Goal: Contribute content: Contribute content

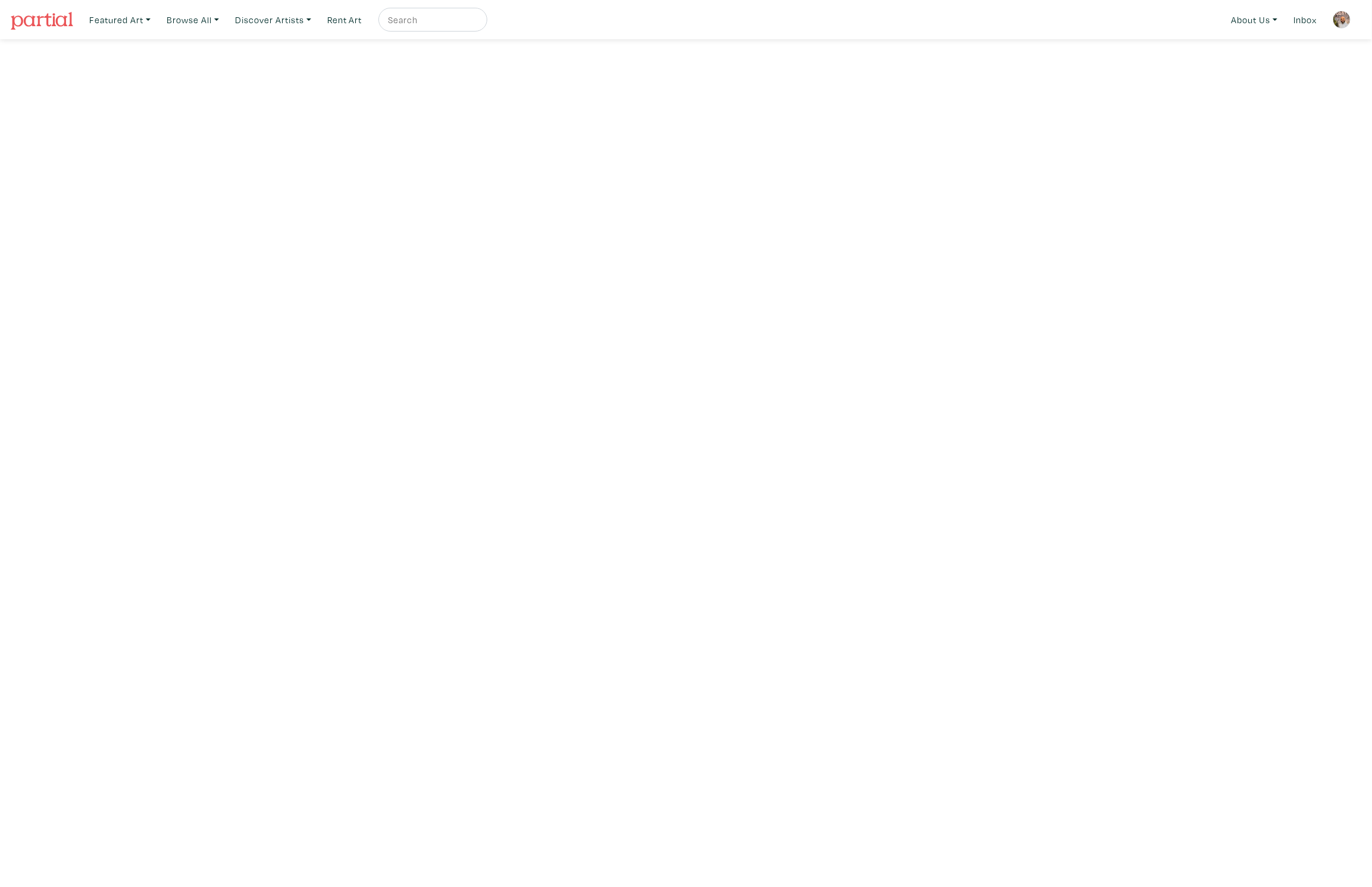
click at [1345, 17] on img at bounding box center [1341, 20] width 18 height 18
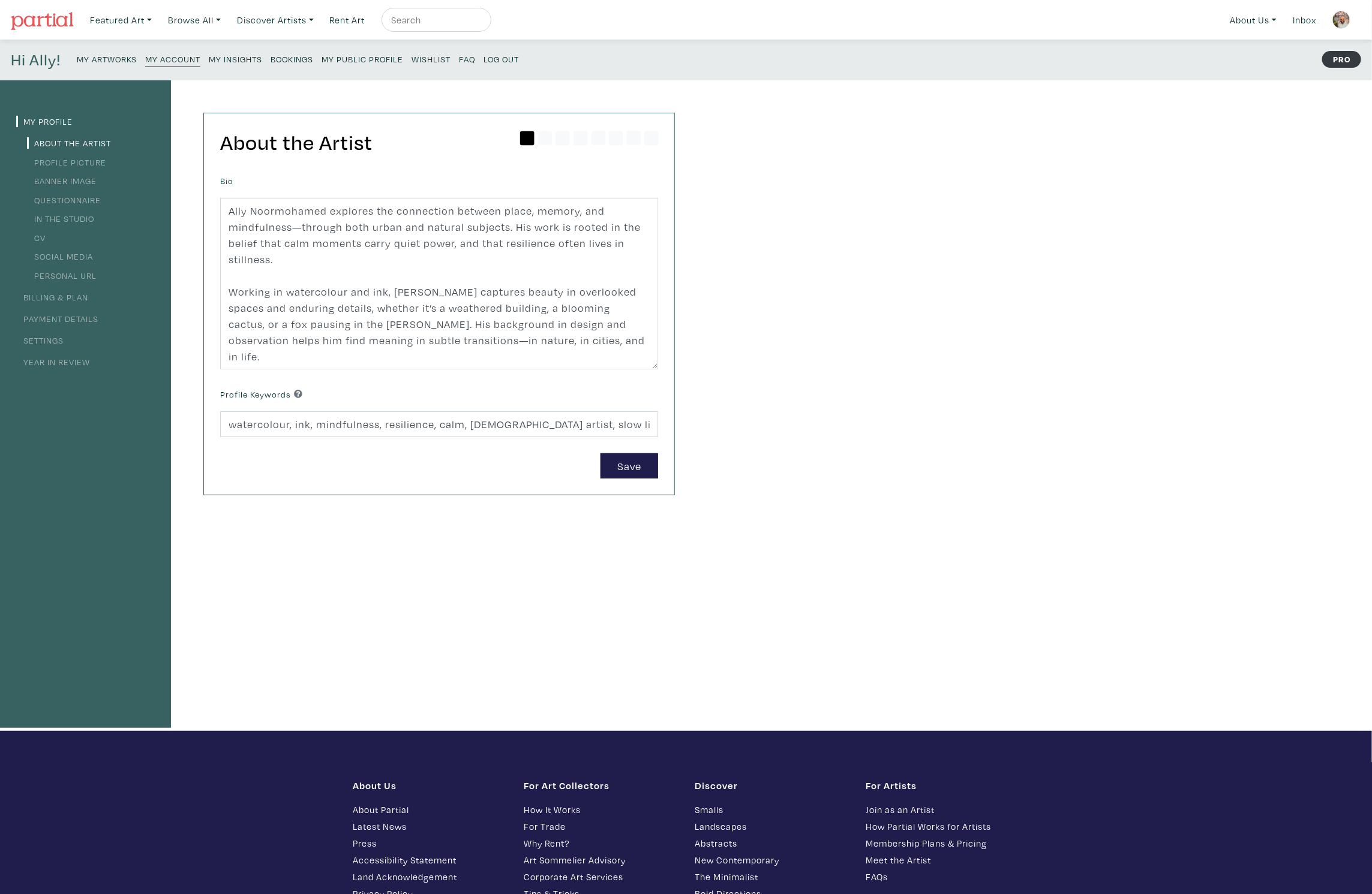
click at [119, 54] on small "My Artworks" at bounding box center [106, 59] width 60 height 11
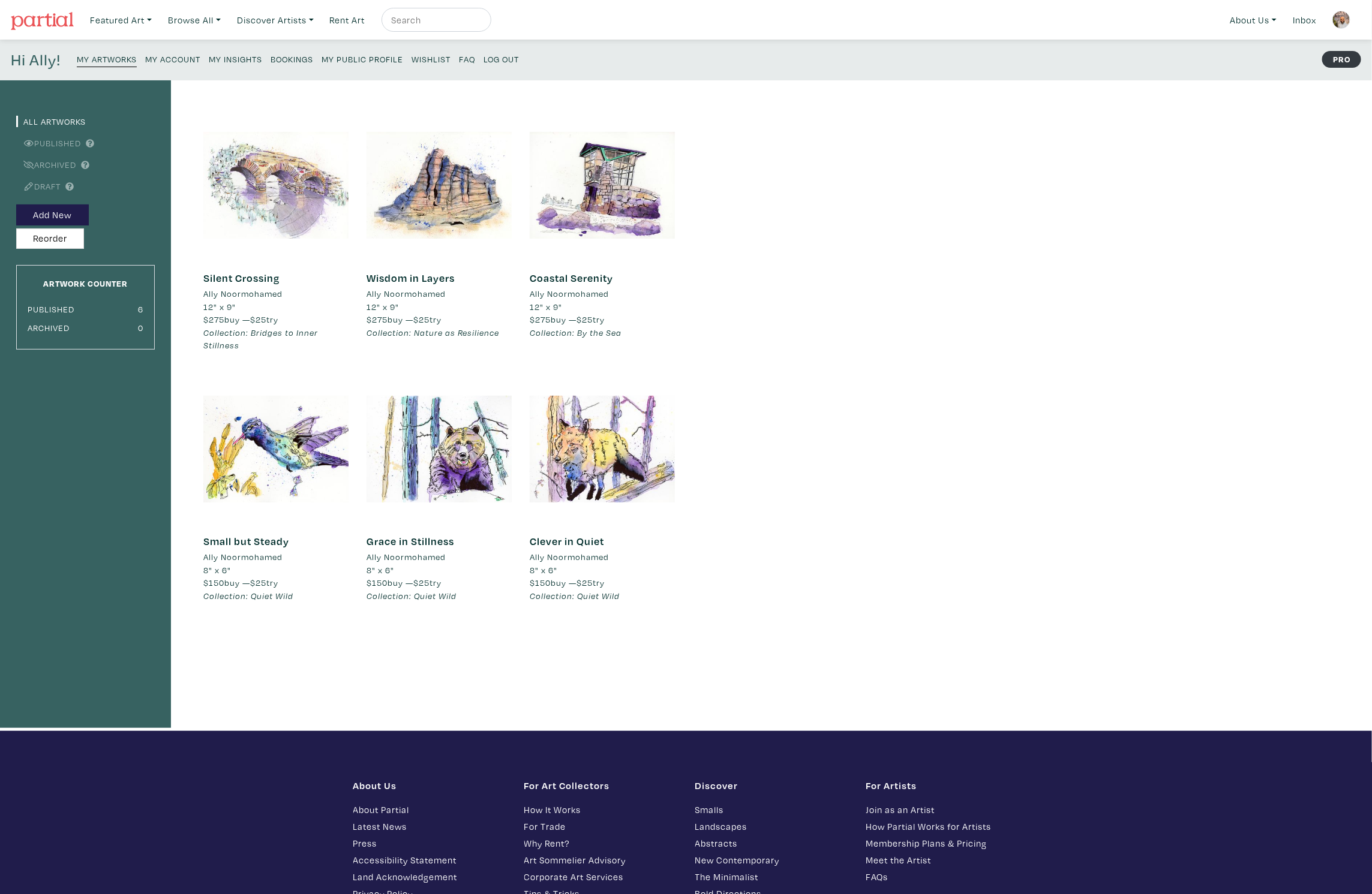
click at [300, 215] on div at bounding box center [276, 185] width 145 height 145
click at [251, 185] on div at bounding box center [276, 185] width 145 height 145
click at [378, 56] on small "My Public Profile" at bounding box center [362, 59] width 81 height 11
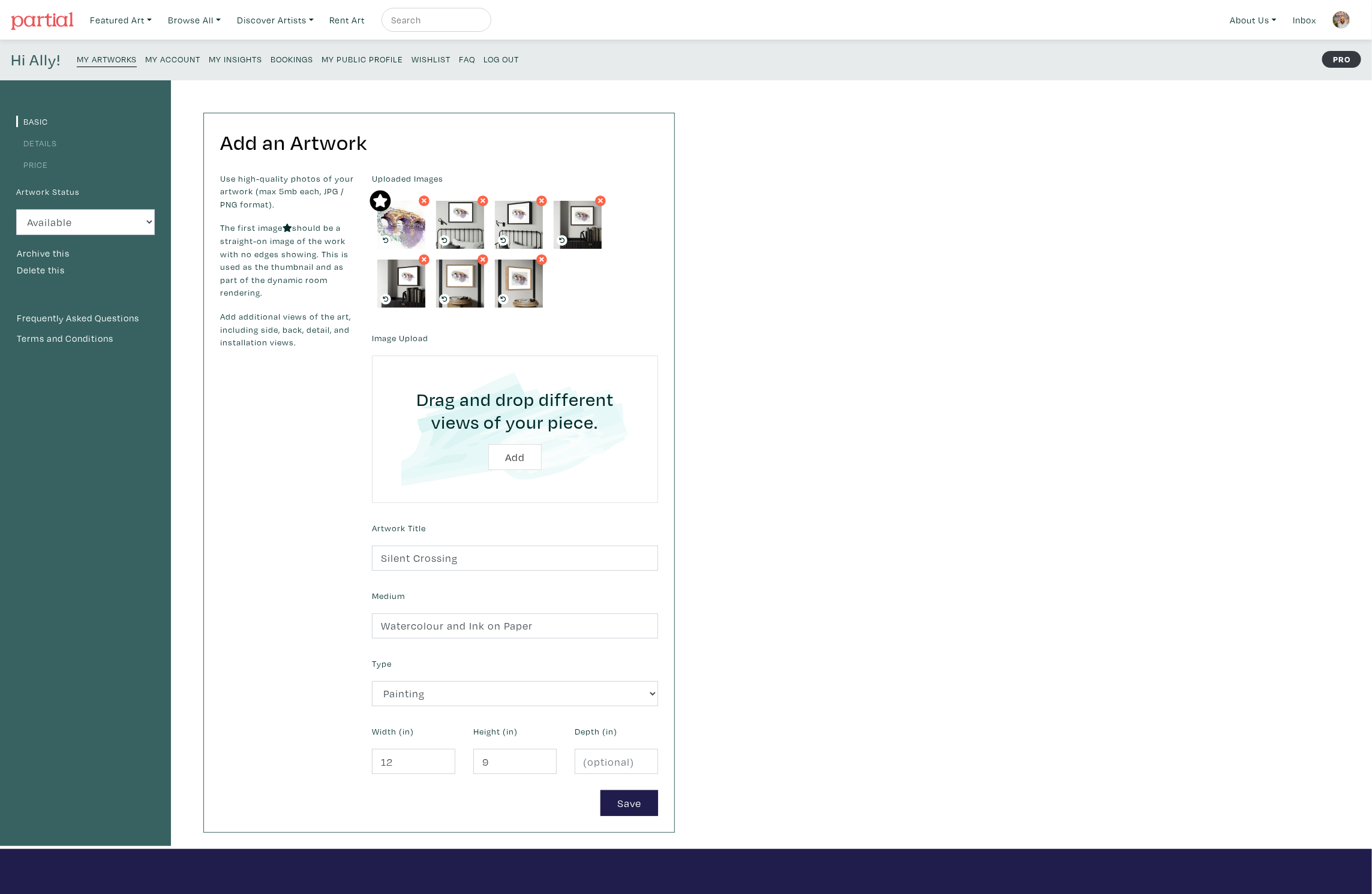
click at [52, 141] on link "Details" at bounding box center [37, 143] width 41 height 11
click at [48, 143] on link "Details" at bounding box center [37, 143] width 41 height 11
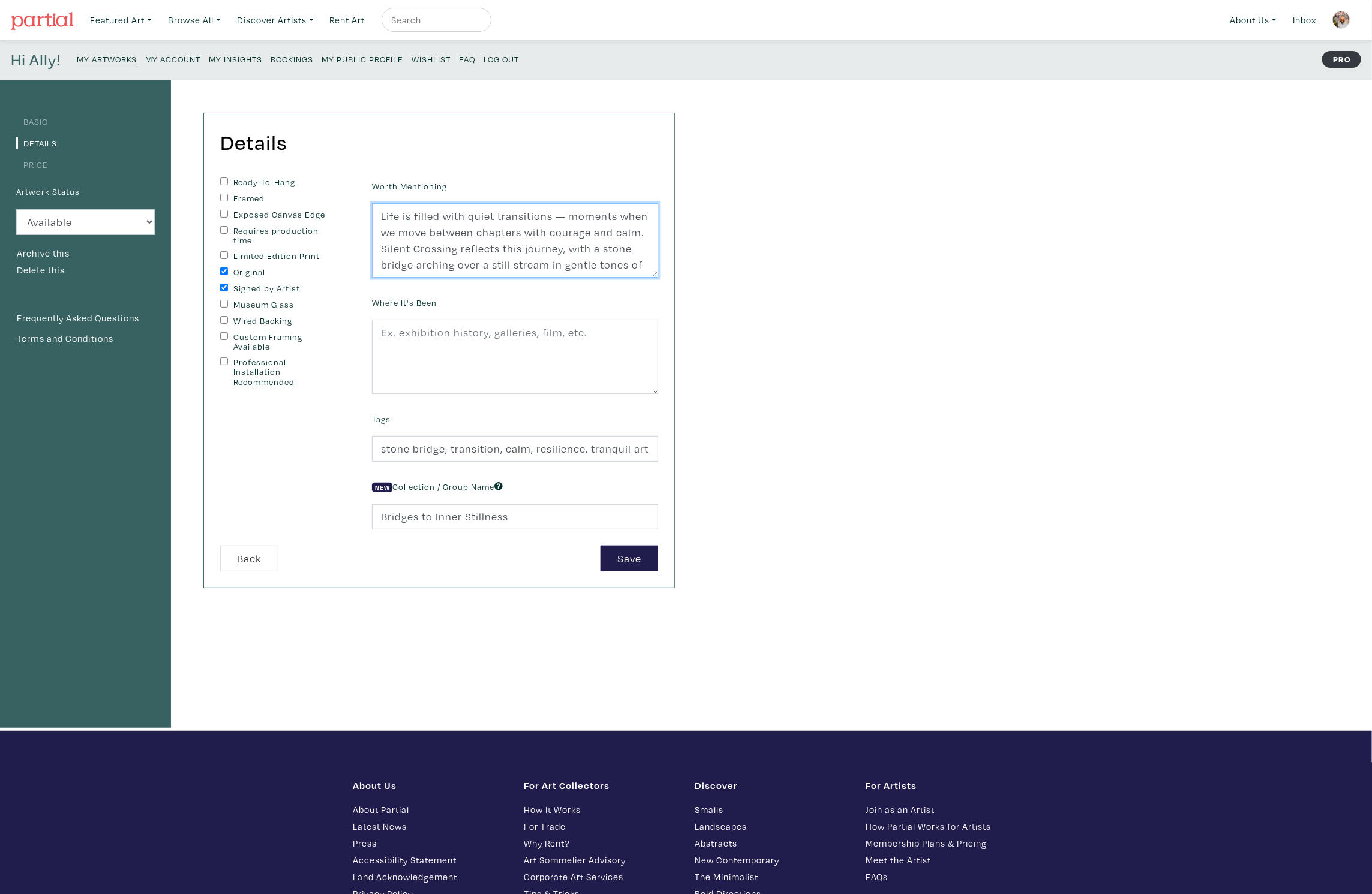
click at [414, 235] on textarea "Life is filled with quiet transitions — moments when we move between chapters w…" at bounding box center [515, 240] width 286 height 74
paste textarea "step into new chapters with courage and calm. Silent Crossing reflects that jou…"
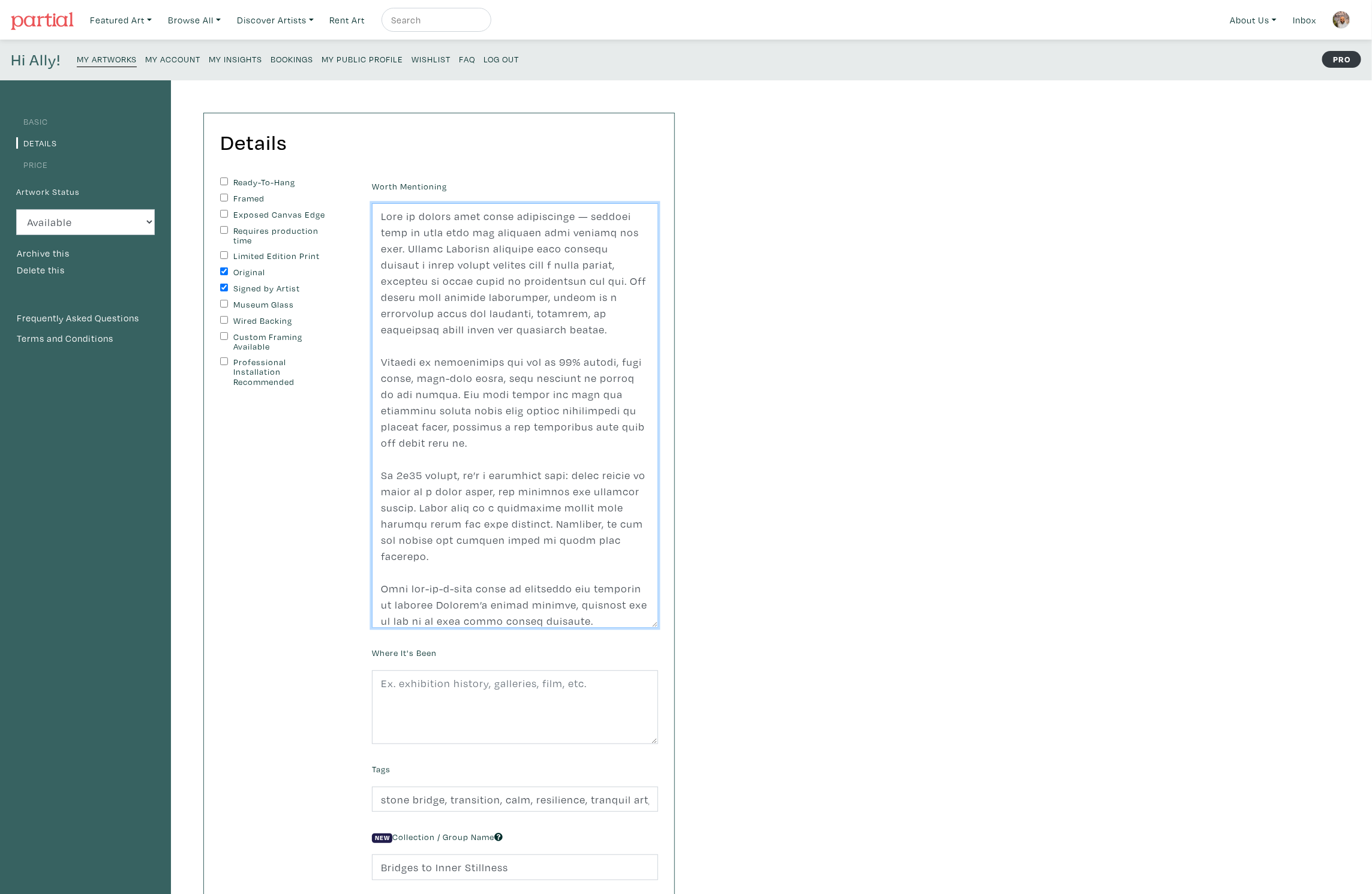
drag, startPoint x: 656, startPoint y: 274, endPoint x: 659, endPoint y: 625, distance: 351.0
click at [659, 625] on div "Worth Mentioning Life is filled with quiet transitions — moments when we move b…" at bounding box center [515, 403] width 304 height 451
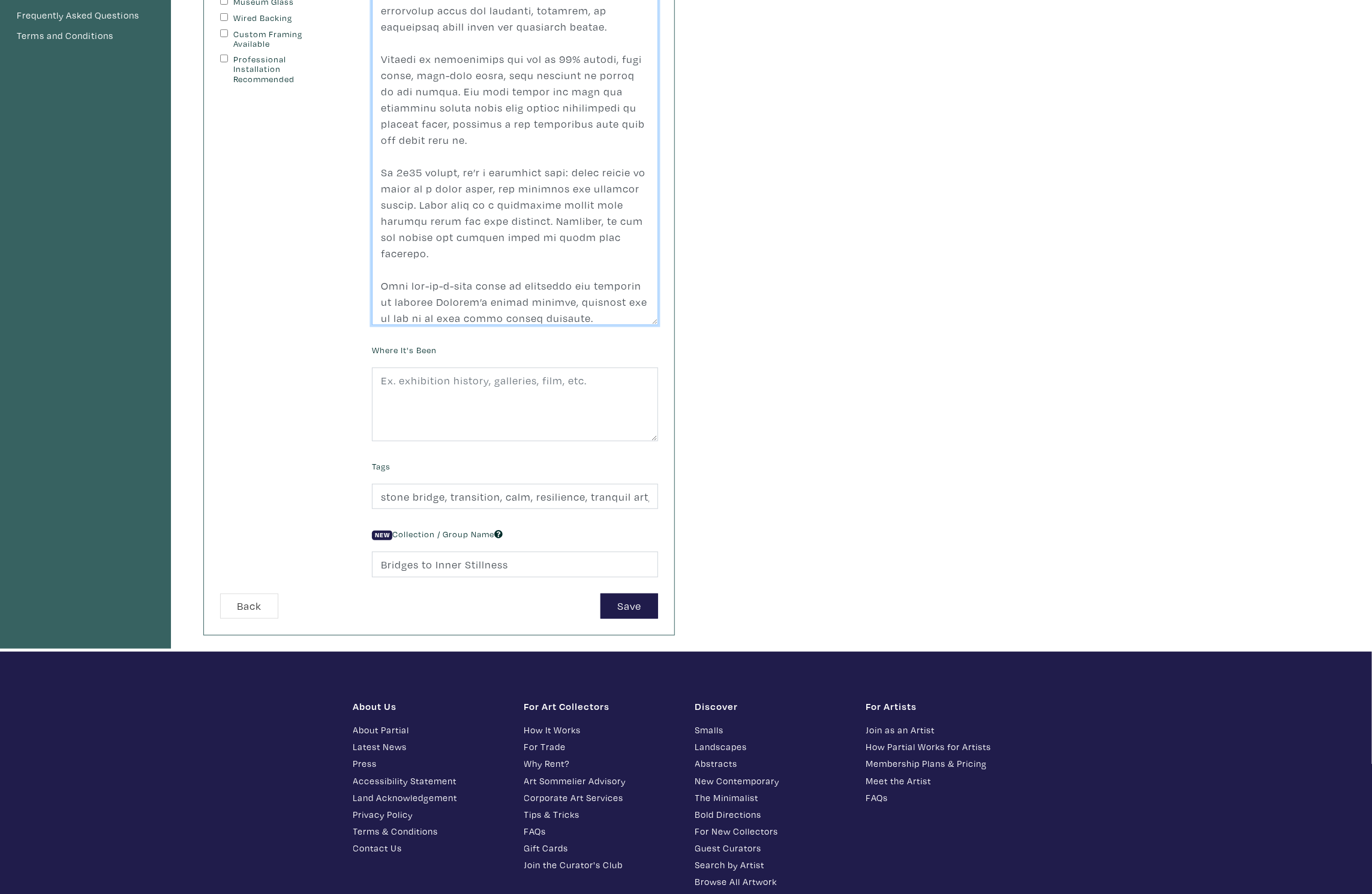
scroll to position [351, 0]
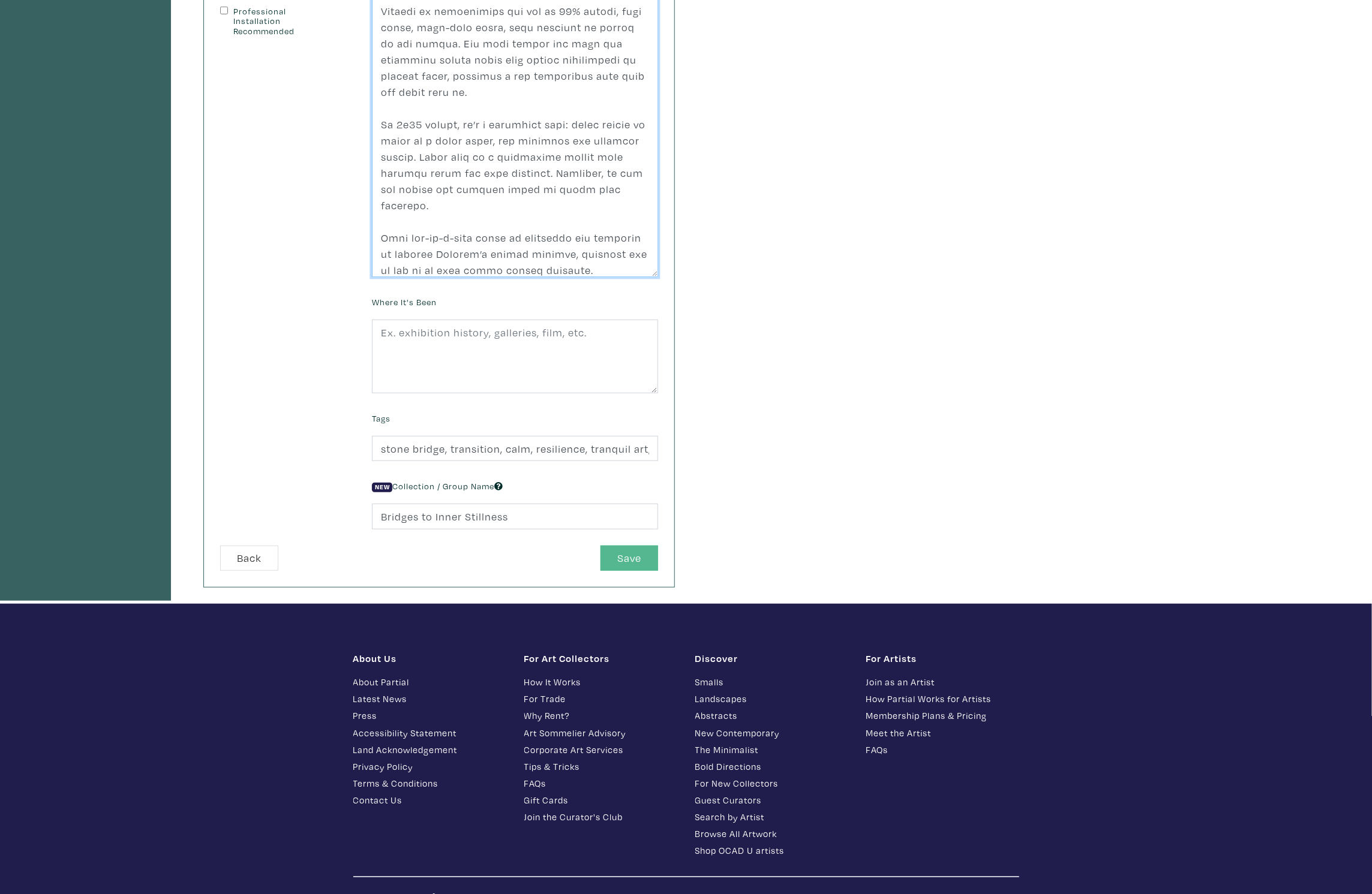
type textarea "Life is filled with quiet transitions — moments when we step into new chapters …"
click at [625, 558] on button "Save" at bounding box center [629, 558] width 57 height 26
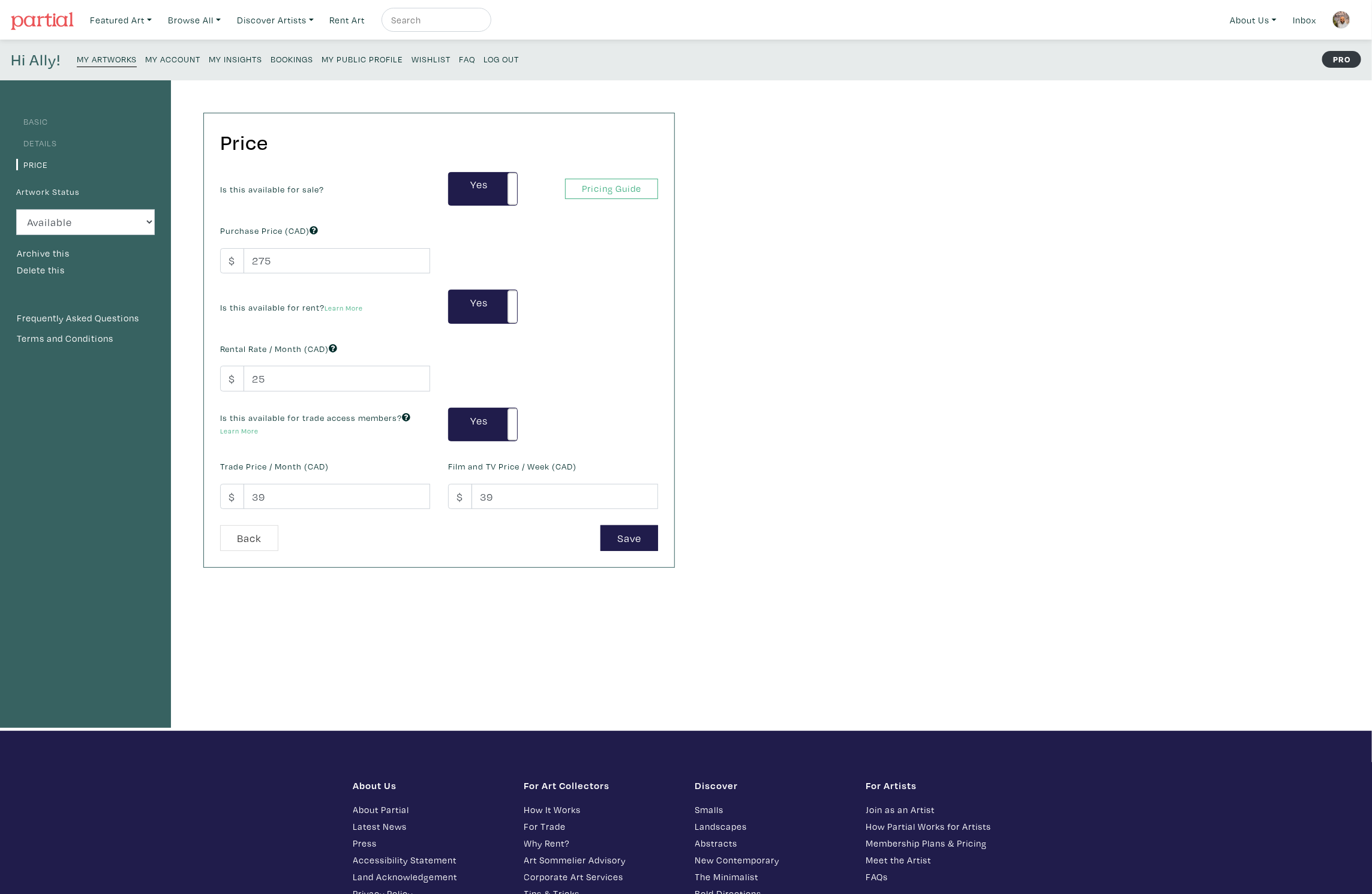
click at [106, 57] on small "My Artworks" at bounding box center [106, 59] width 60 height 11
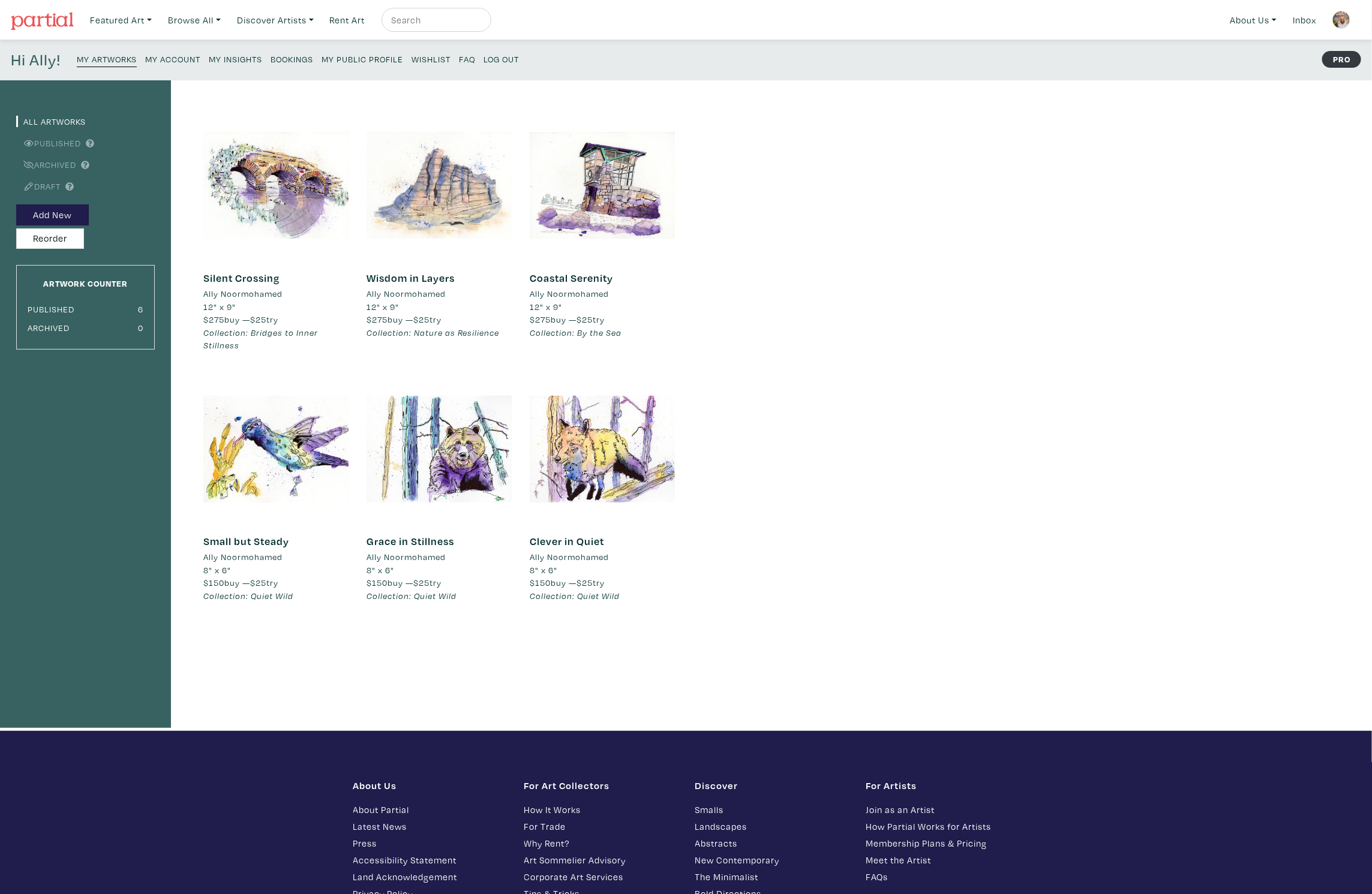
click at [418, 188] on div at bounding box center [439, 185] width 145 height 145
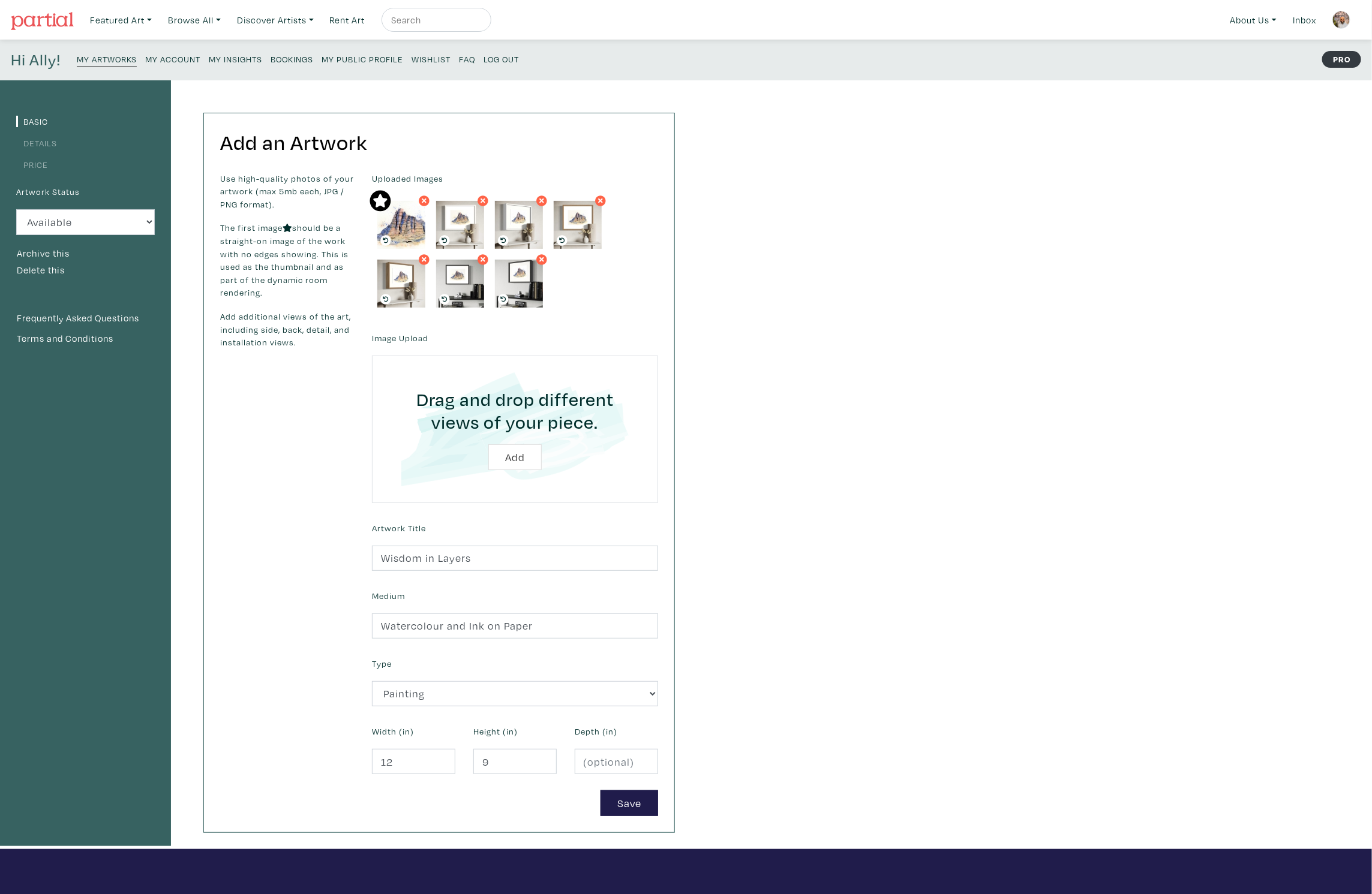
click at [45, 142] on link "Details" at bounding box center [37, 143] width 41 height 11
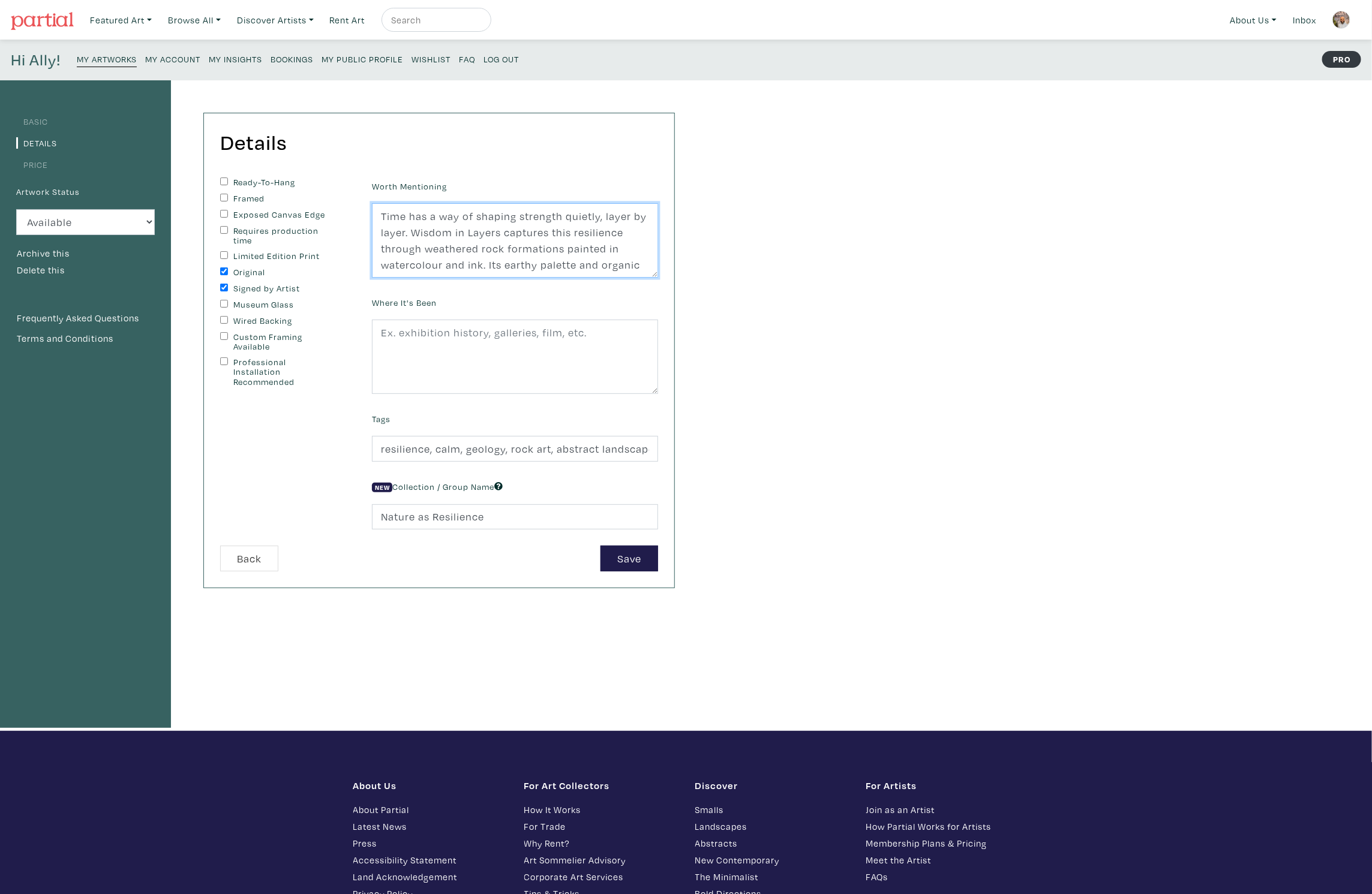
click at [412, 242] on textarea "Time has a way of shaping strength quietly, layer by layer. Wisdom in Layers ca…" at bounding box center [515, 240] width 286 height 74
paste textarea "shapes strength quietly, layer by layer. Wisdom in Layers captures this resilie…"
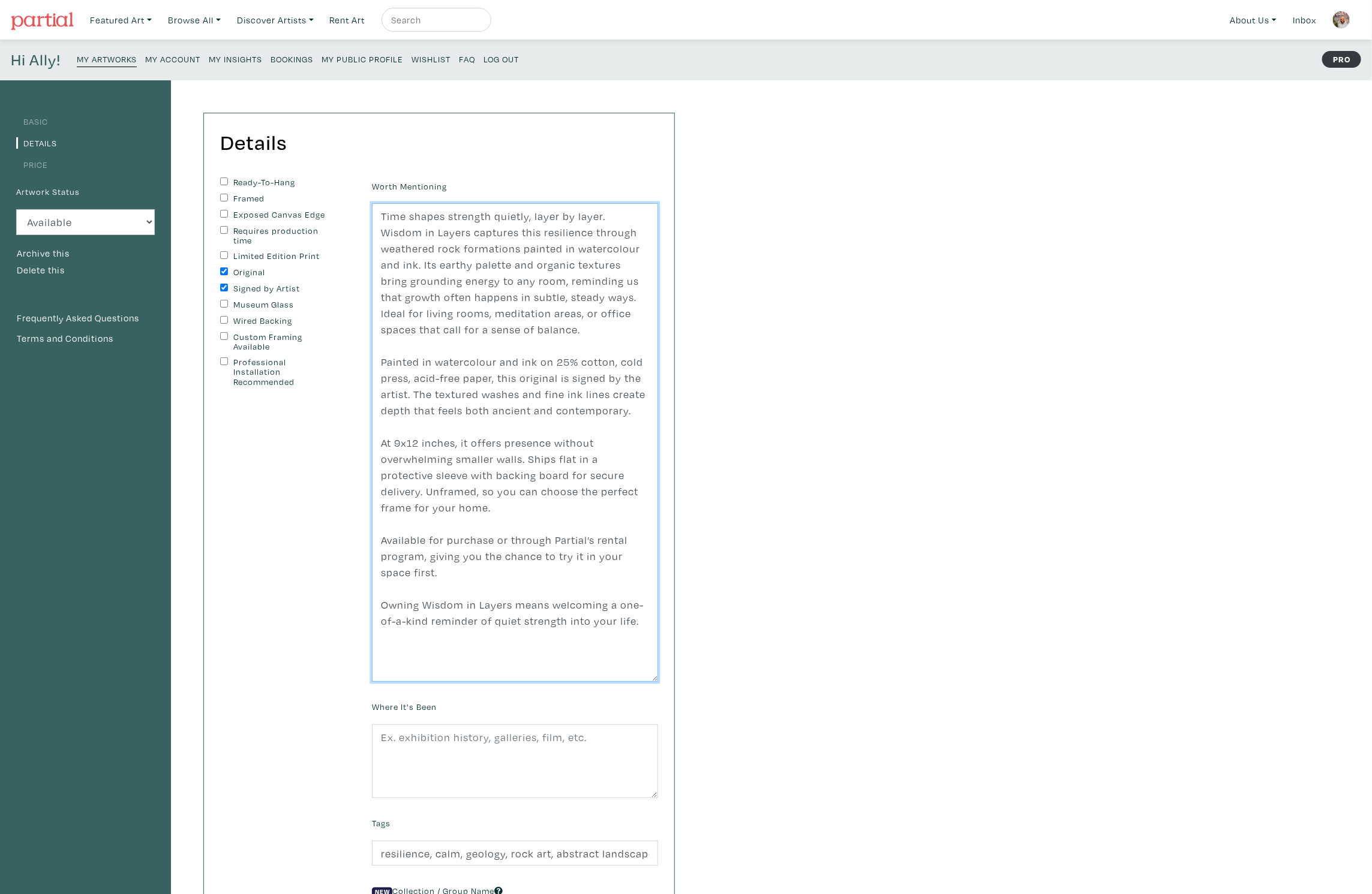
drag, startPoint x: 654, startPoint y: 274, endPoint x: 655, endPoint y: 679, distance: 405.0
click at [655, 679] on textarea "Time has a way of shaping strength quietly, layer by layer. Wisdom in Layers ca…" at bounding box center [515, 442] width 286 height 479
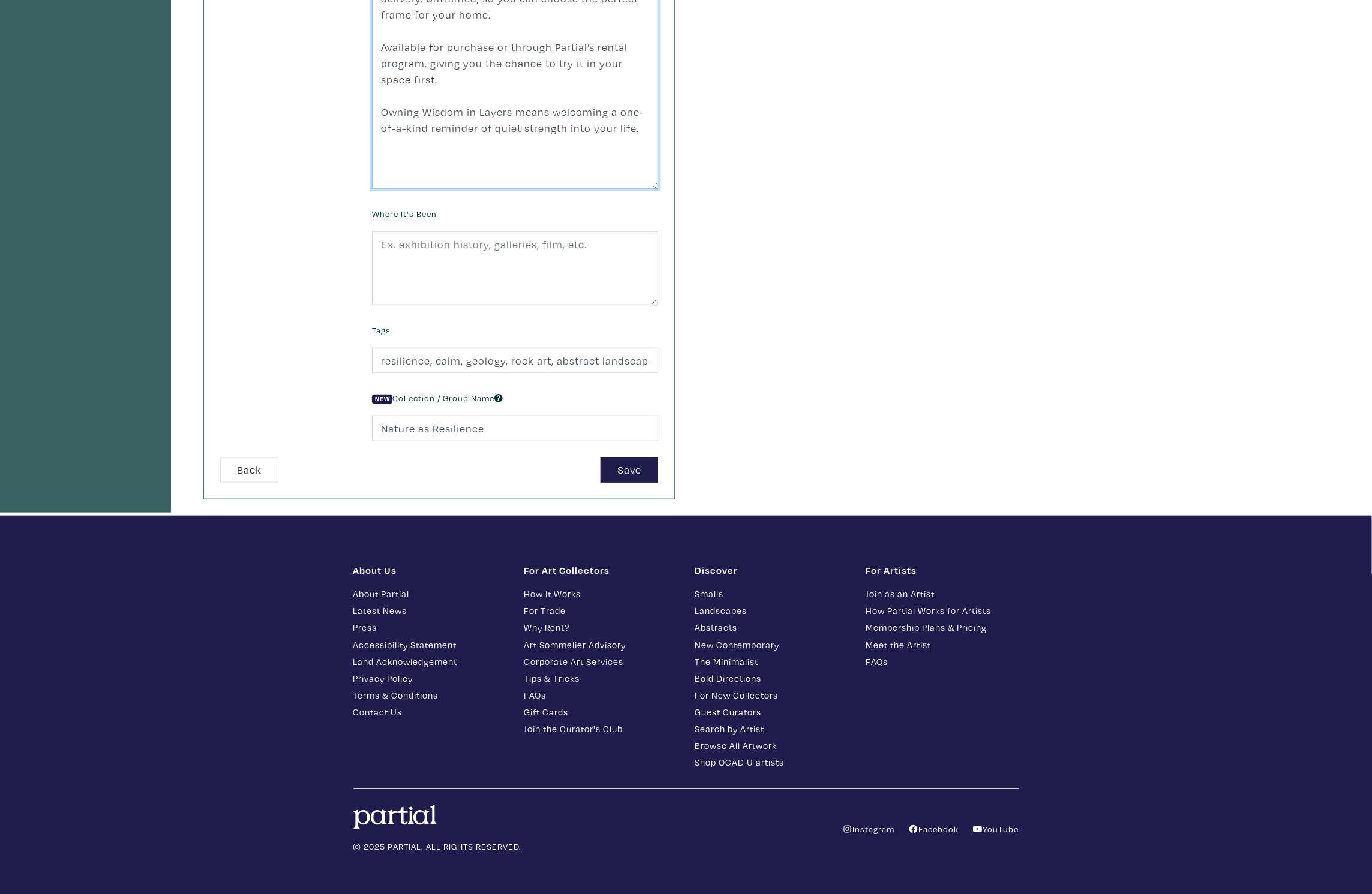
scroll to position [497, 0]
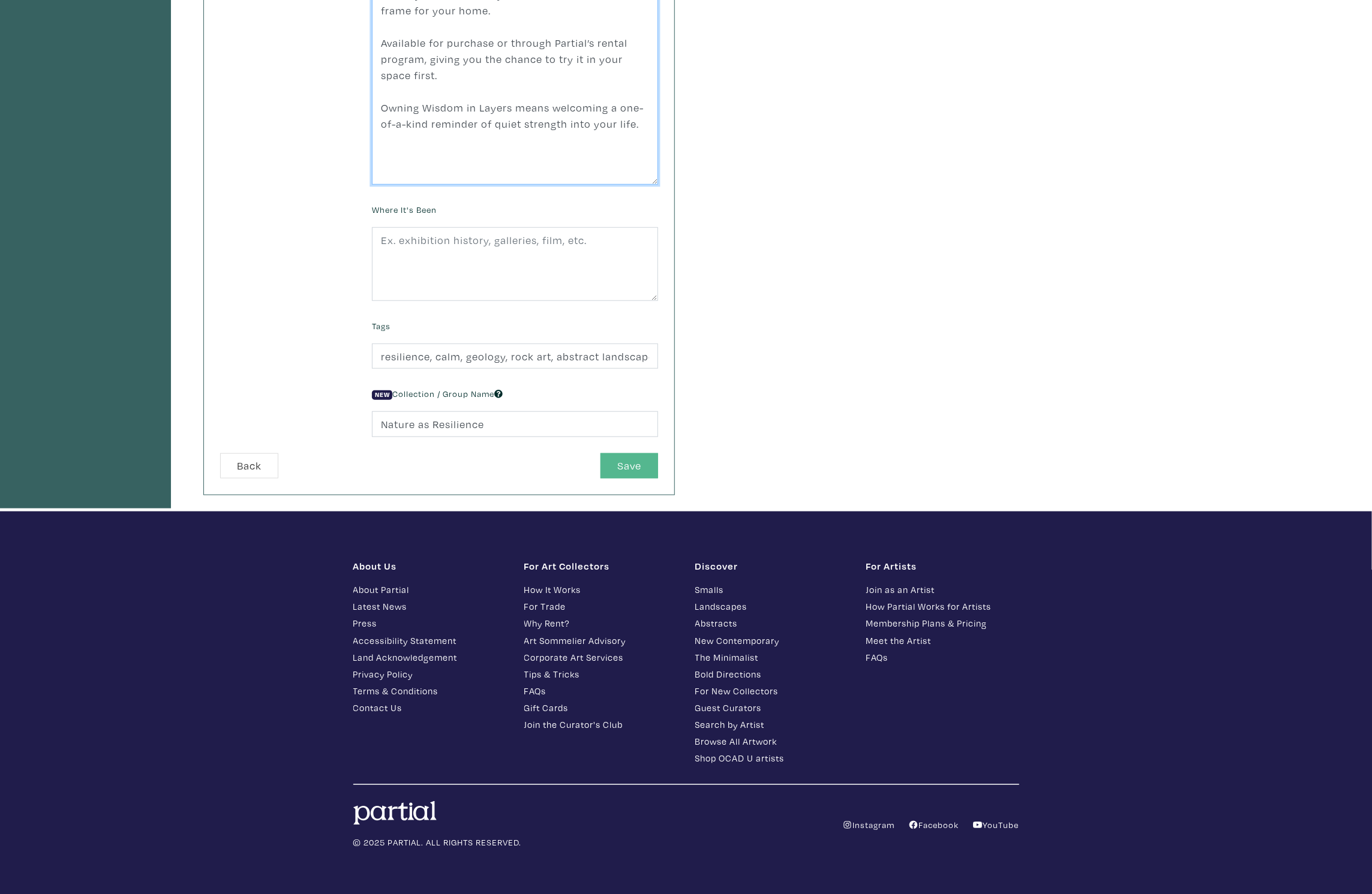
type textarea "Time shapes strength quietly, layer by layer. Wisdom in Layers captures this re…"
click at [620, 462] on button "Save" at bounding box center [629, 466] width 57 height 26
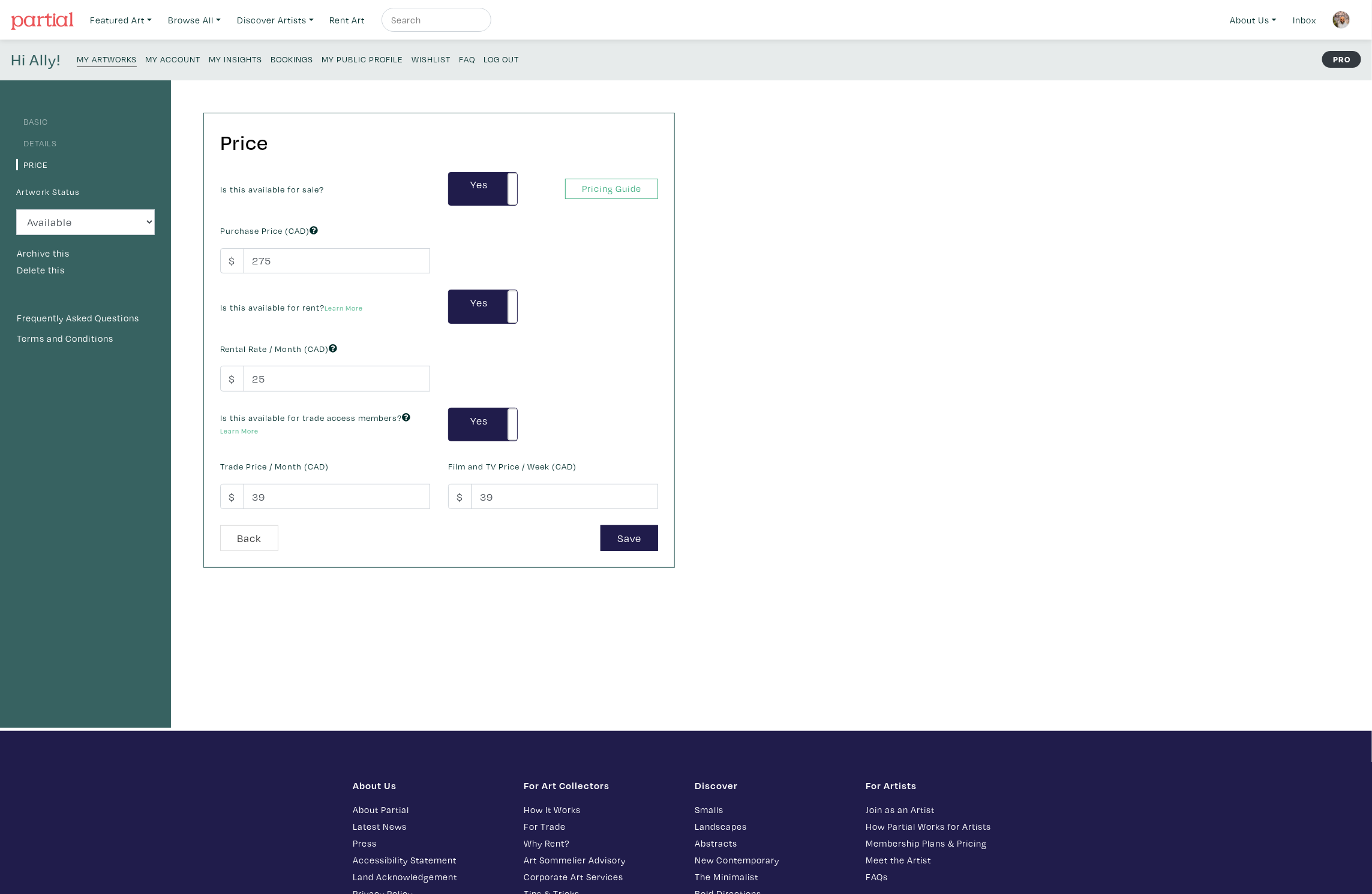
click at [92, 60] on small "My Artworks" at bounding box center [106, 59] width 60 height 11
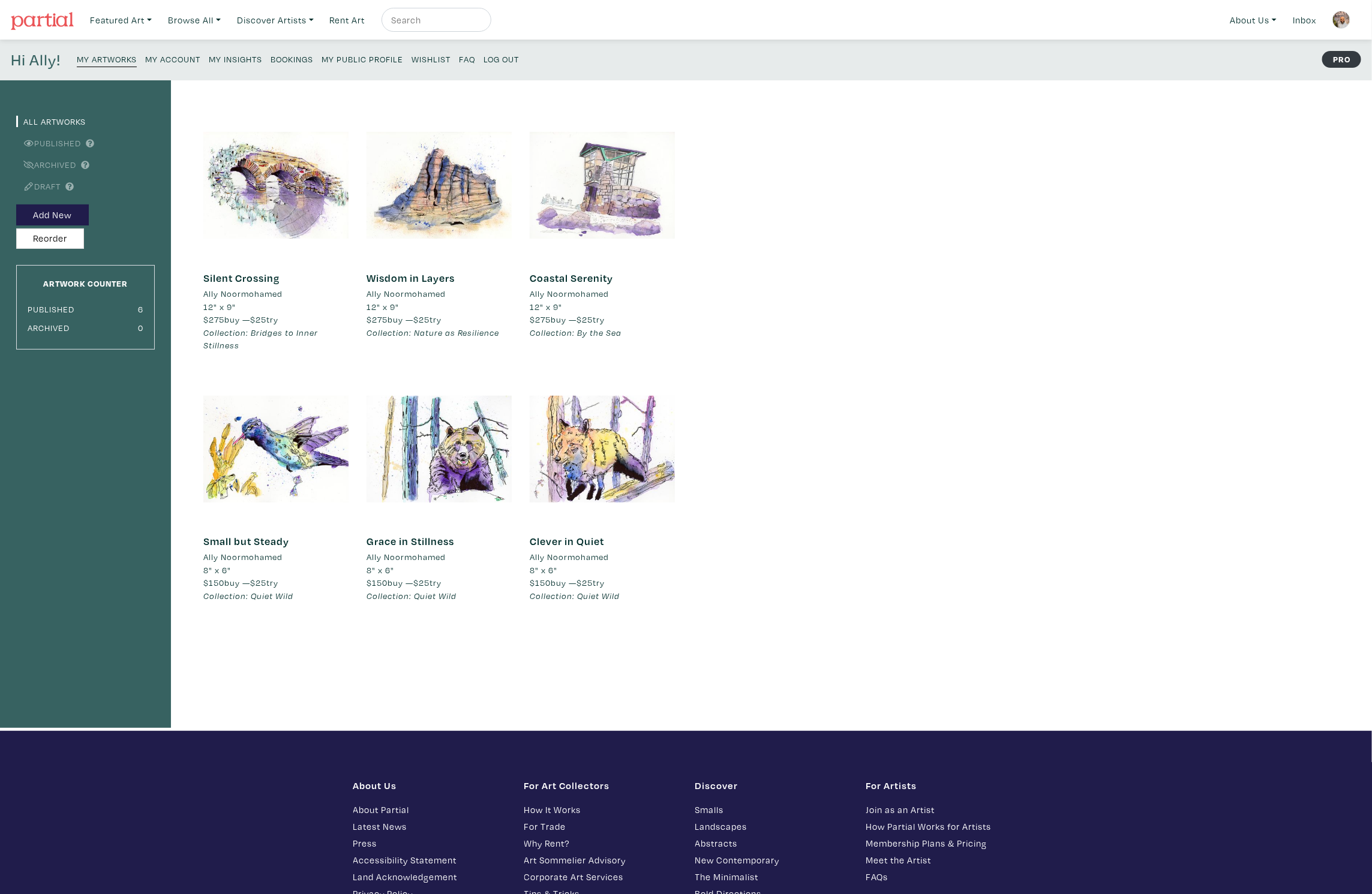
click at [575, 189] on div at bounding box center [602, 185] width 145 height 145
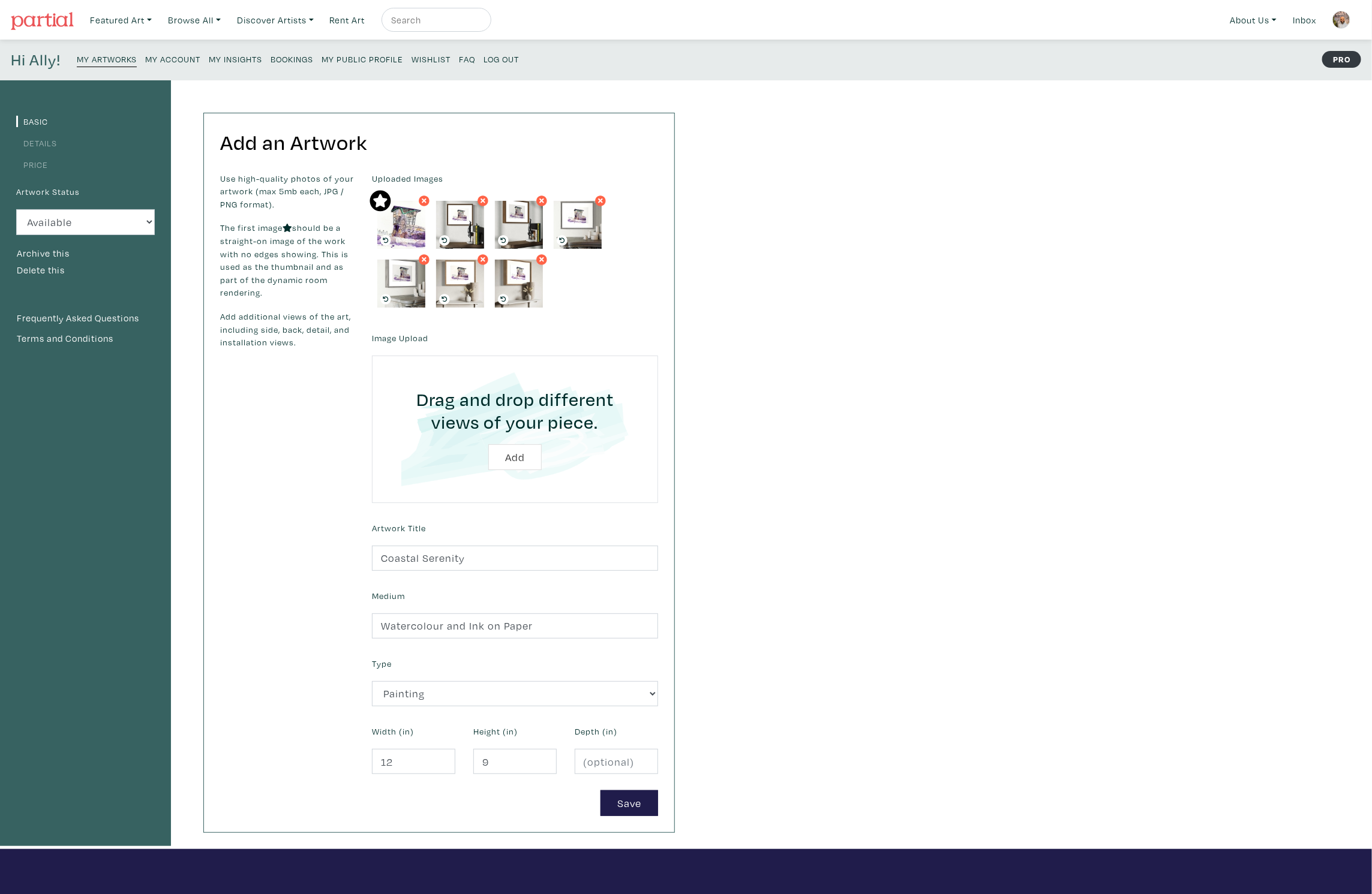
click at [34, 145] on link "Details" at bounding box center [37, 143] width 41 height 11
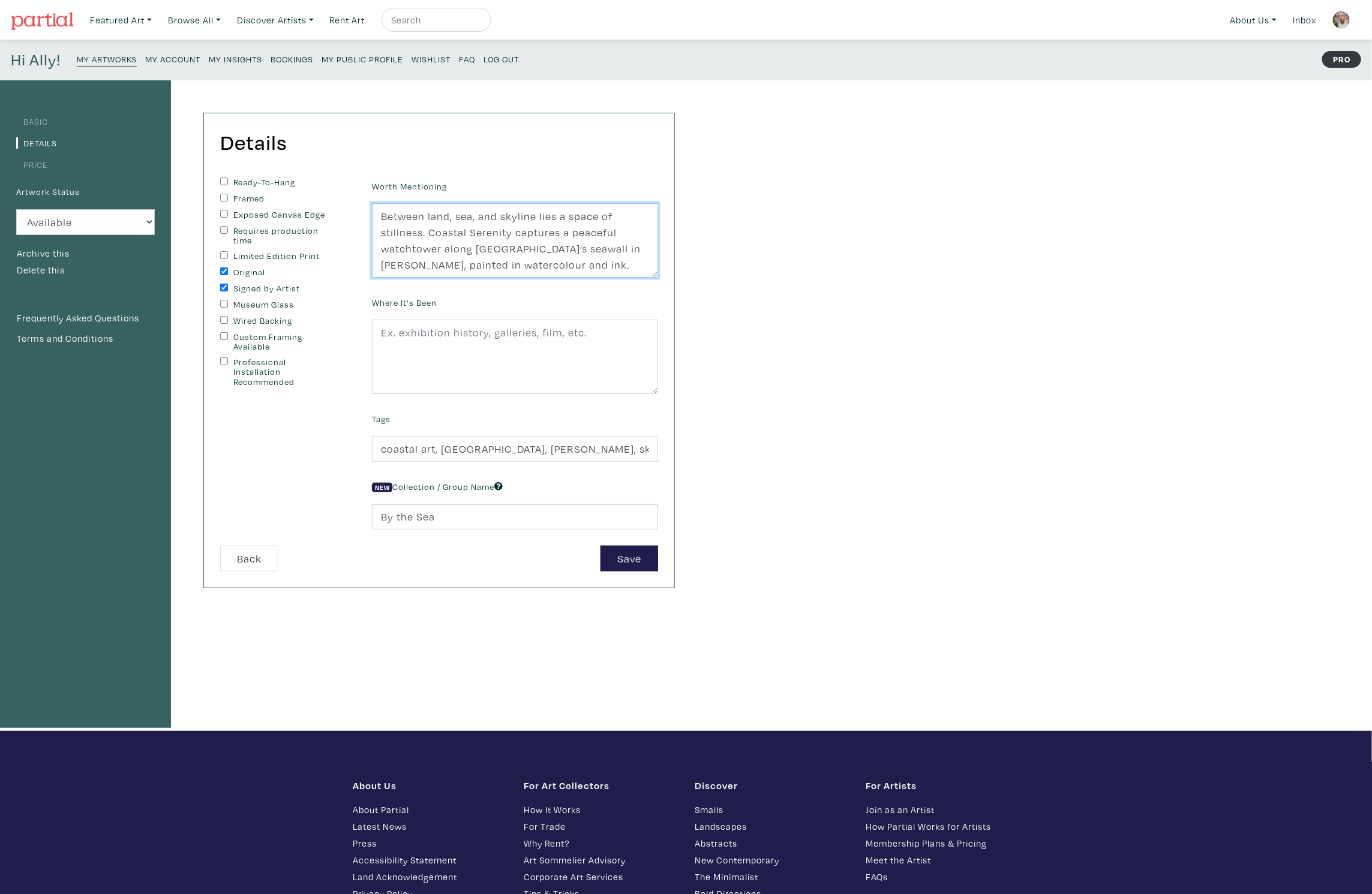
click at [472, 248] on textarea "Between land, sea, and skyline lies a space of stillness. Coastal Serenity capt…" at bounding box center [515, 240] width 286 height 74
paste textarea "quiet watchtower along Vancouver’s seawall in Stanley Park, painted in watercol…"
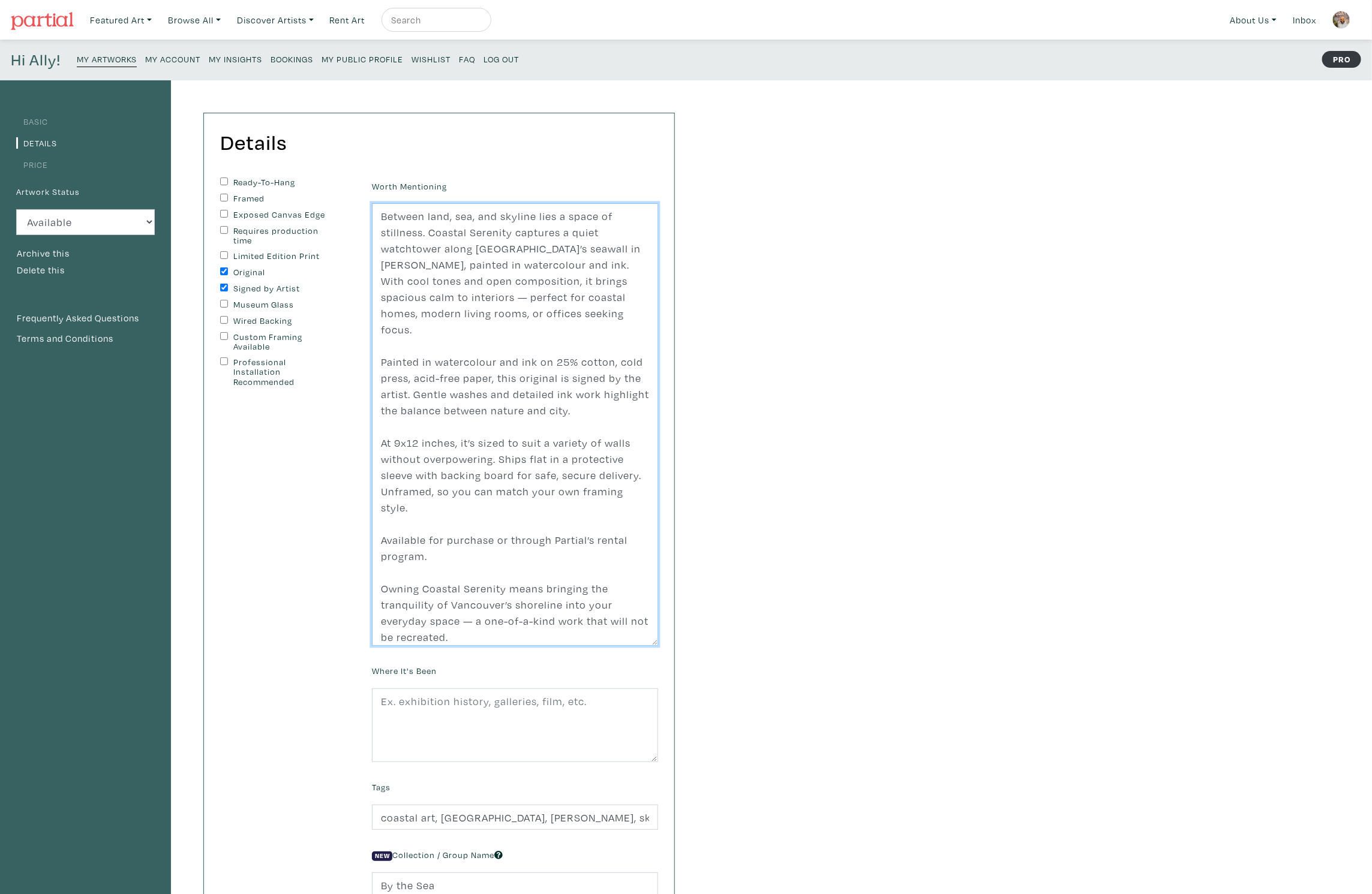
drag, startPoint x: 654, startPoint y: 274, endPoint x: 693, endPoint y: 596, distance: 324.4
click at [679, 642] on div "Details You can change this at anytime. Ready-To-Hang Framed Exposed Canvas Edg…" at bounding box center [428, 526] width 513 height 892
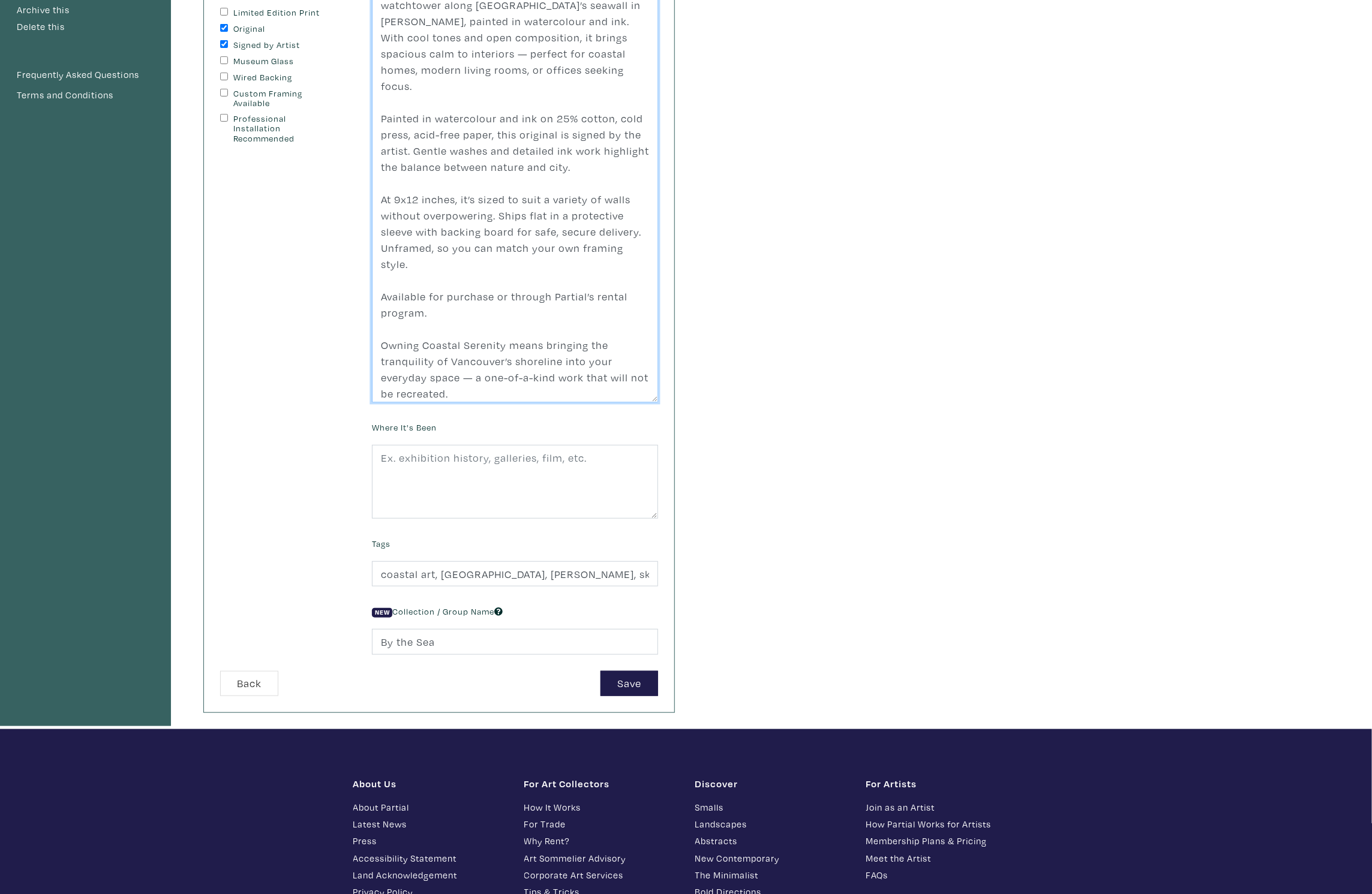
scroll to position [239, 0]
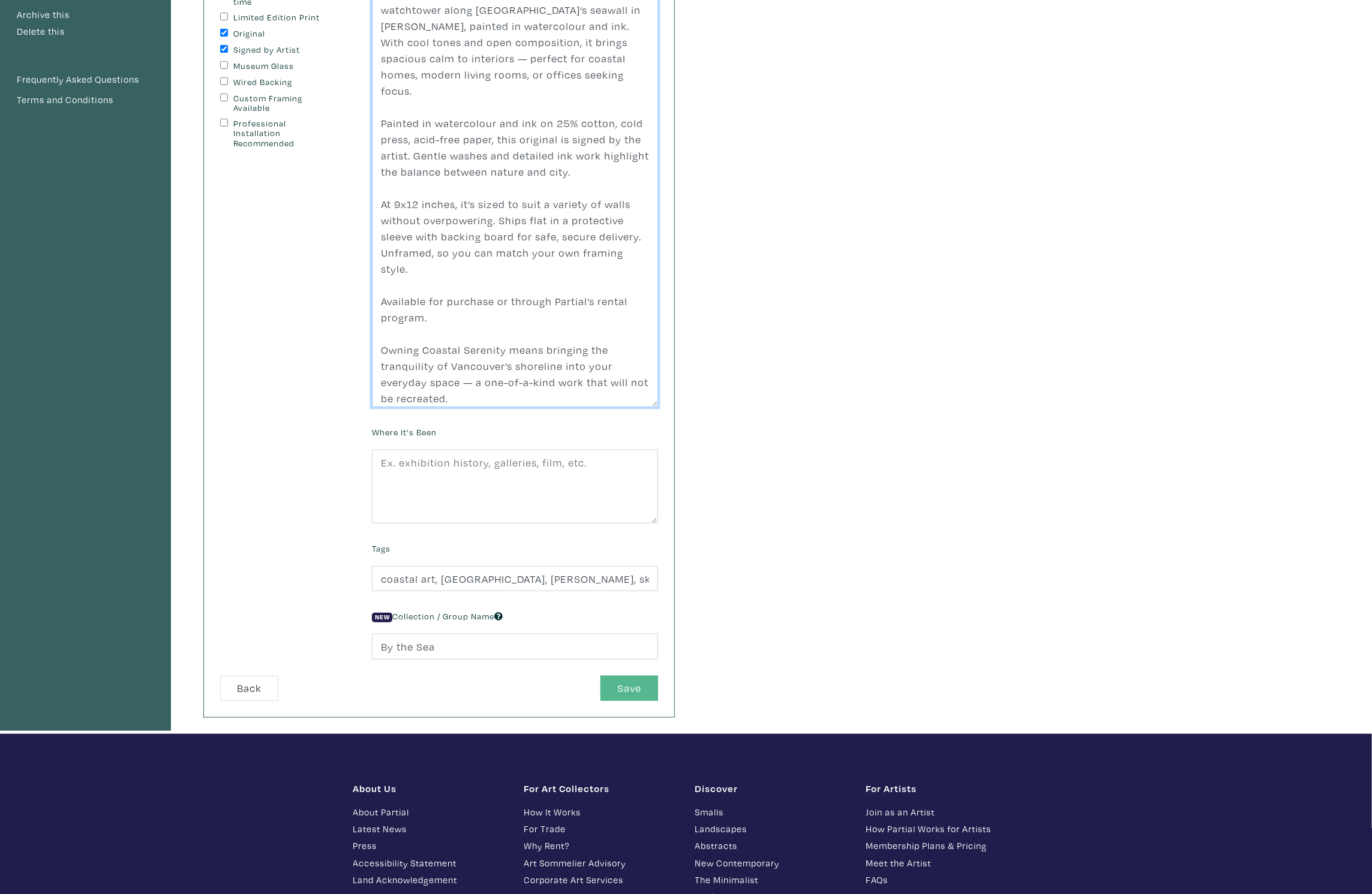
type textarea "Between land, sea, and skyline lies a space of stillness. Coastal Serenity capt…"
click at [618, 690] on button "Save" at bounding box center [629, 688] width 57 height 26
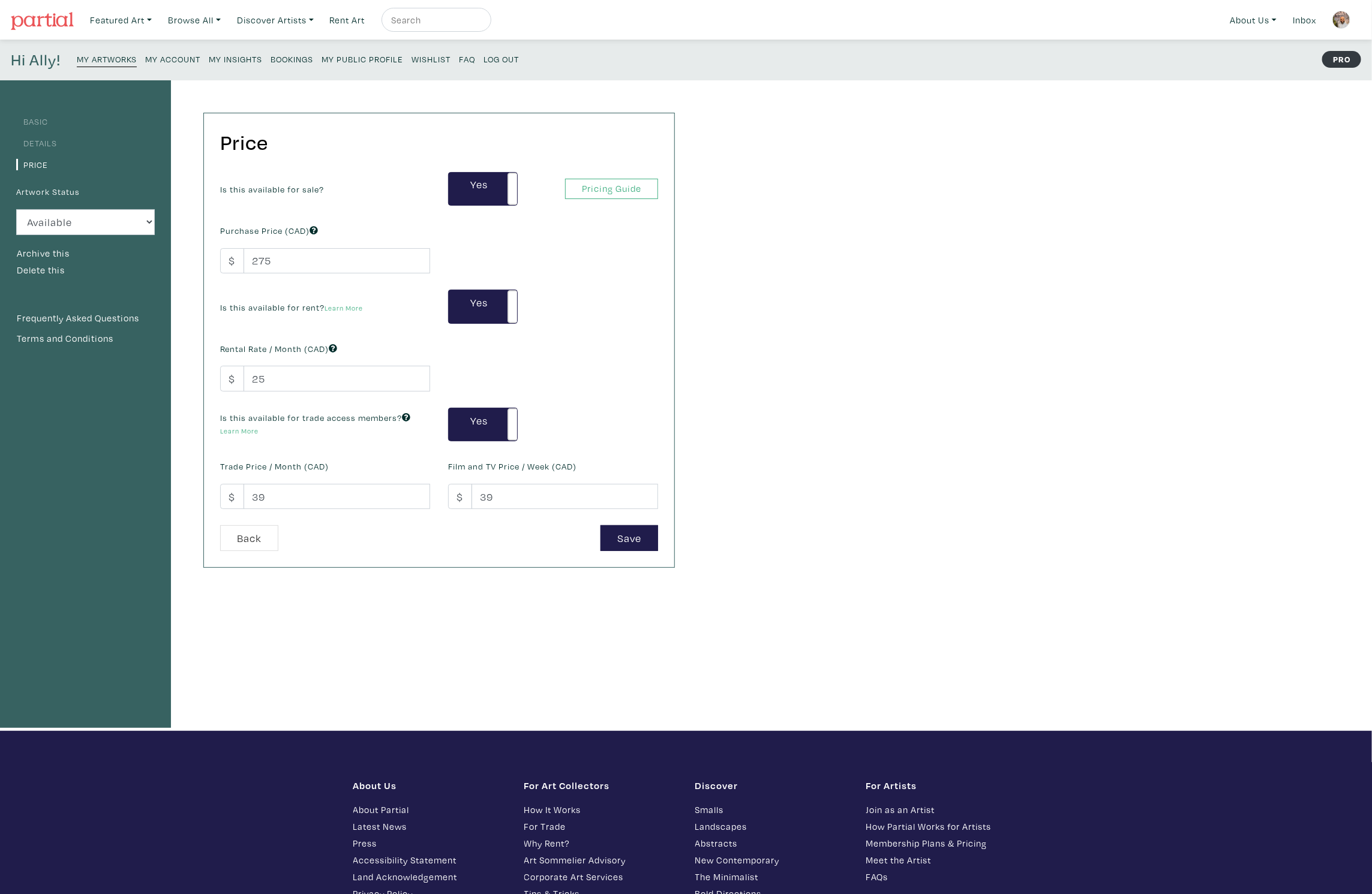
click at [127, 64] on small "My Artworks" at bounding box center [106, 59] width 60 height 11
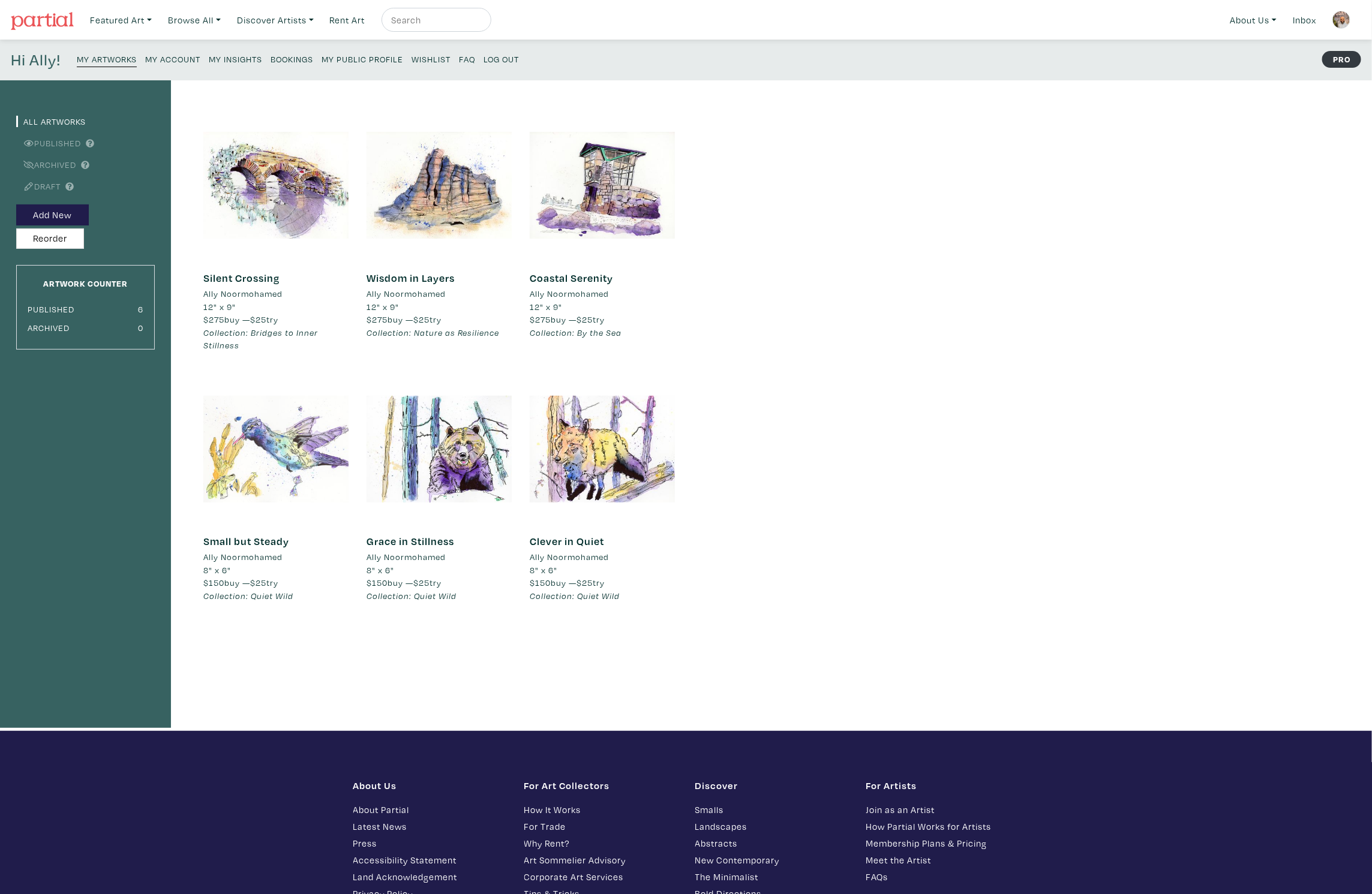
click at [294, 444] on div at bounding box center [276, 449] width 145 height 145
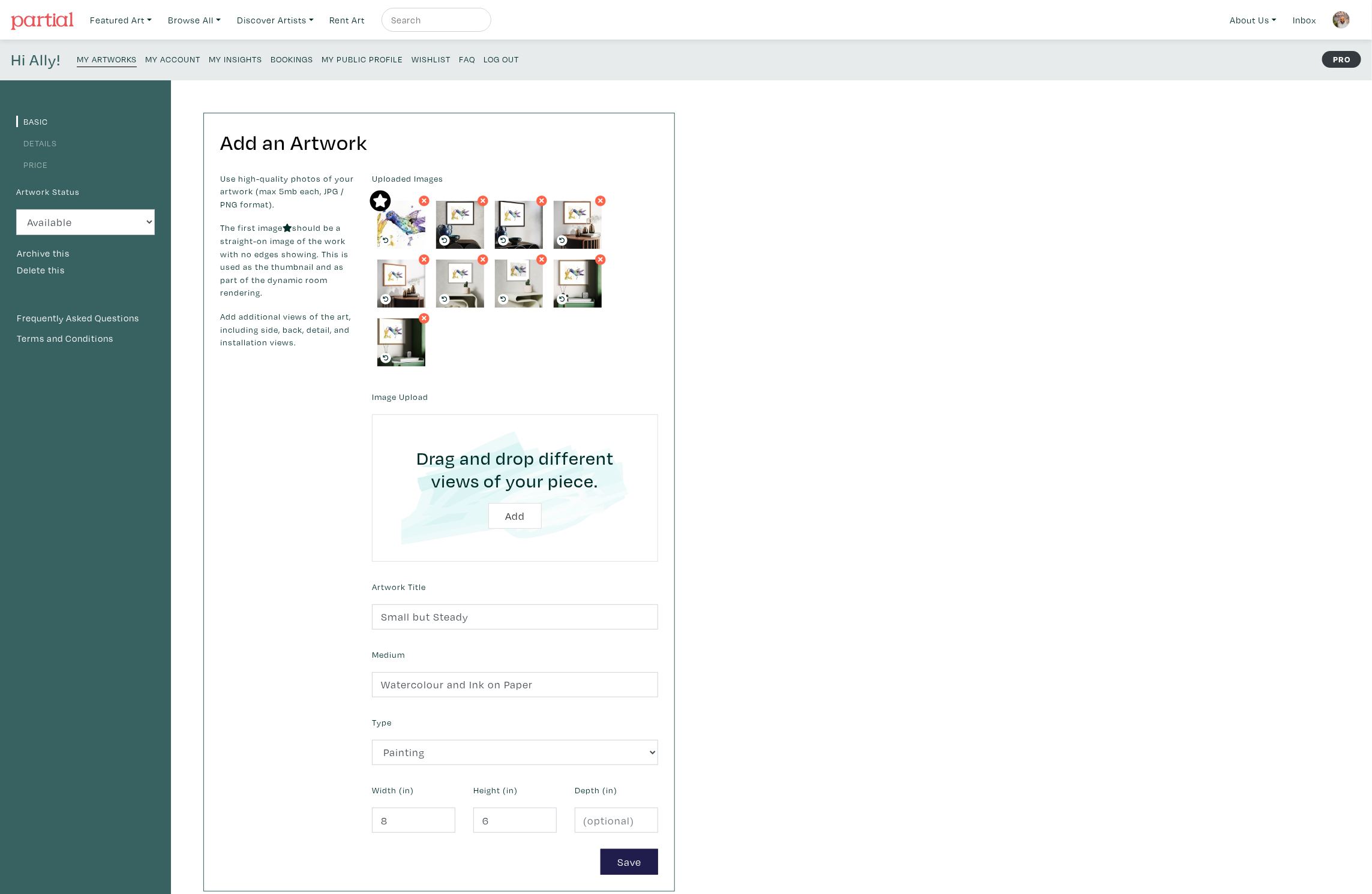
click at [46, 143] on link "Details" at bounding box center [37, 143] width 41 height 11
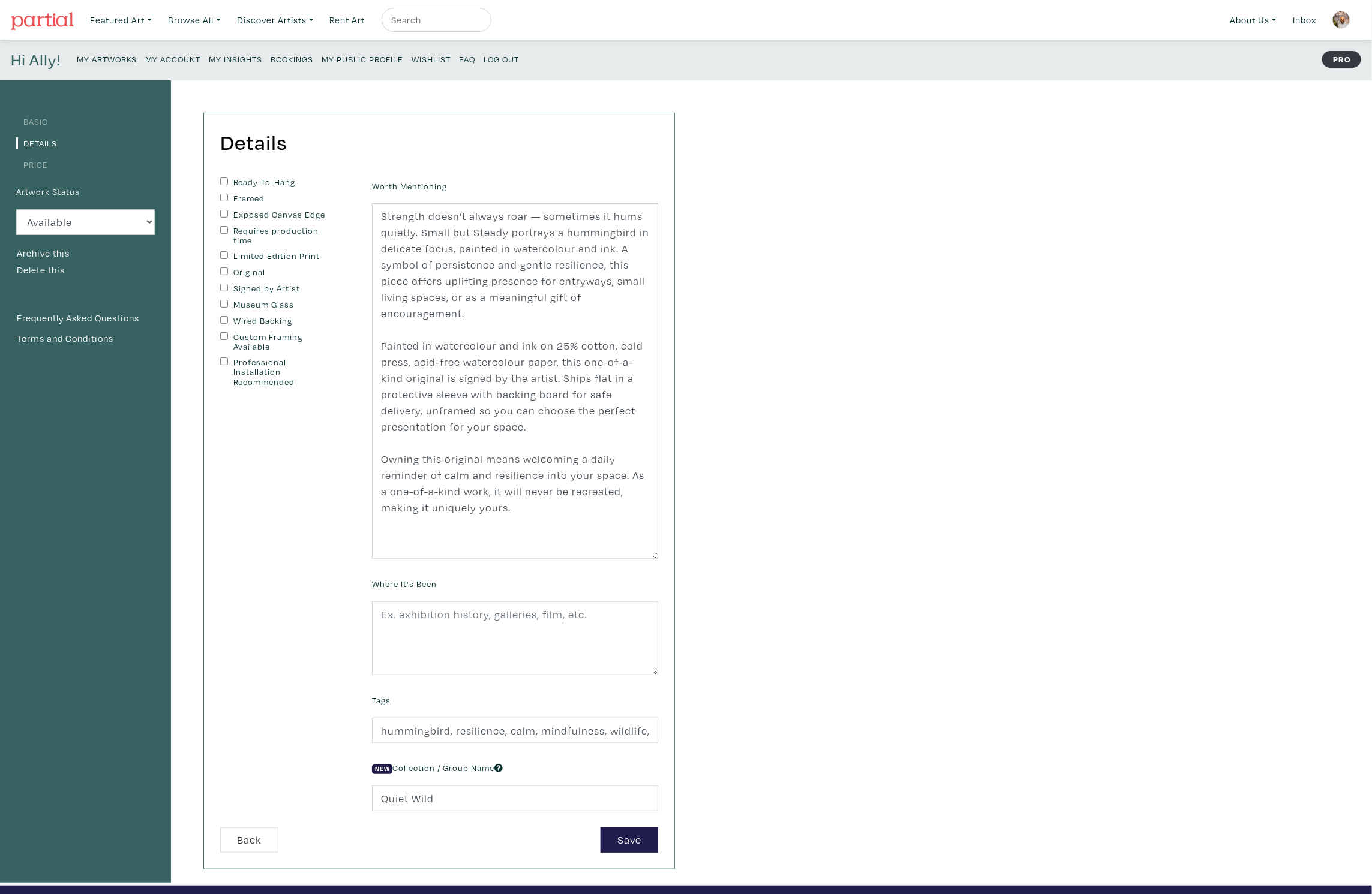
drag, startPoint x: 654, startPoint y: 274, endPoint x: 704, endPoint y: 558, distance: 288.4
click at [704, 558] on div "Basic Details Price Artwork Status Available Sold Rented Unavailable (other rea…" at bounding box center [686, 483] width 1372 height 805
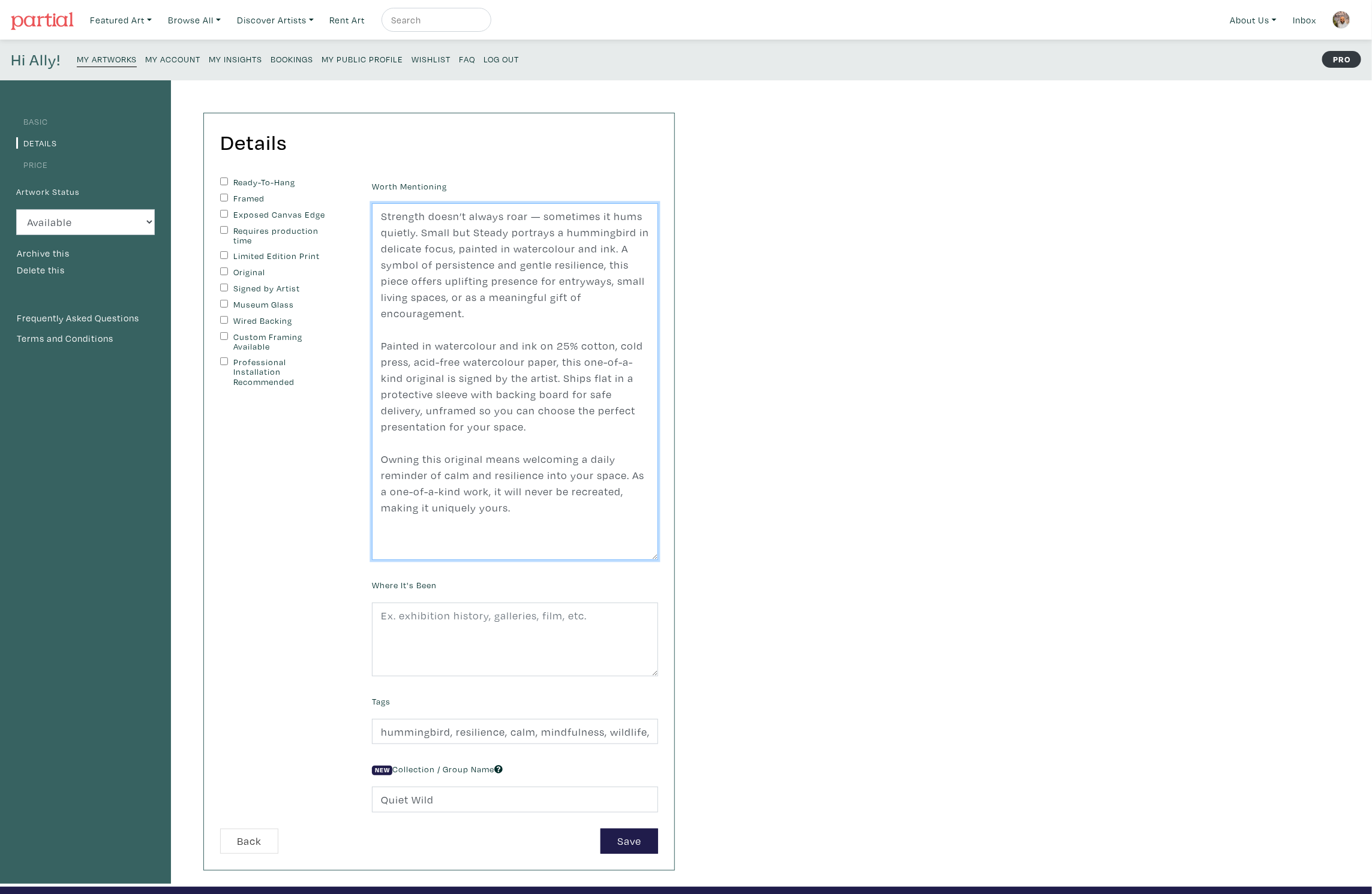
click at [543, 424] on textarea "Strength doesn’t always roar — sometimes it hums quietly. Small but Steady port…" at bounding box center [515, 382] width 286 height 357
paste textarea "softly. Small but Steady portrays a hummingbird in delicate focus, painted in w…"
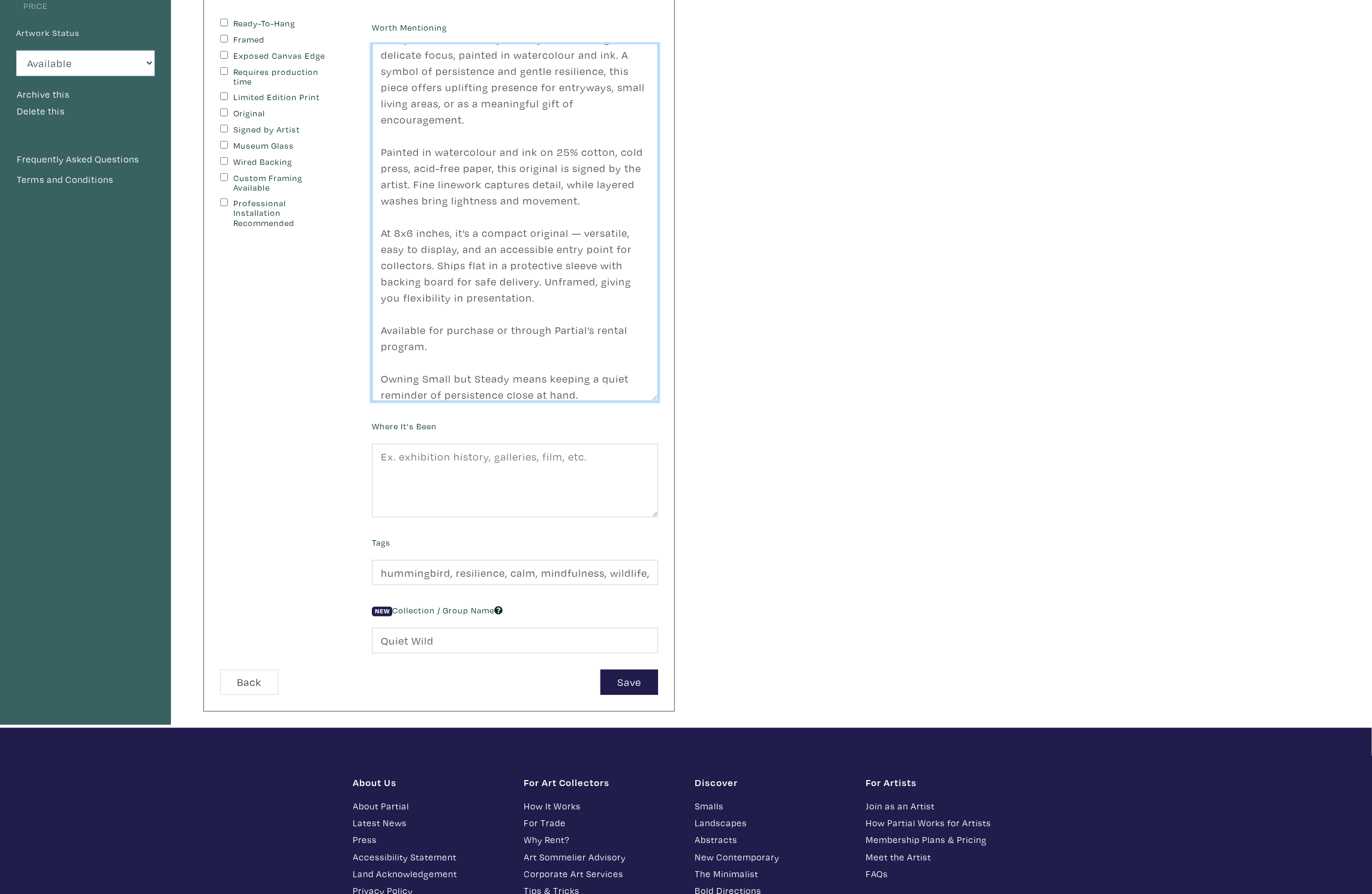
scroll to position [169, 0]
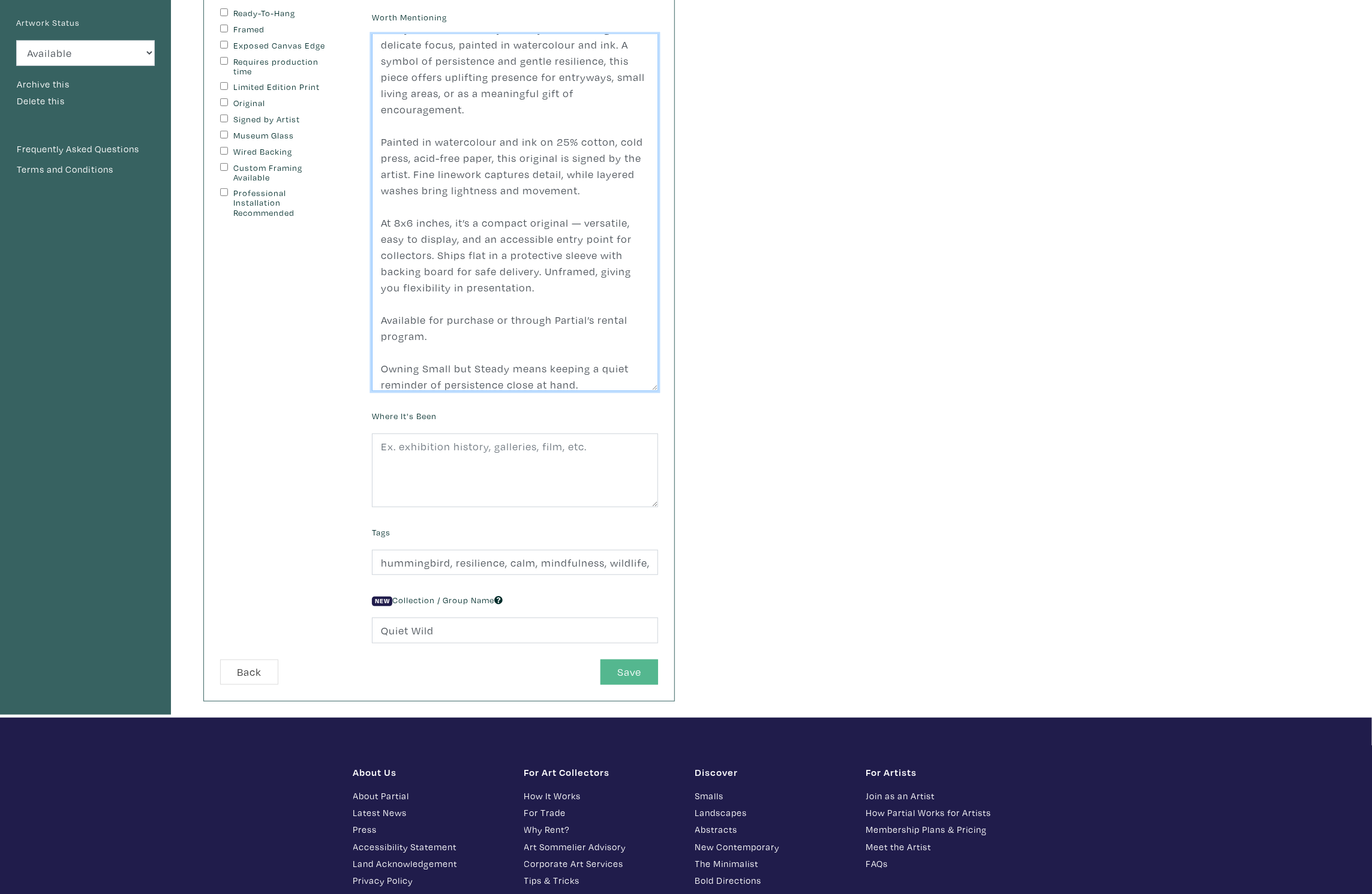
type textarea "Strength doesn’t always roar — sometimes it hums softly. Small but Steady portr…"
click at [639, 669] on button "Save" at bounding box center [629, 672] width 57 height 26
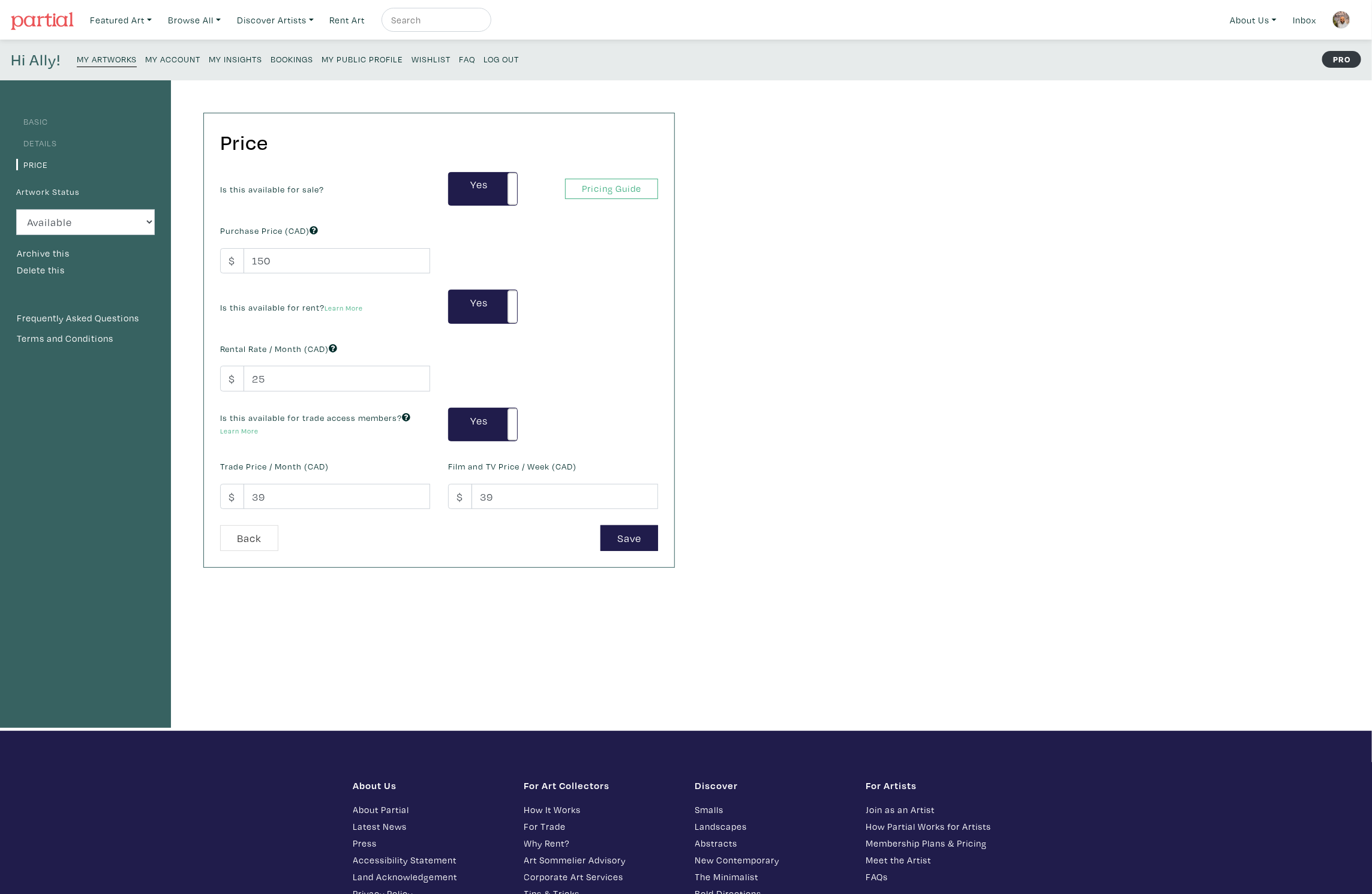
click at [115, 60] on small "My Artworks" at bounding box center [106, 59] width 60 height 11
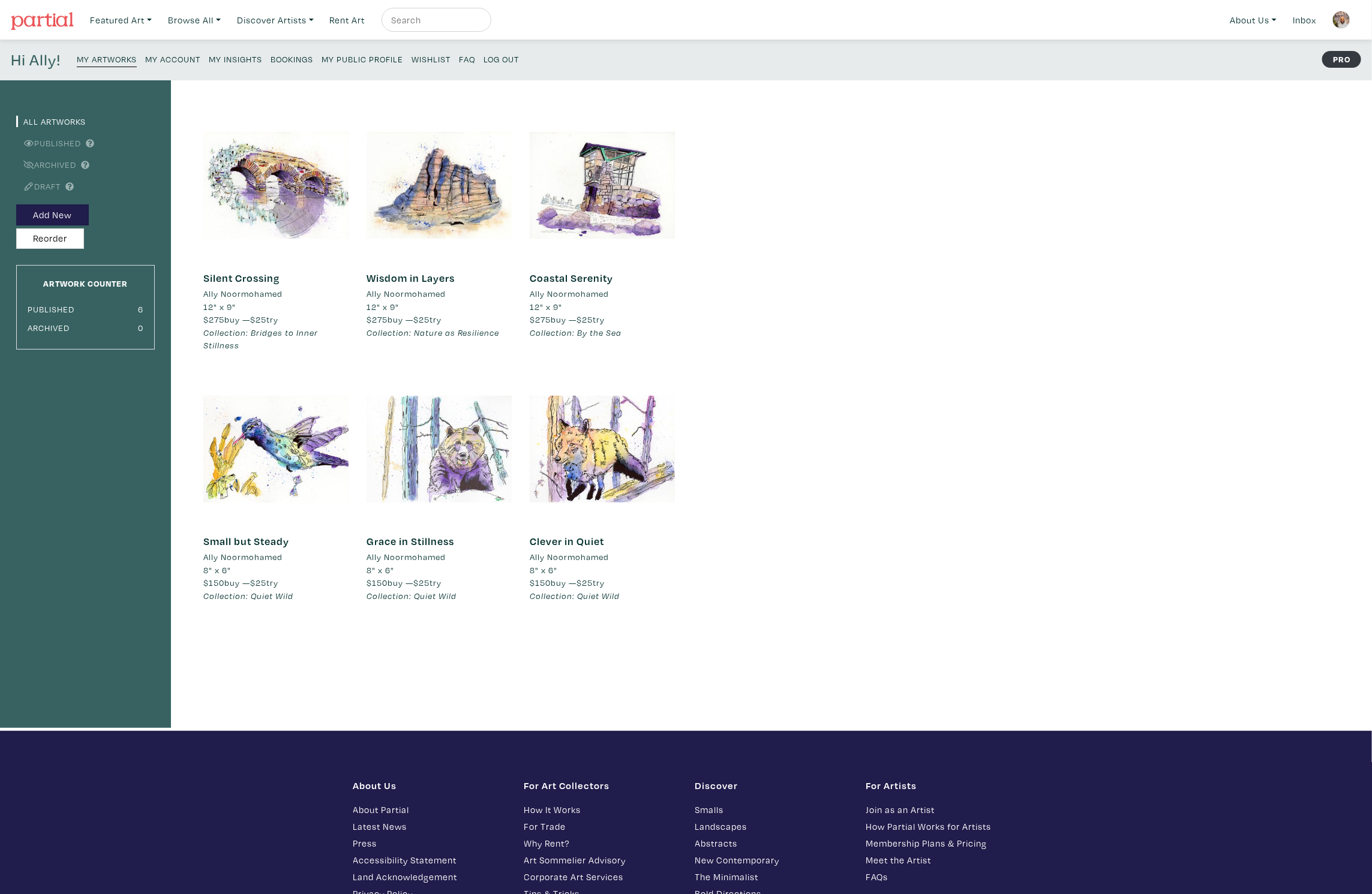
click at [441, 455] on div at bounding box center [439, 449] width 145 height 145
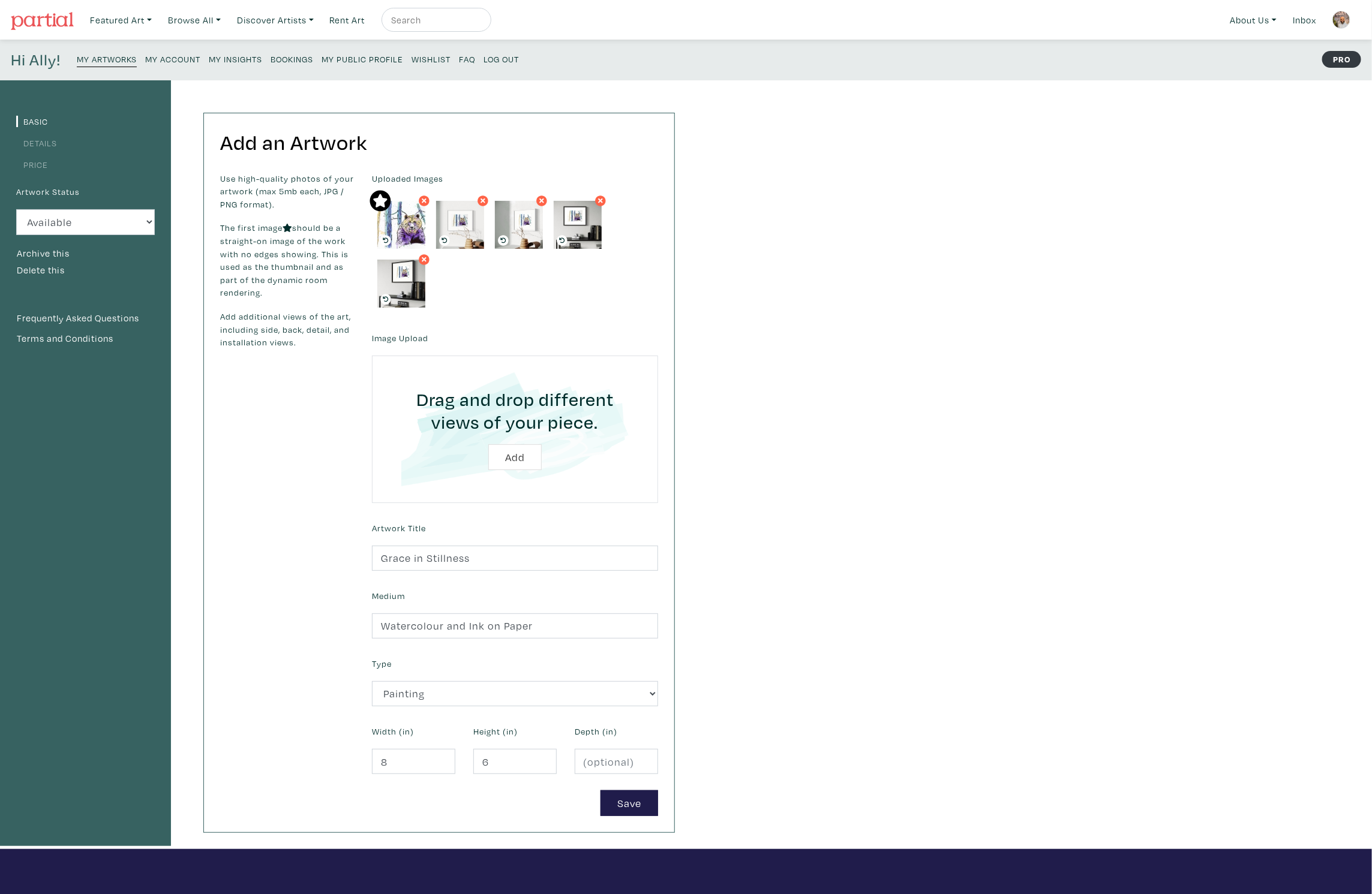
click at [46, 144] on link "Details" at bounding box center [37, 143] width 41 height 11
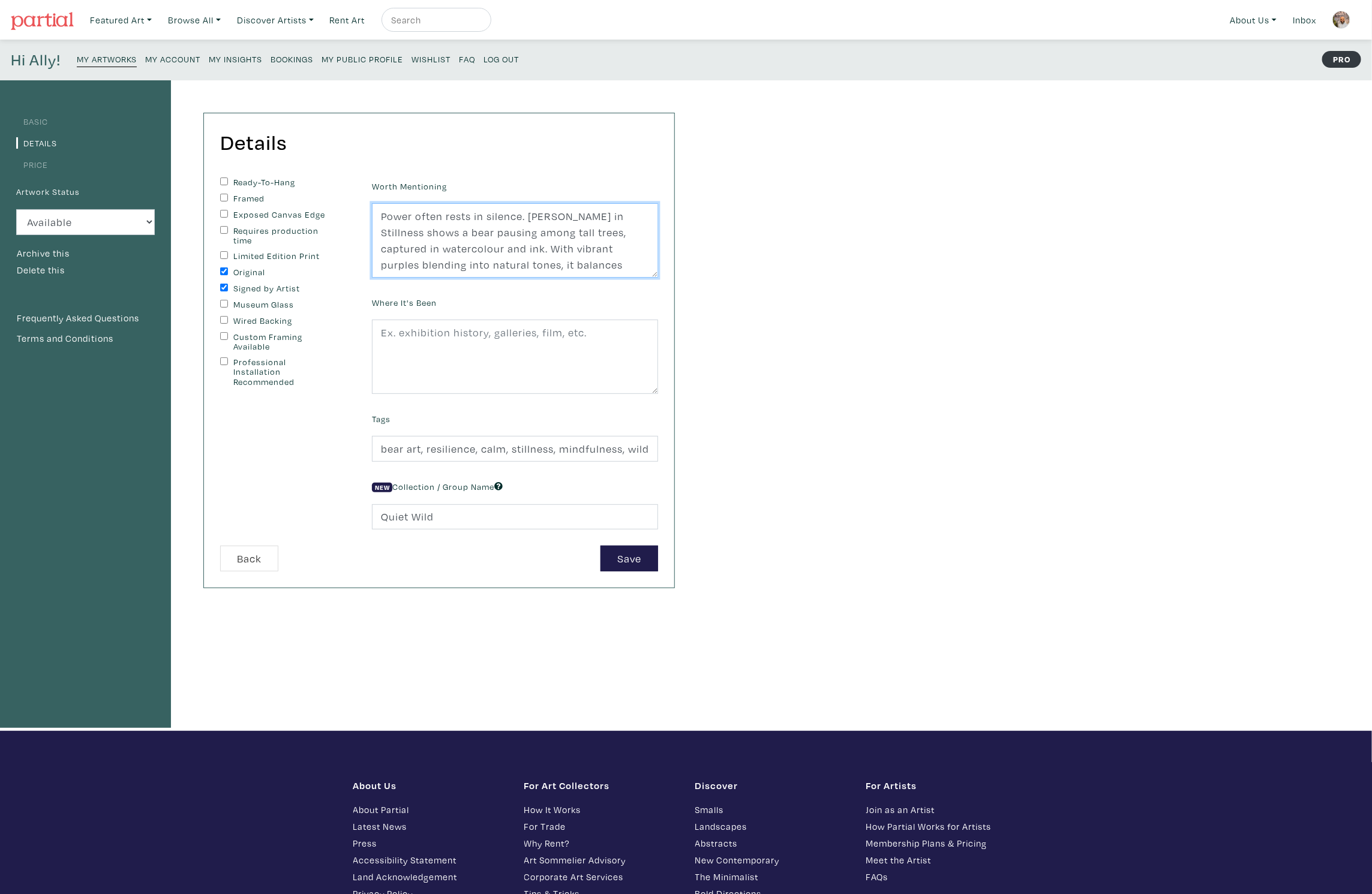
click at [427, 248] on textarea "Power often rests in silence. Grace in Stillness shows a bear pausing among tal…" at bounding box center [515, 240] width 286 height 74
paste textarea "Vibrant purples blend with natural tones, balancing quiet strength and calm pre…"
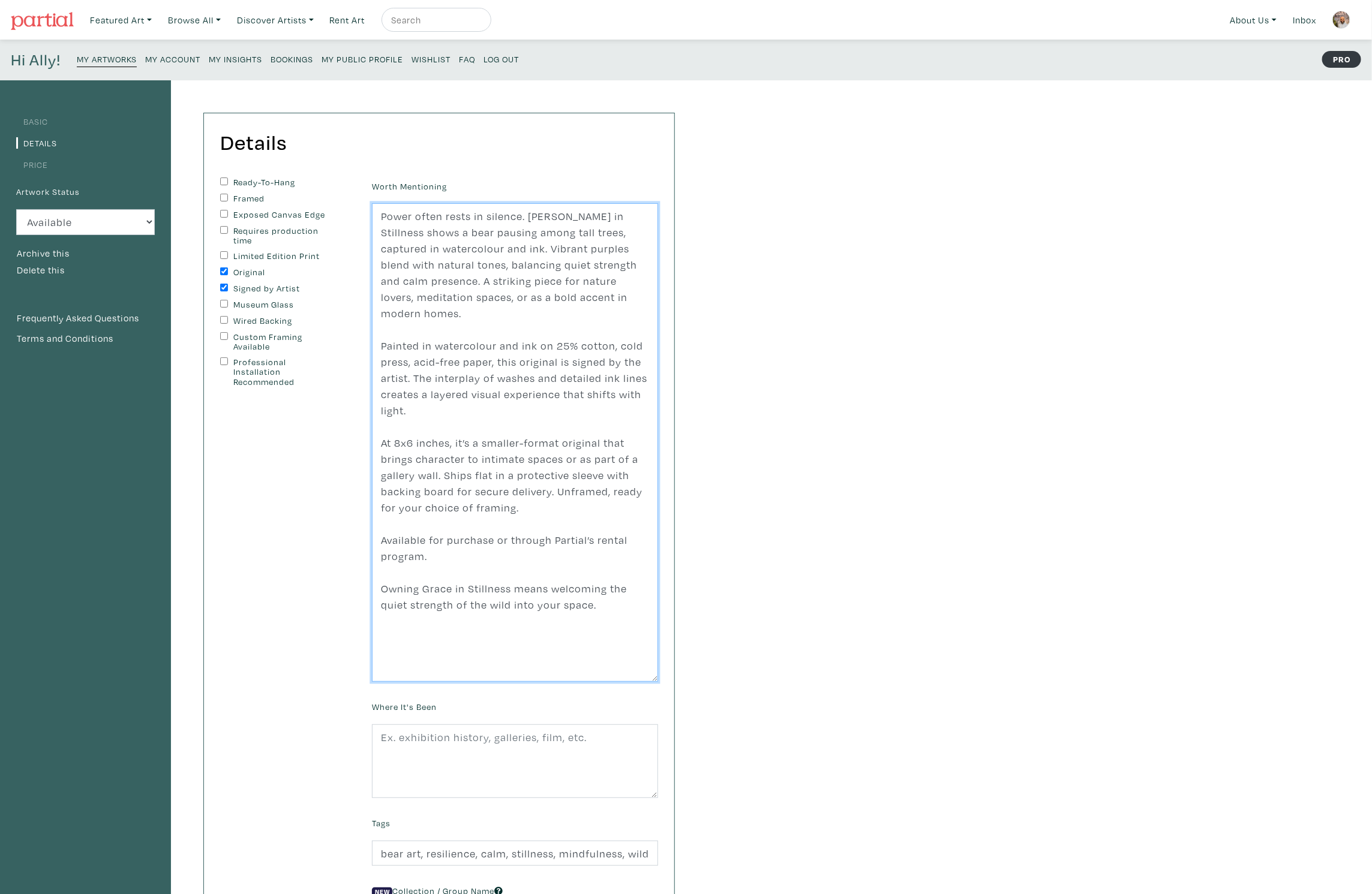
drag, startPoint x: 654, startPoint y: 276, endPoint x: 698, endPoint y: 590, distance: 317.1
click at [643, 680] on textarea "Power often rests in silence. Grace in Stillness shows a bear pausing among tal…" at bounding box center [515, 442] width 286 height 479
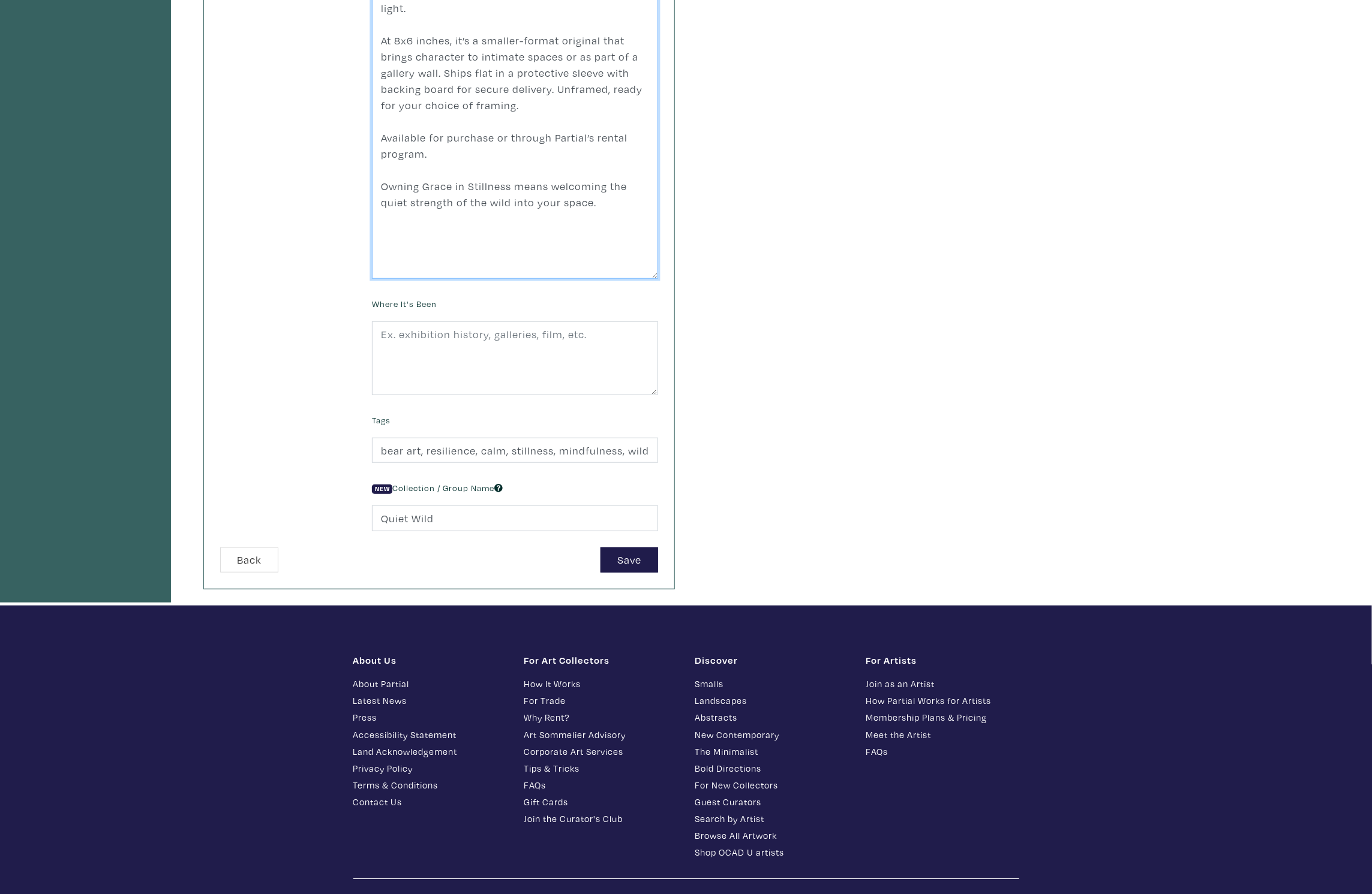
scroll to position [465, 0]
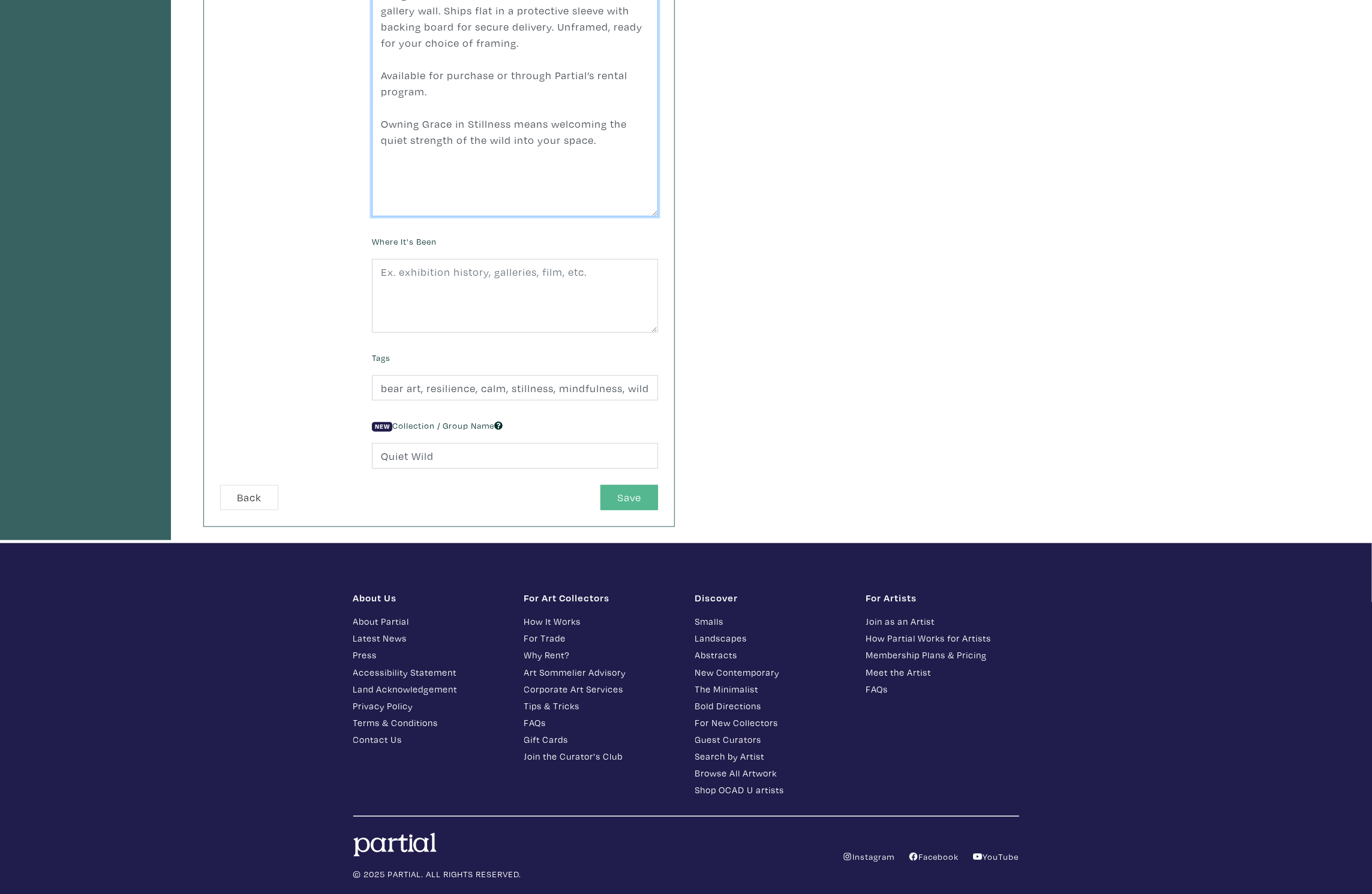
type textarea "Power often rests in silence. Grace in Stillness shows a bear pausing among tal…"
click at [645, 490] on button "Save" at bounding box center [629, 498] width 57 height 26
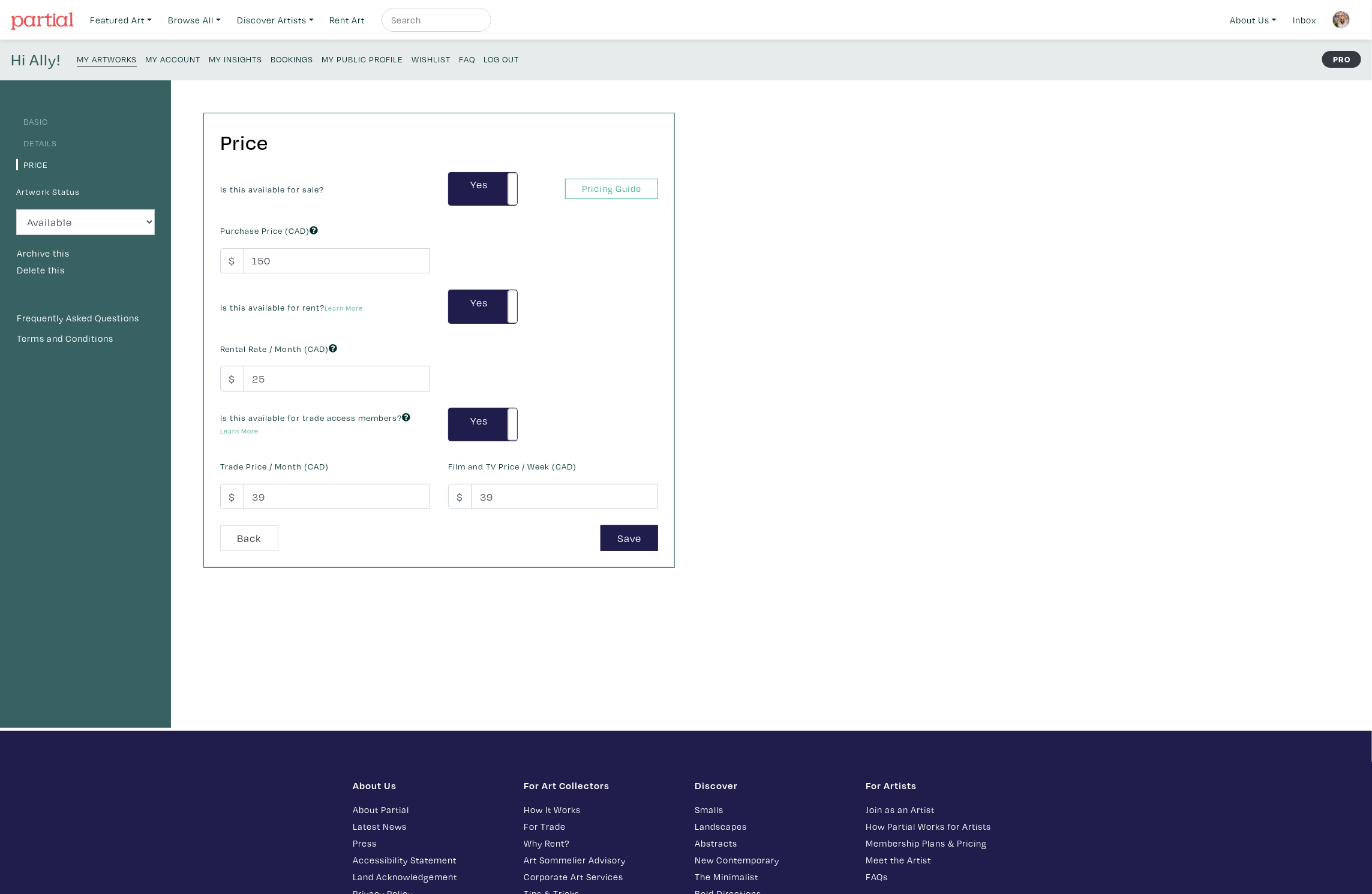
click at [122, 57] on small "My Artworks" at bounding box center [106, 59] width 60 height 11
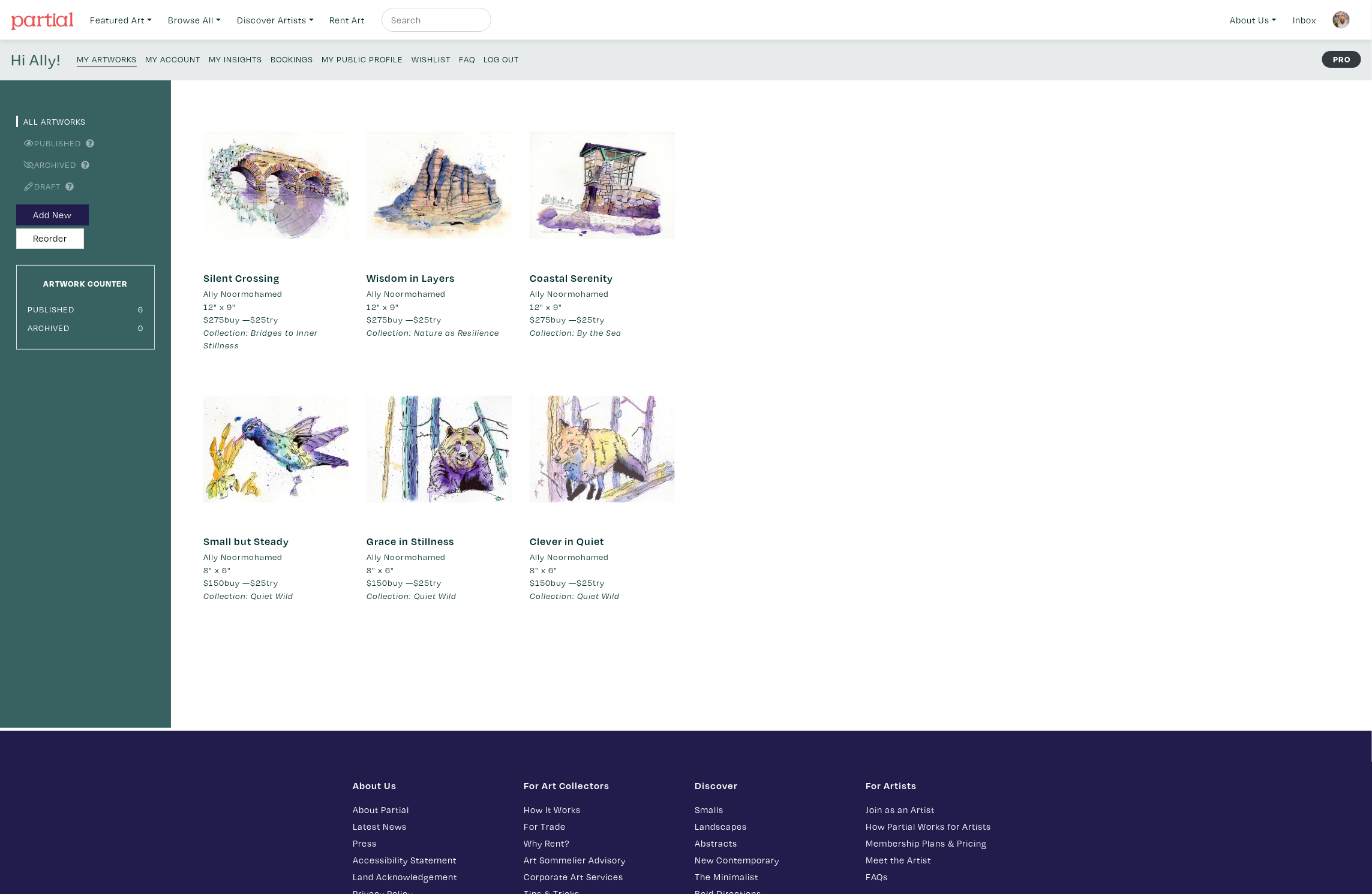
click at [602, 435] on div at bounding box center [602, 449] width 145 height 145
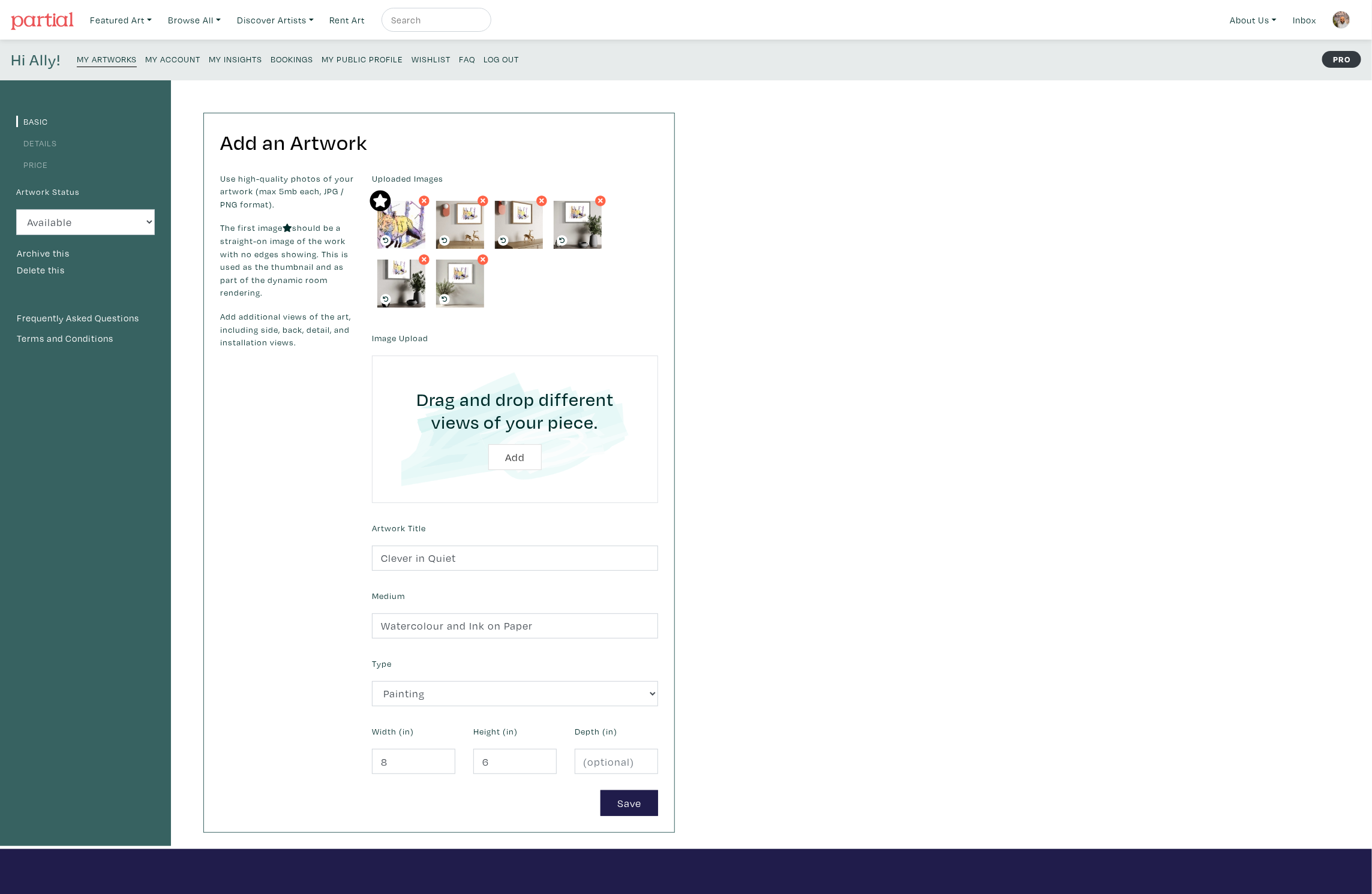
click at [36, 145] on link "Details" at bounding box center [37, 143] width 41 height 11
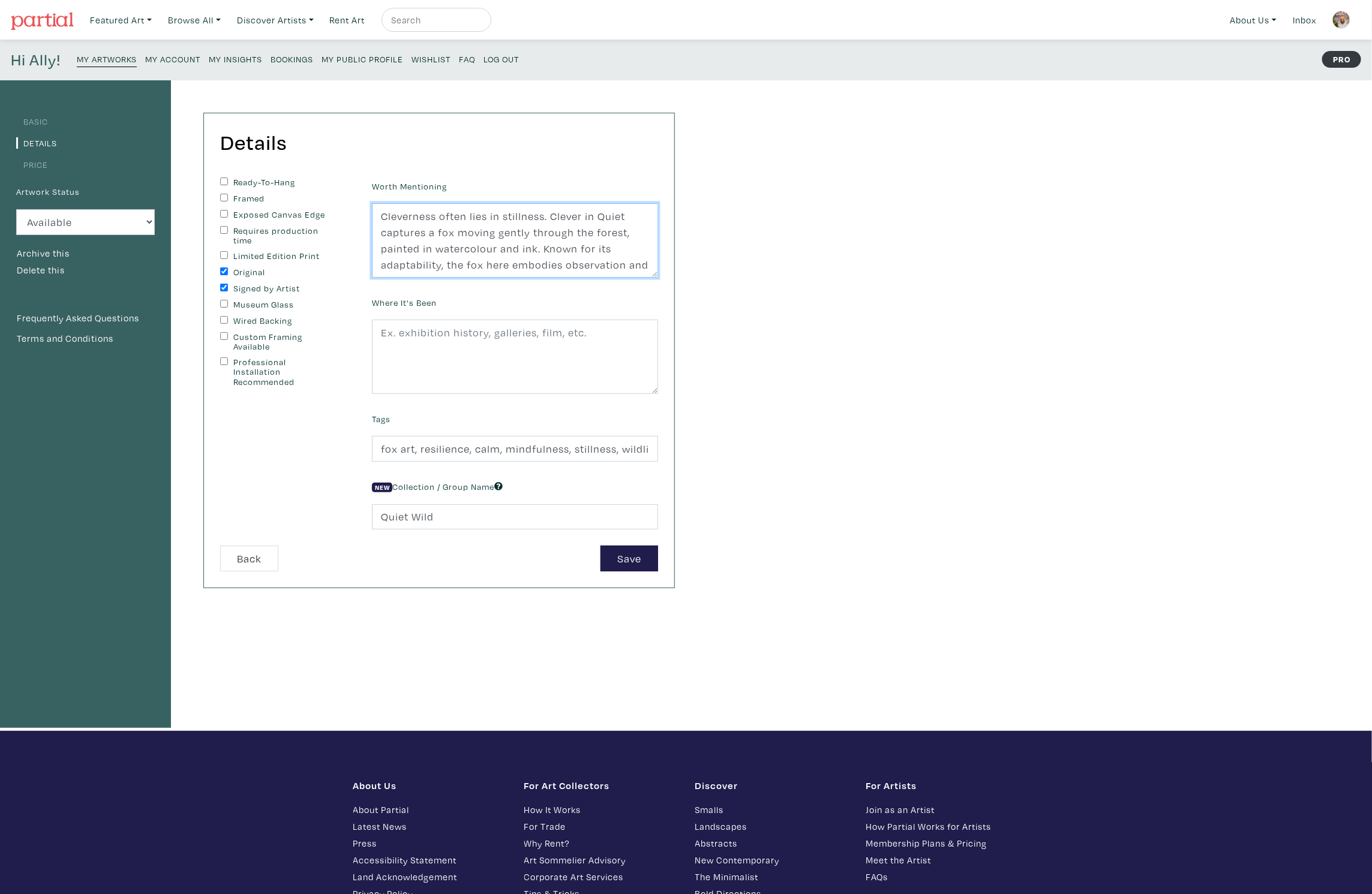
click at [472, 235] on textarea "Cleverness often lies in stillness. Clever in Quiet captures a fox moving gentl…" at bounding box center [515, 240] width 286 height 74
paste textarea "begins with stillness. Clever in Quiet captures a fox moving gently through the…"
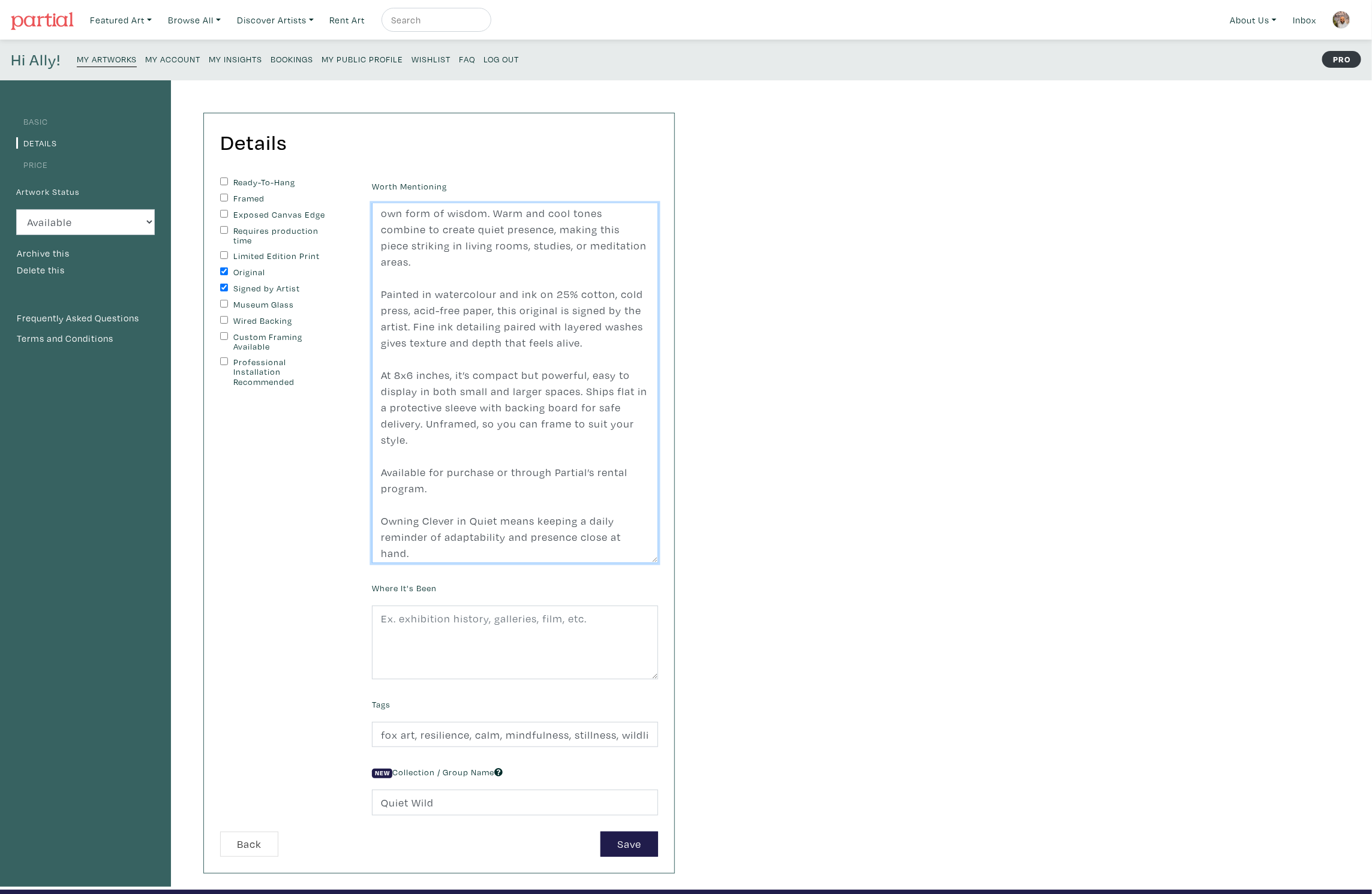
scroll to position [81, 0]
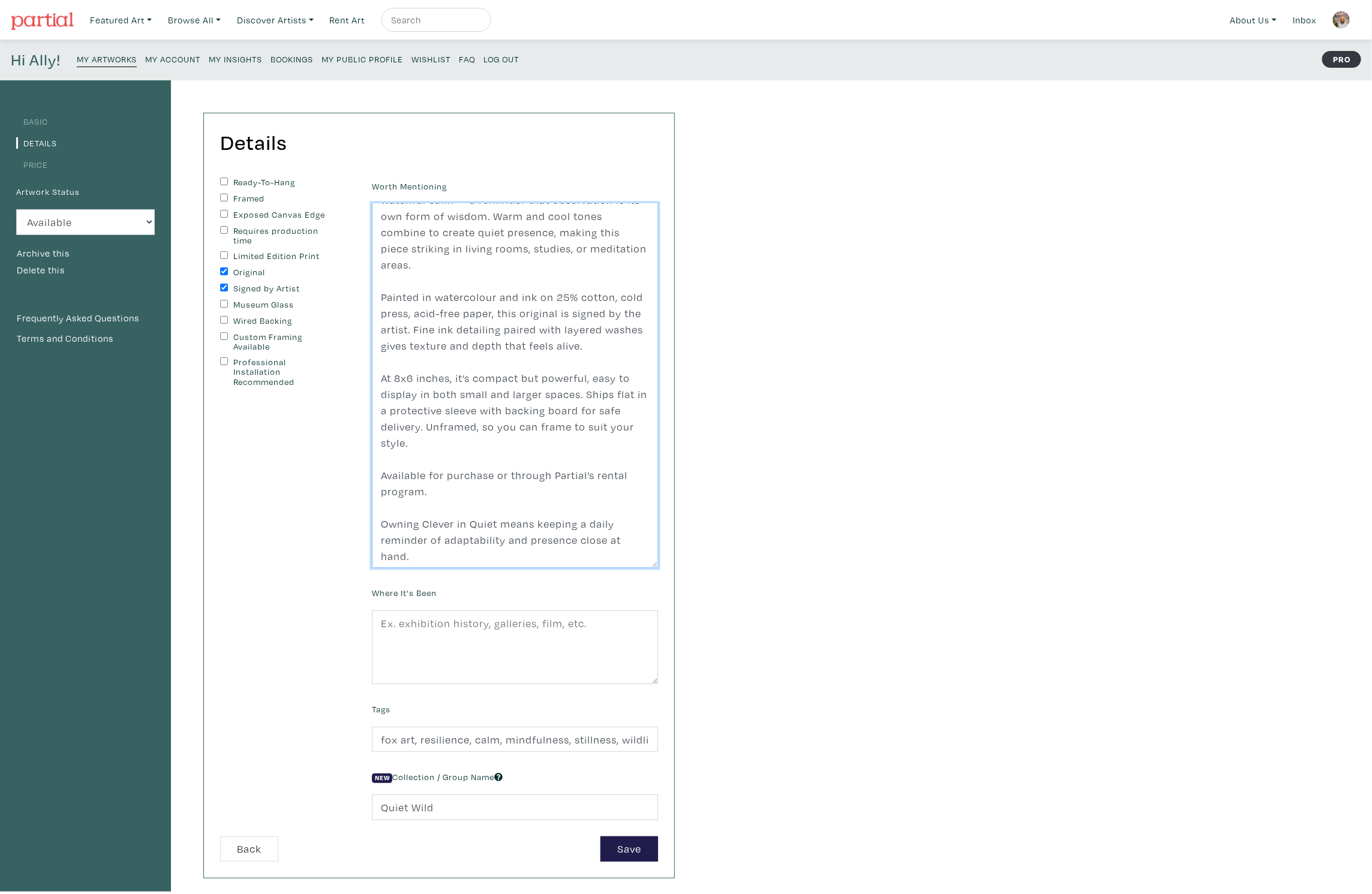
drag, startPoint x: 651, startPoint y: 273, endPoint x: 654, endPoint y: 564, distance: 291.0
click at [654, 564] on textarea "Cleverness often lies in stillness. Clever in Quiet captures a fox moving gentl…" at bounding box center [515, 385] width 286 height 365
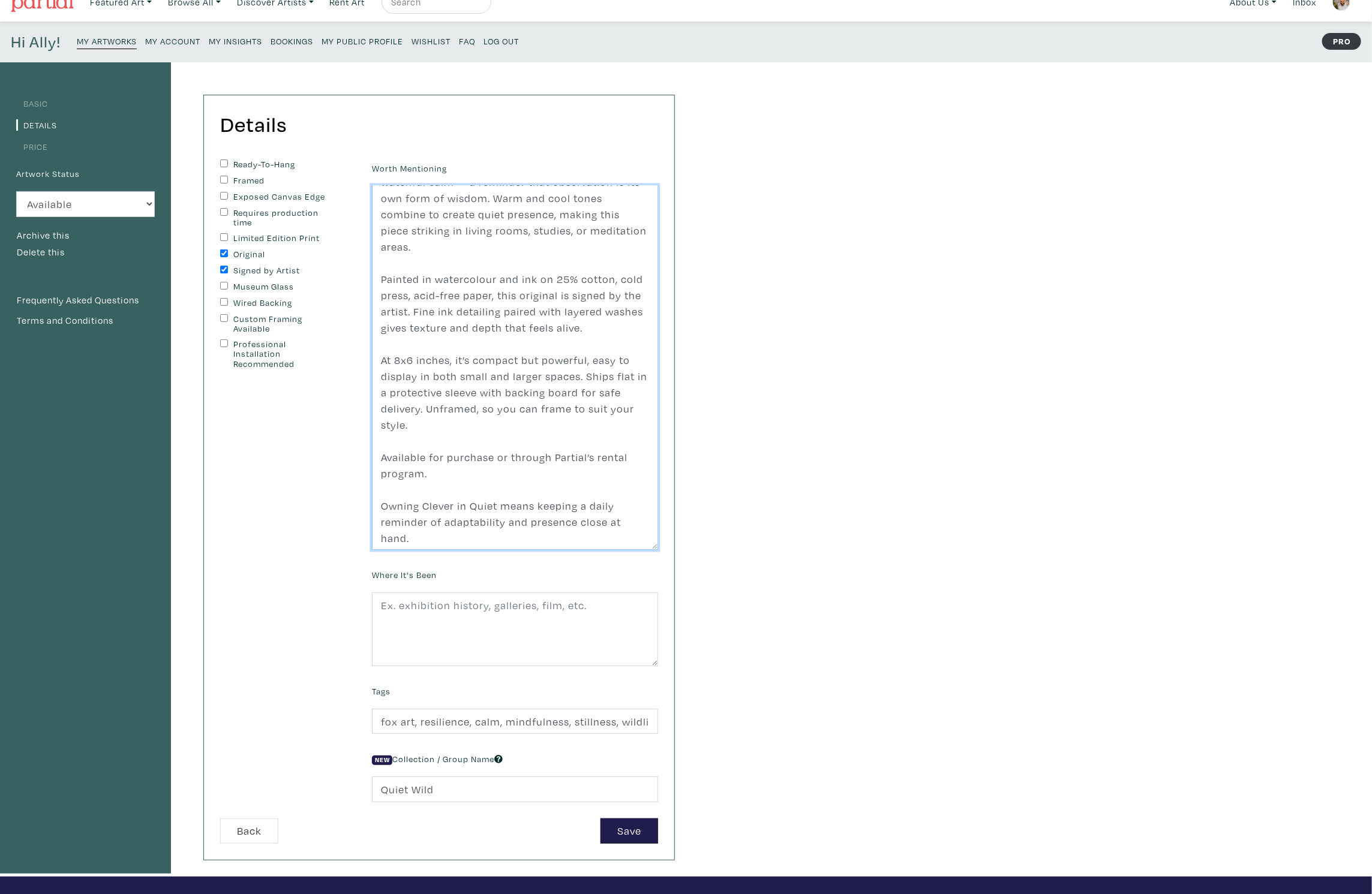
scroll to position [59, 0]
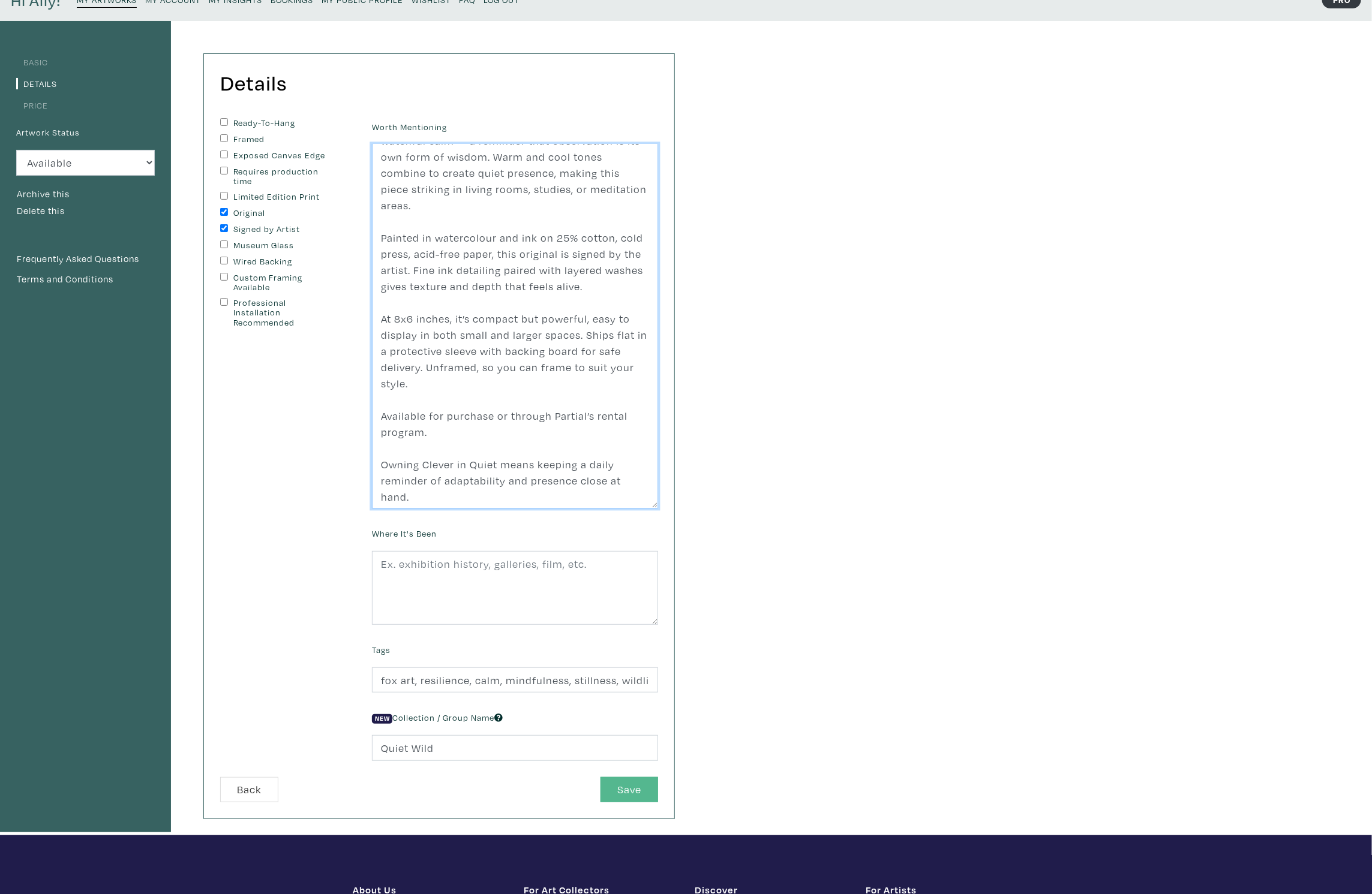
type textarea "Cleverness often begins with stillness. Clever in Quiet captures a fox moving g…"
click at [645, 783] on button "Save" at bounding box center [629, 790] width 57 height 26
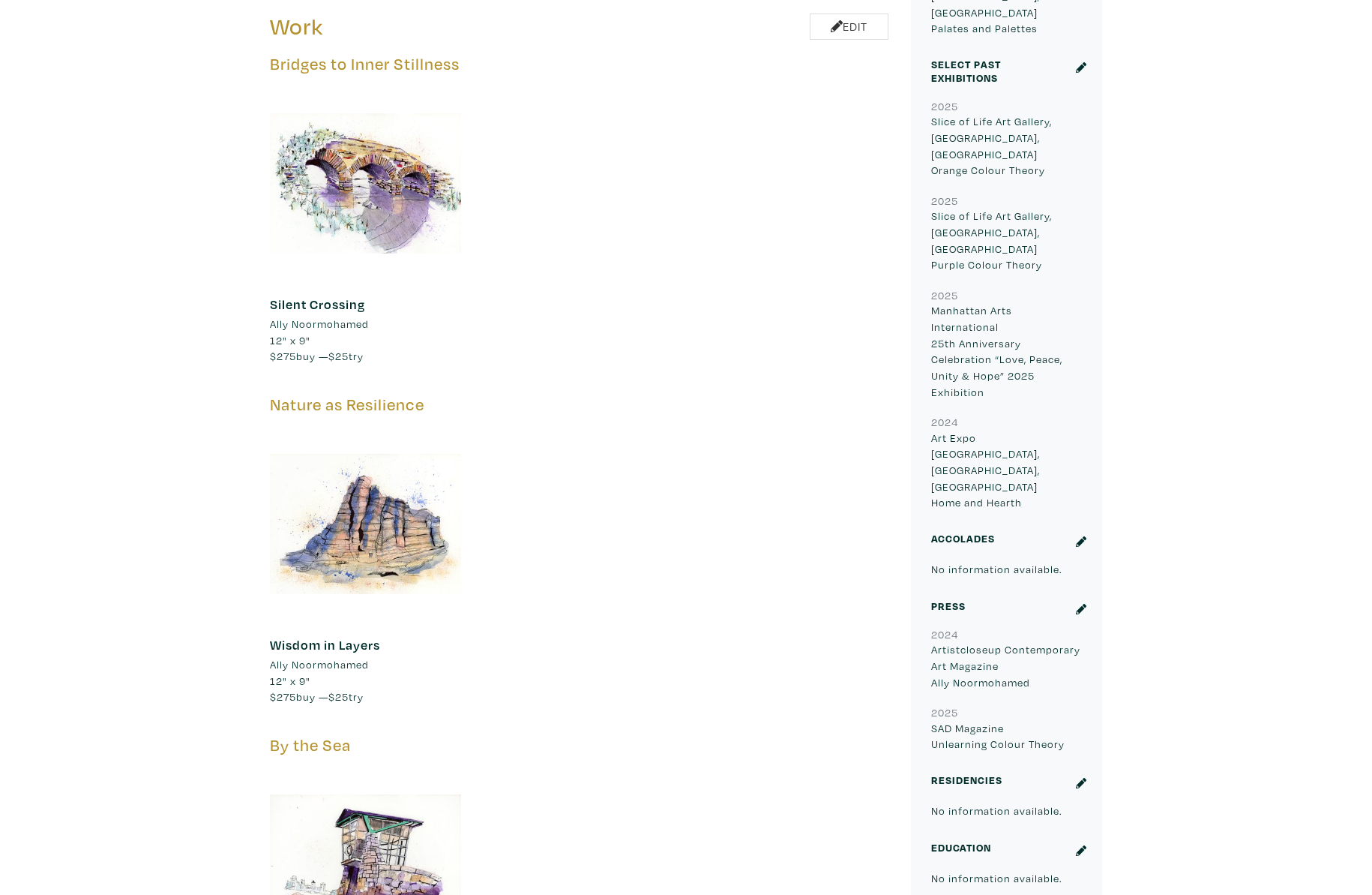
scroll to position [709, 0]
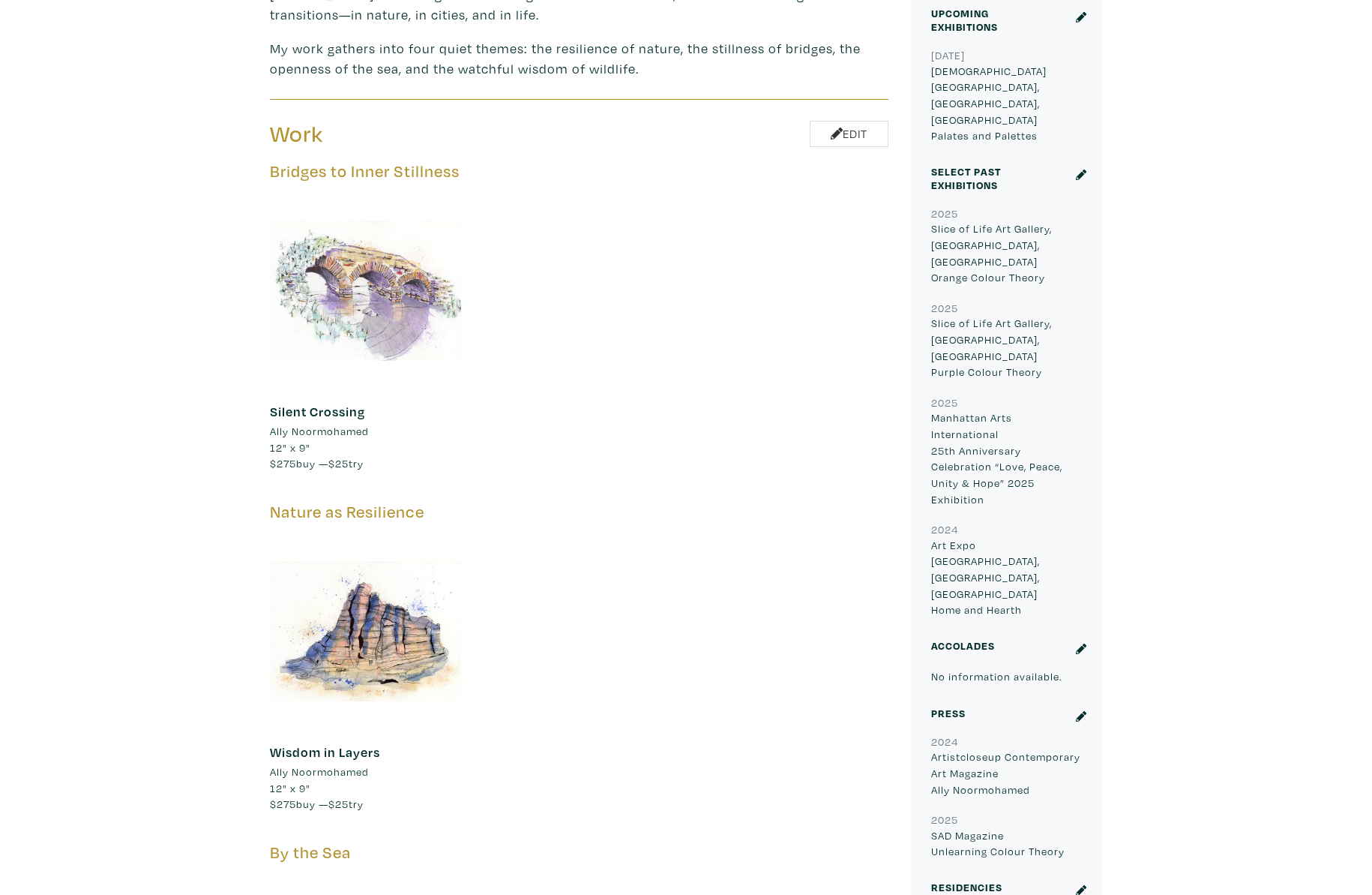
click at [427, 259] on div at bounding box center [366, 291] width 191 height 192
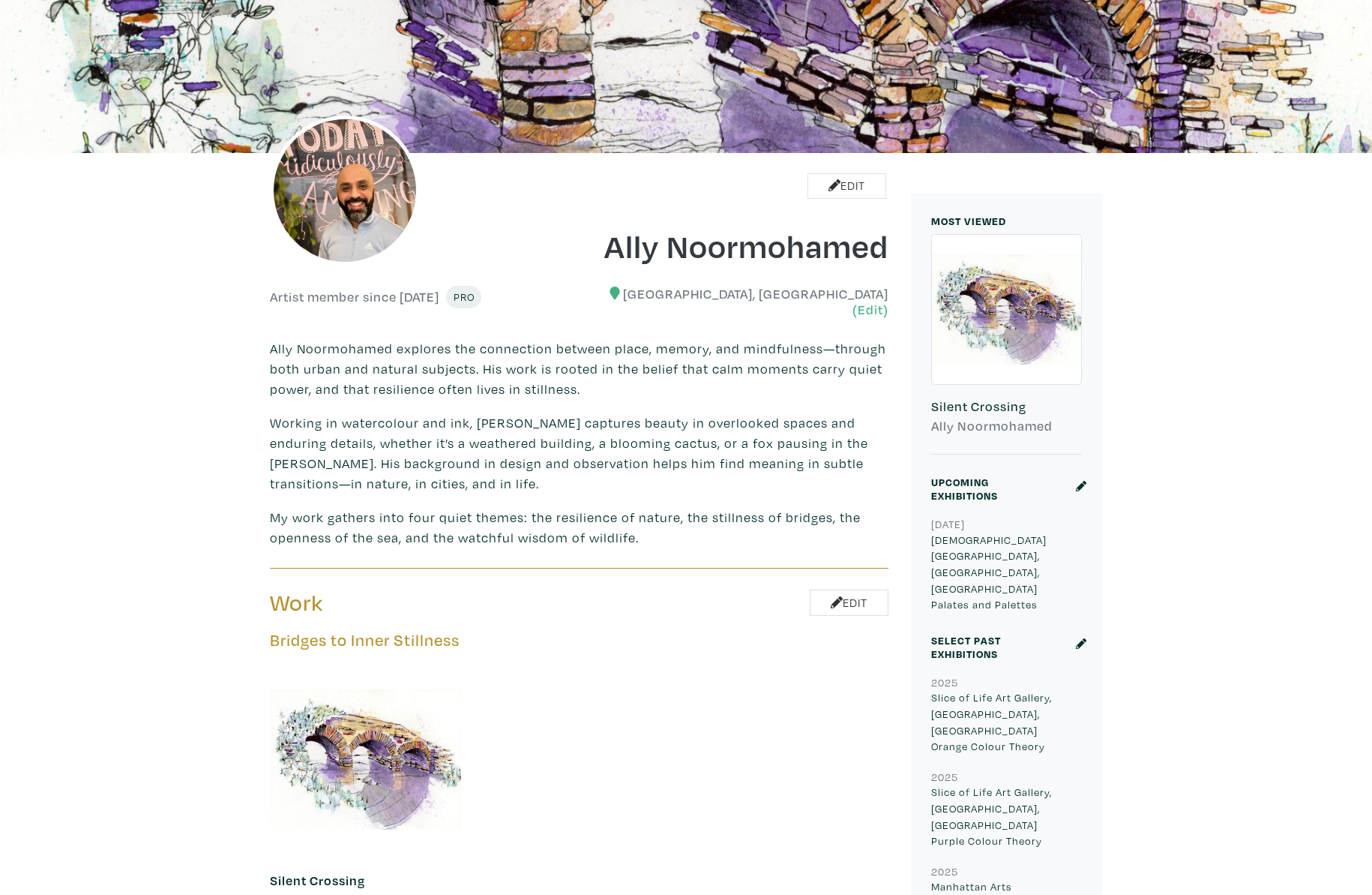
scroll to position [0, 0]
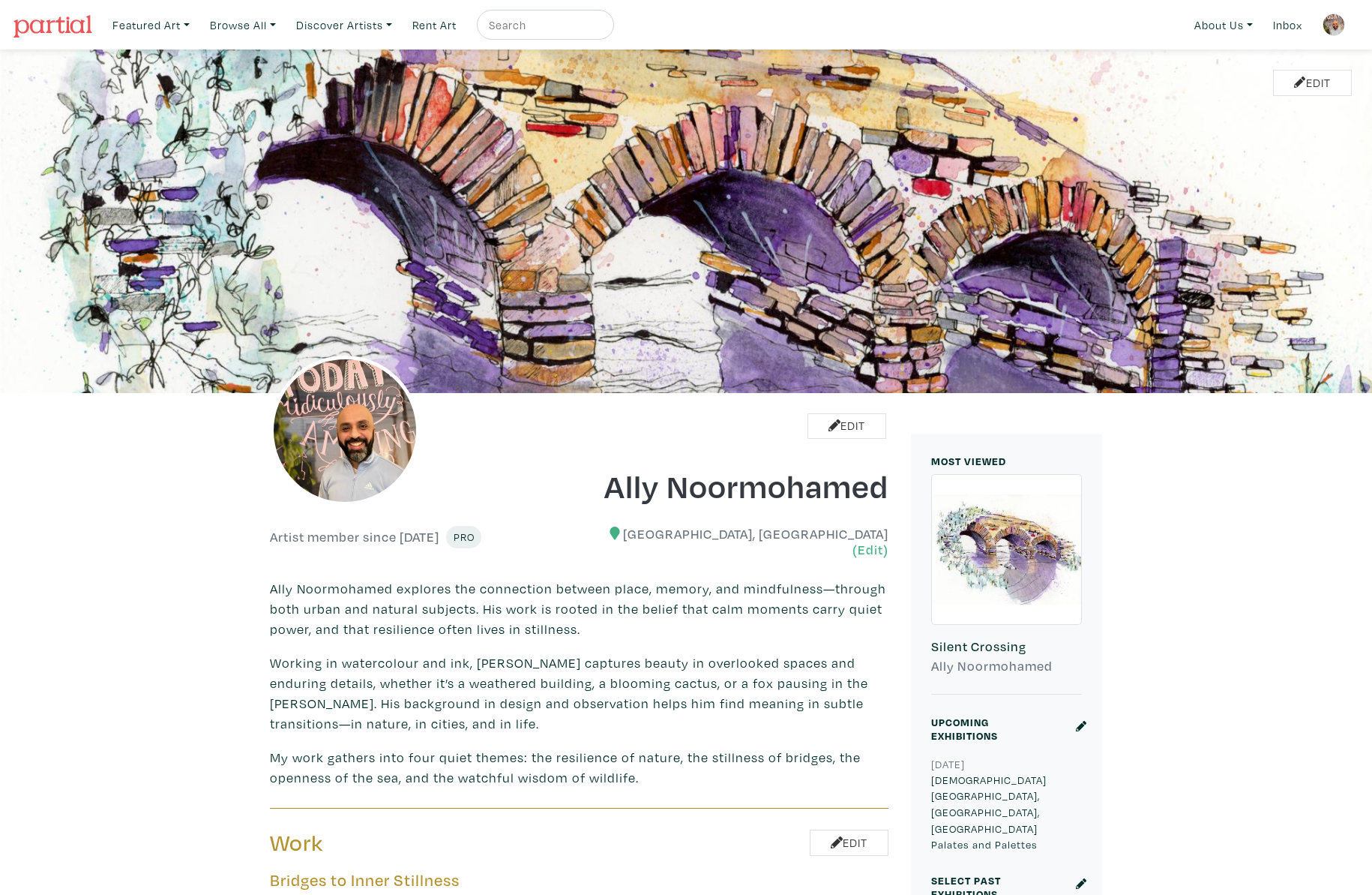
click at [1327, 25] on img at bounding box center [1334, 25] width 23 height 23
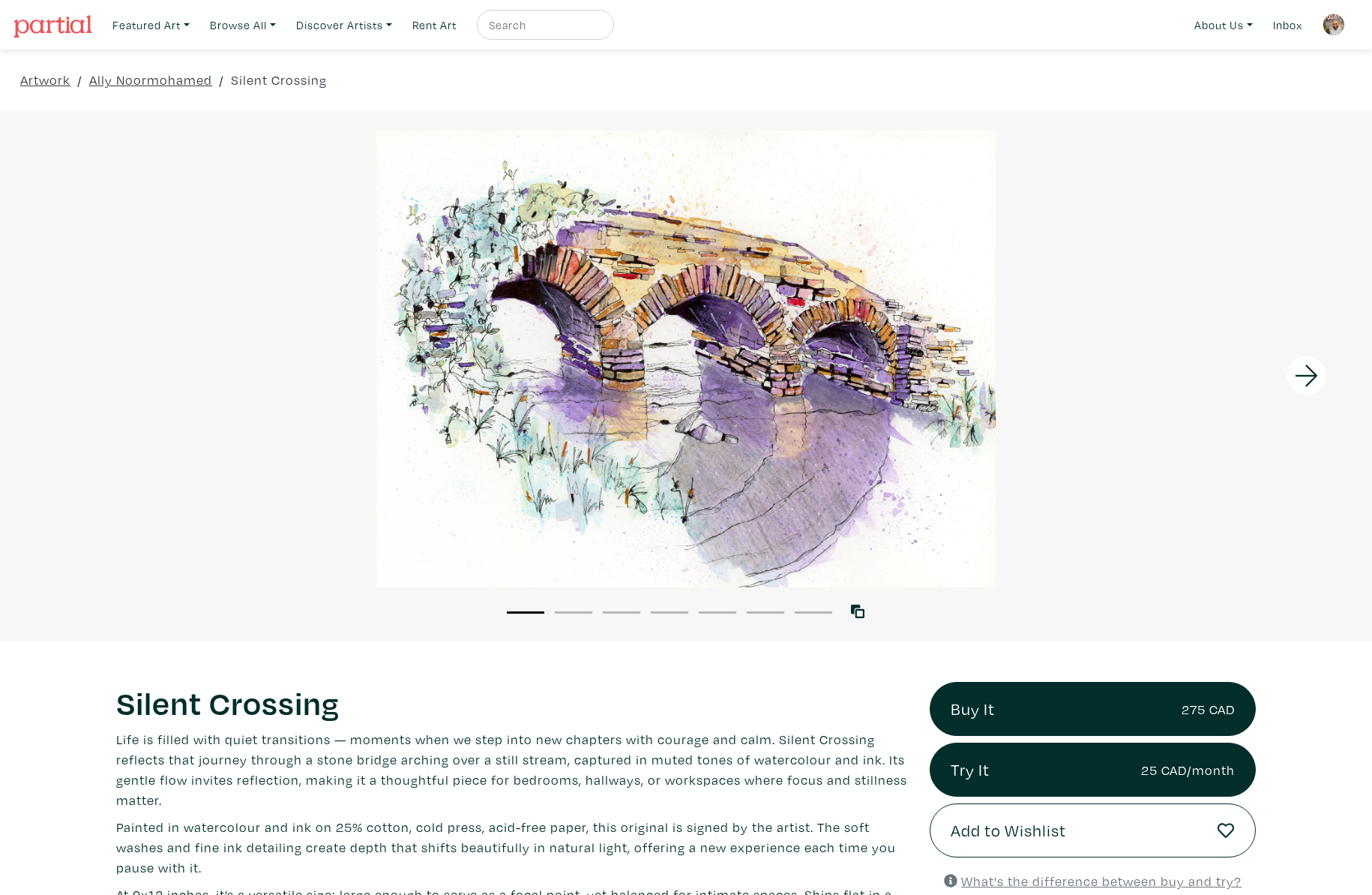
click at [1313, 370] on icon at bounding box center [1307, 376] width 51 height 41
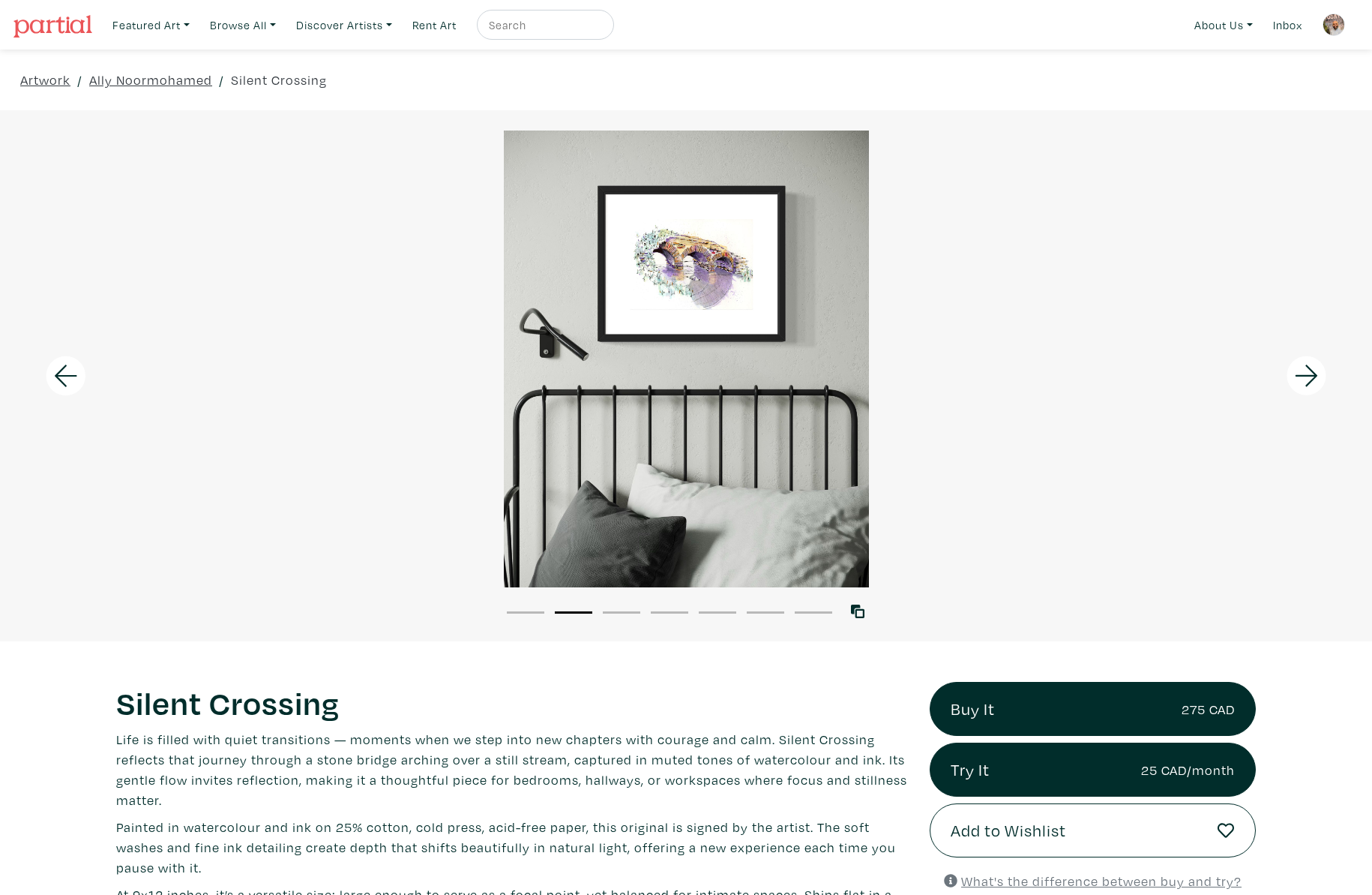
click at [1313, 370] on icon at bounding box center [1307, 376] width 51 height 41
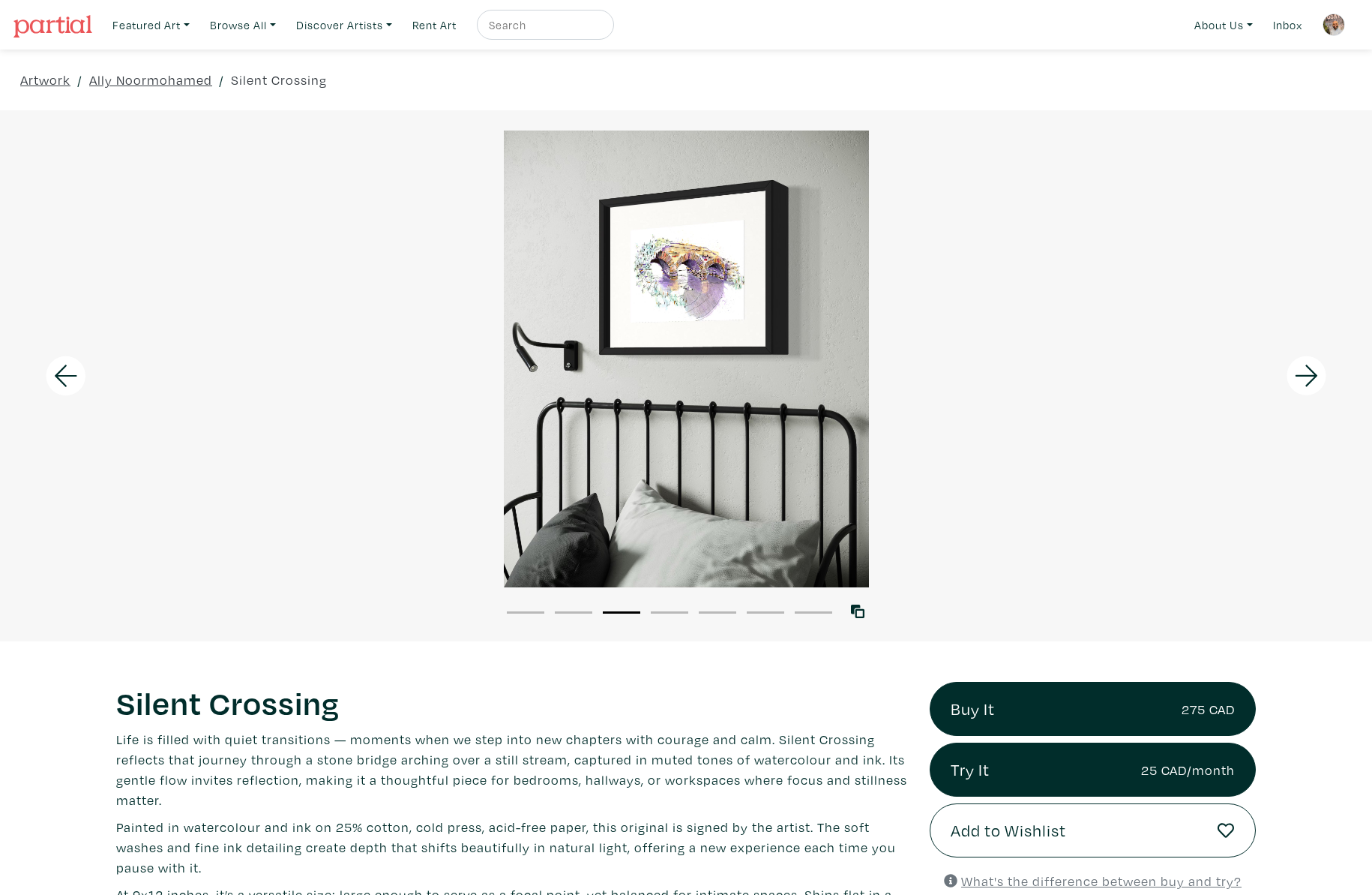
click at [1313, 370] on icon at bounding box center [1307, 376] width 51 height 41
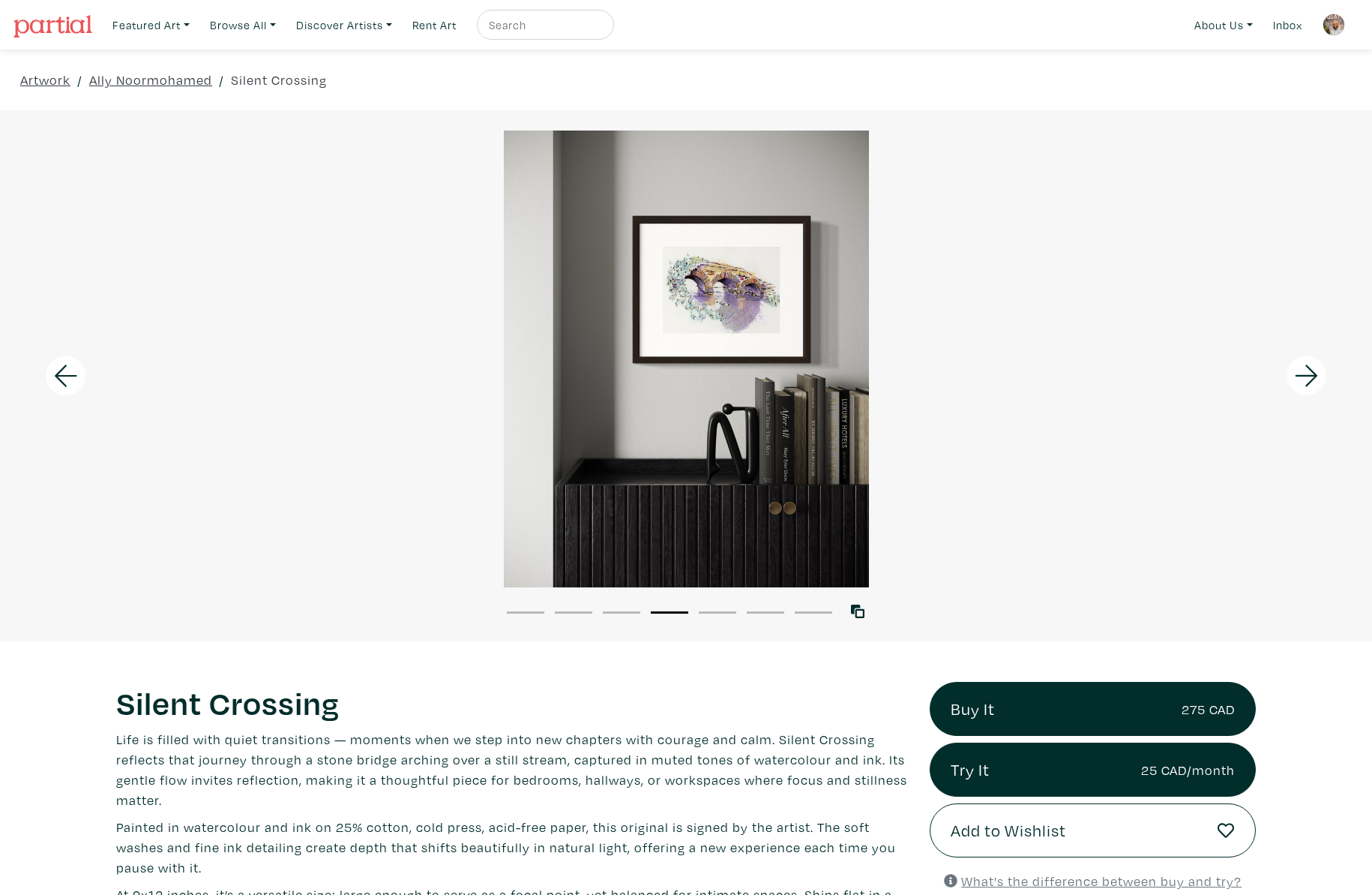
click at [1313, 370] on icon at bounding box center [1307, 376] width 51 height 41
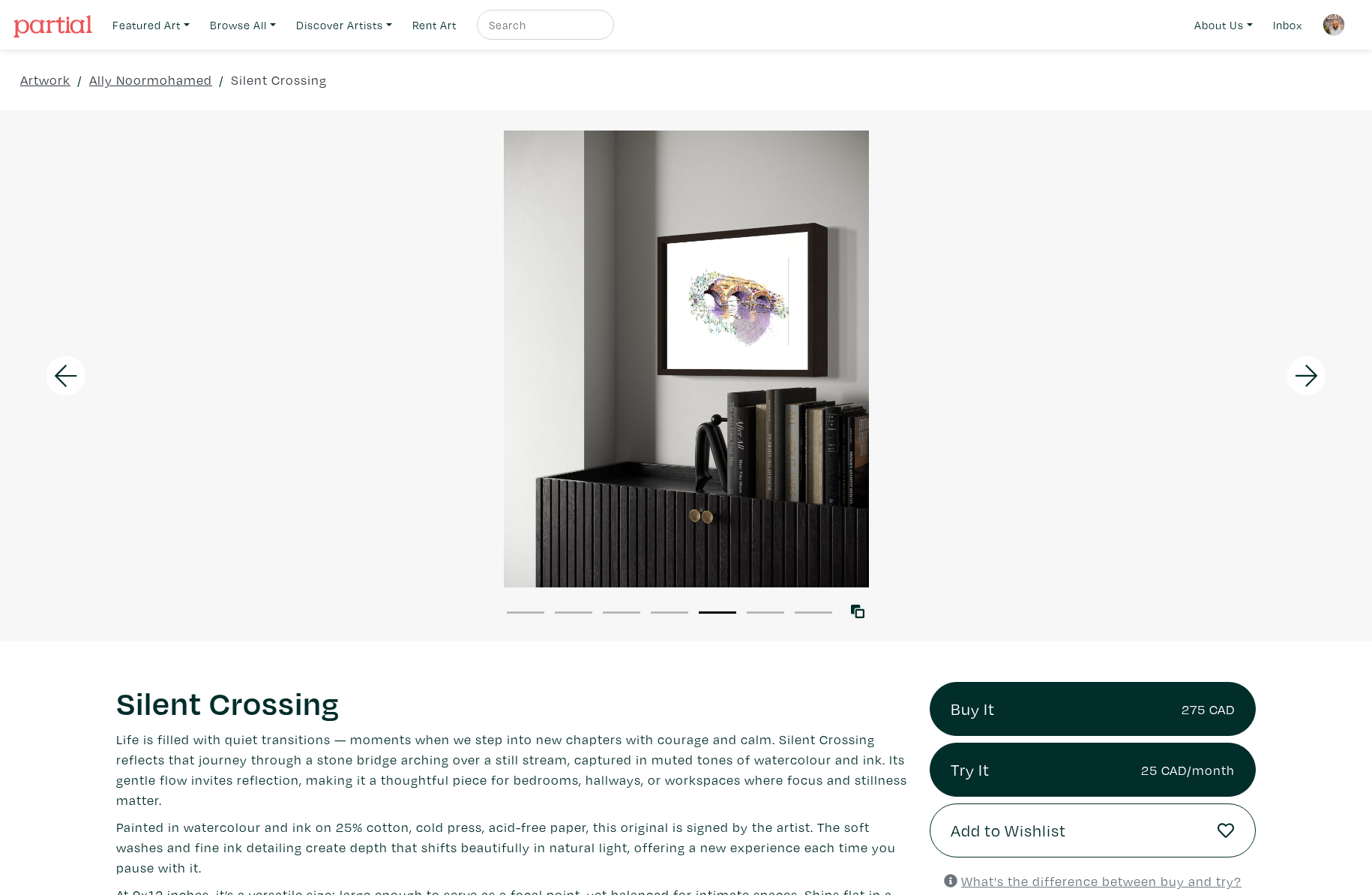
click at [1313, 370] on icon at bounding box center [1307, 376] width 51 height 41
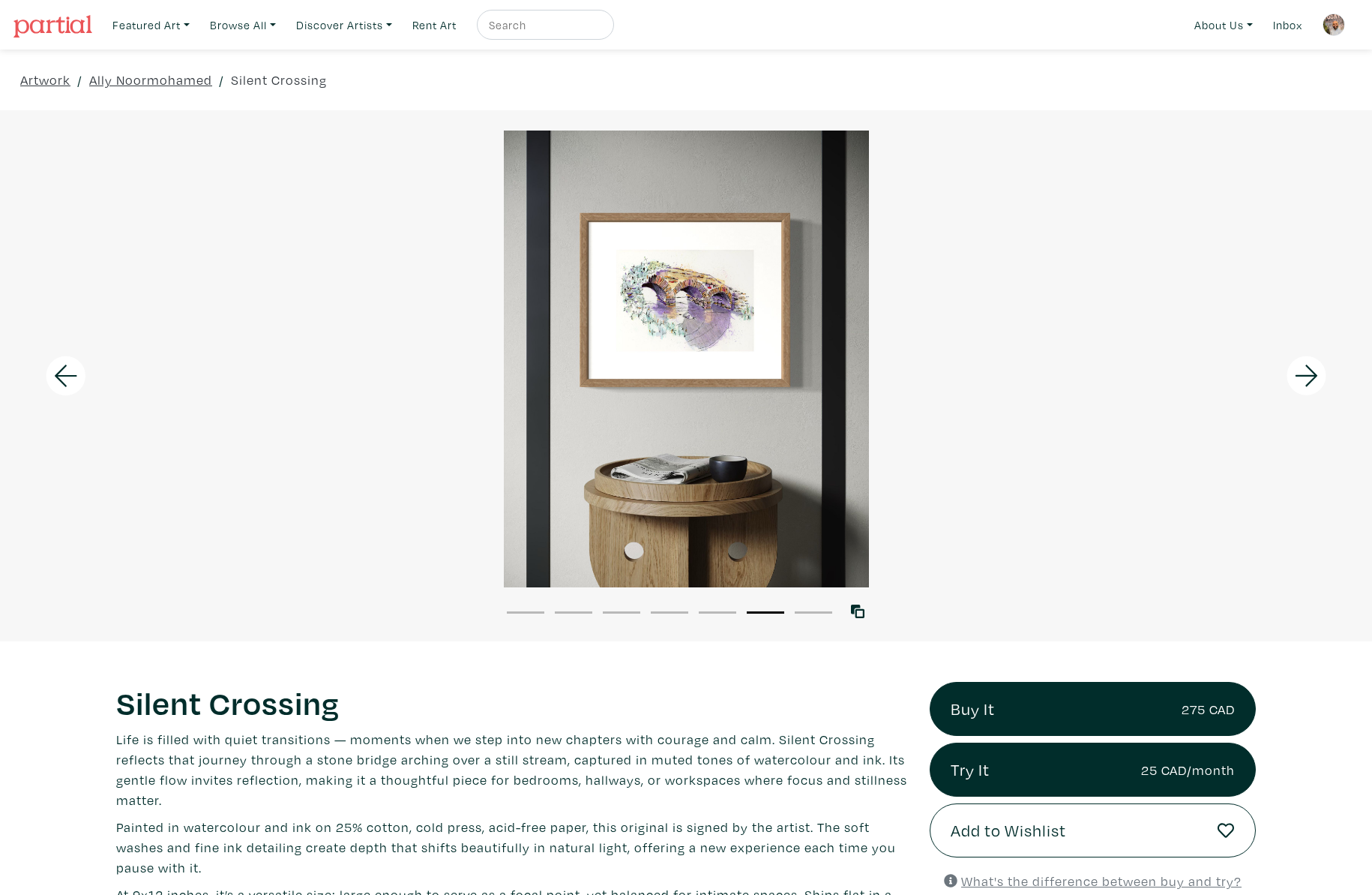
click at [1313, 370] on icon at bounding box center [1307, 376] width 51 height 41
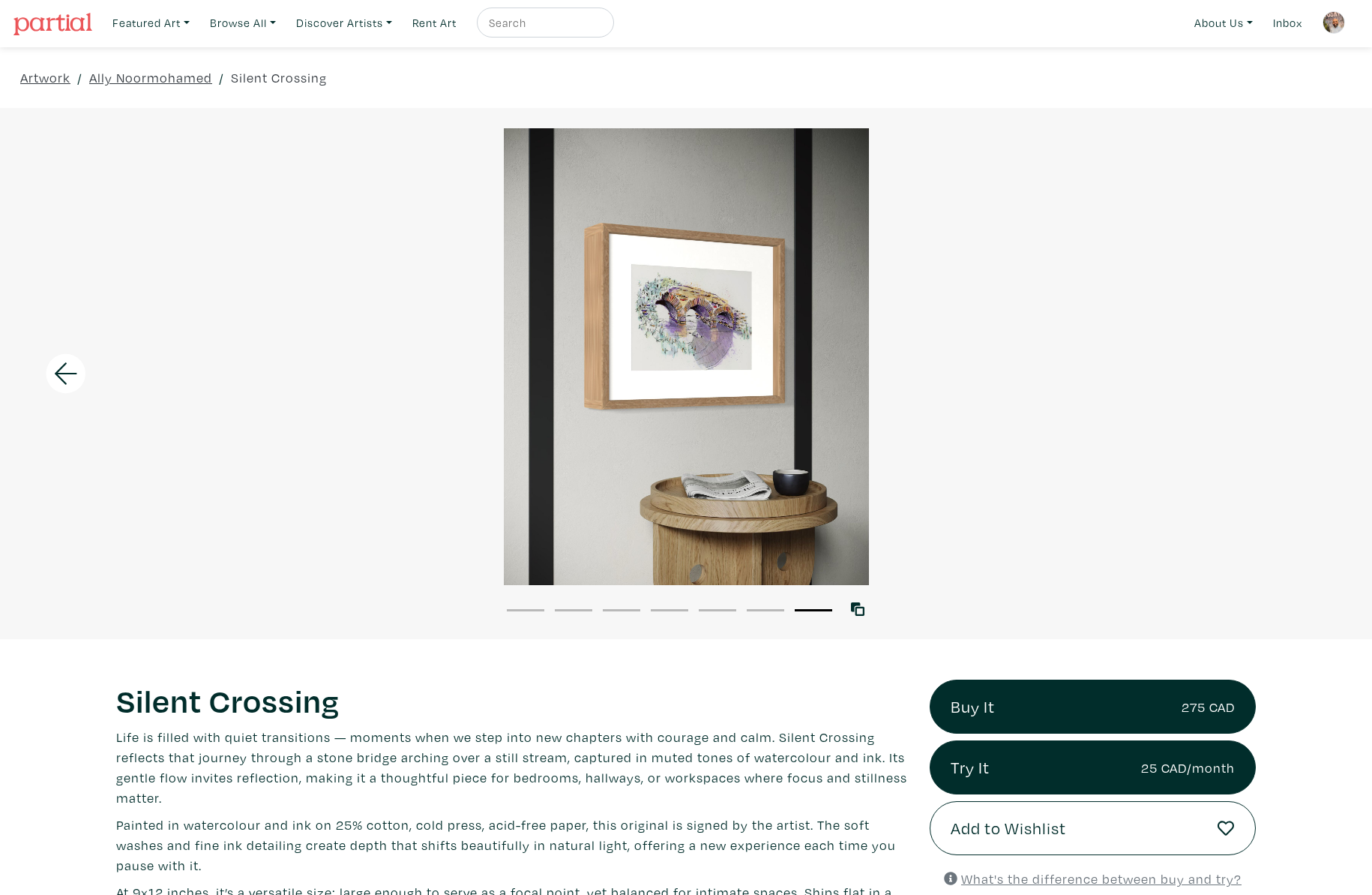
scroll to position [3, 0]
click at [54, 362] on icon at bounding box center [66, 373] width 51 height 41
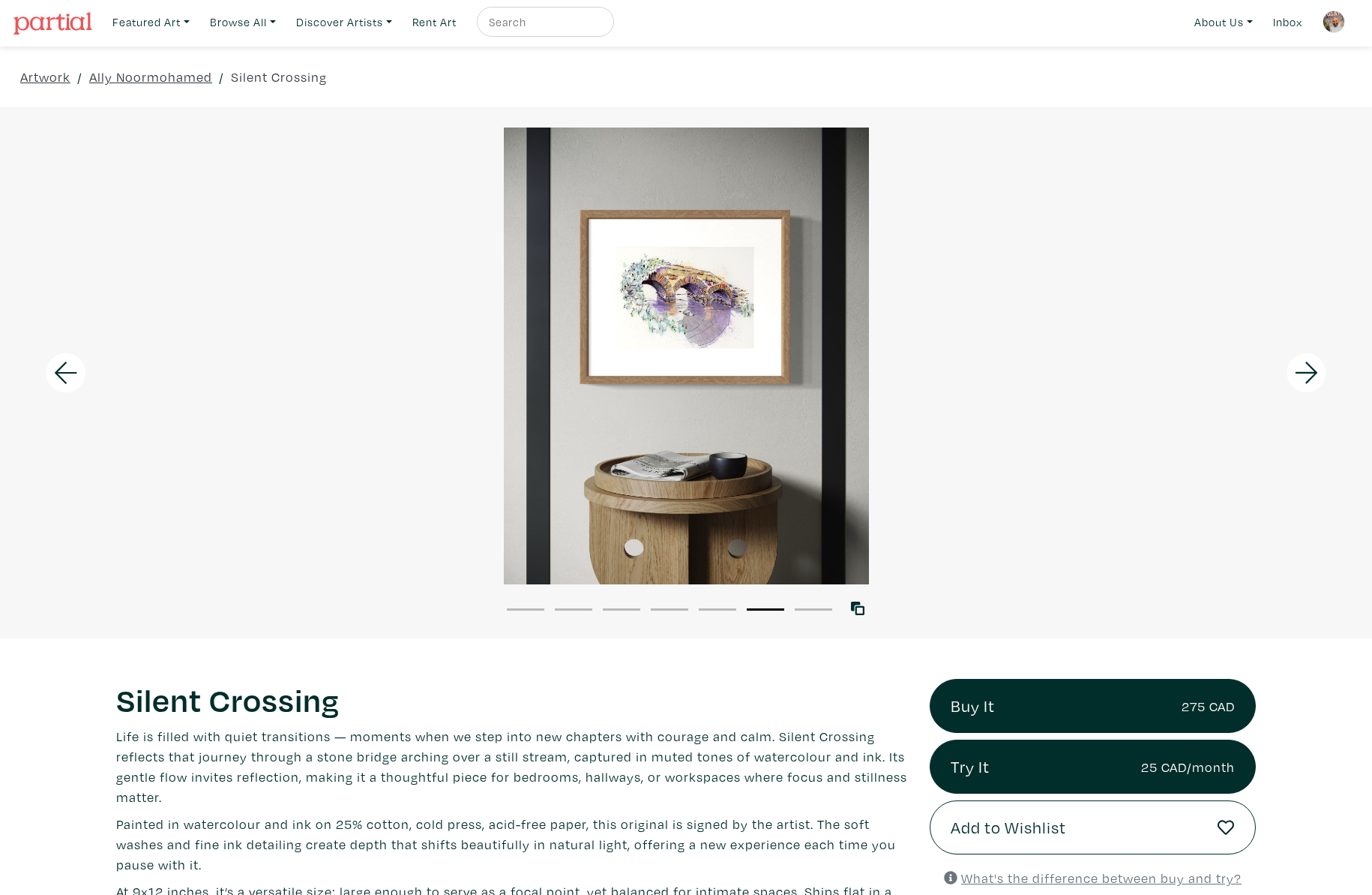
click at [54, 362] on icon at bounding box center [66, 373] width 51 height 41
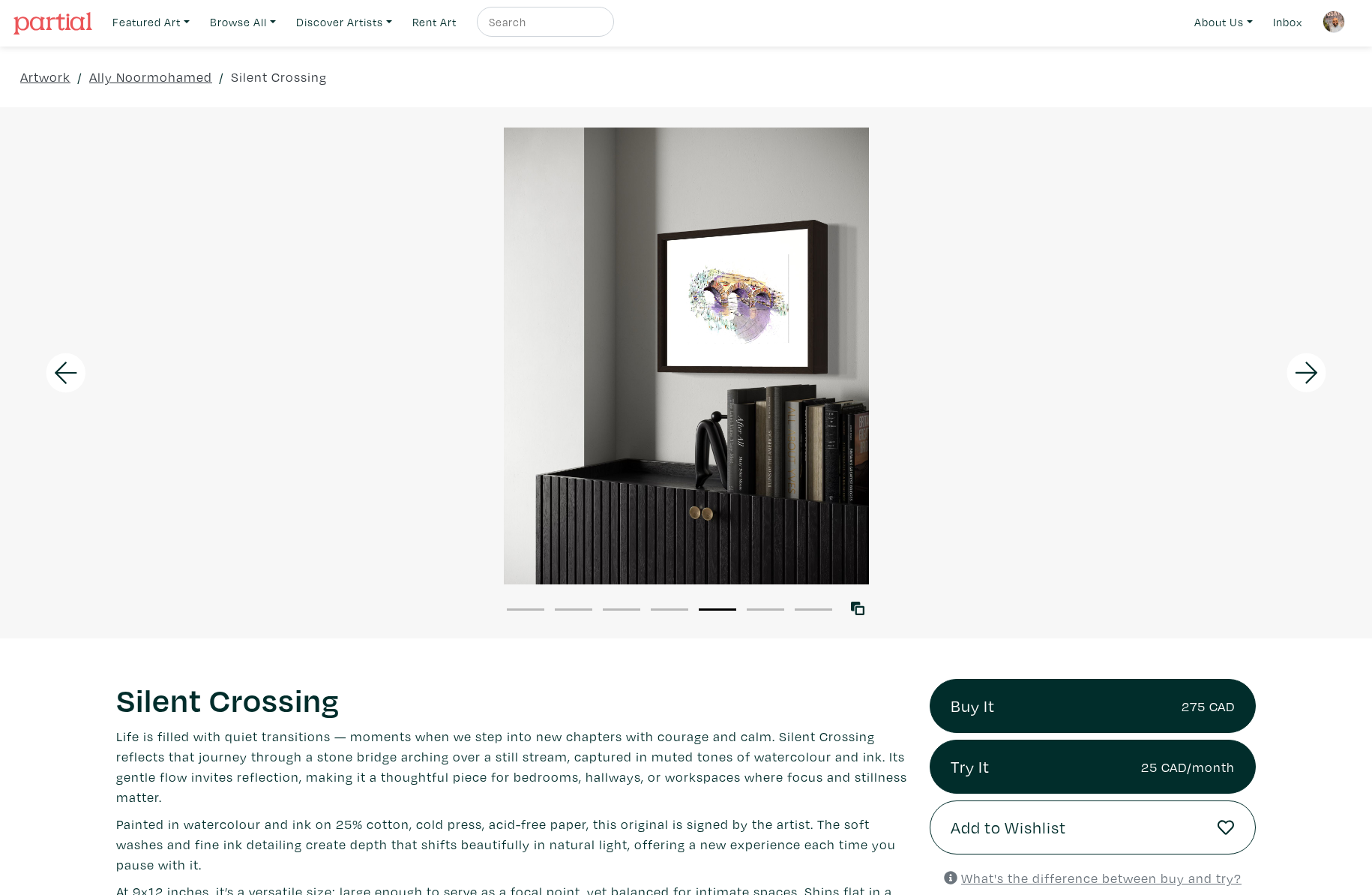
click at [54, 362] on icon at bounding box center [66, 373] width 51 height 41
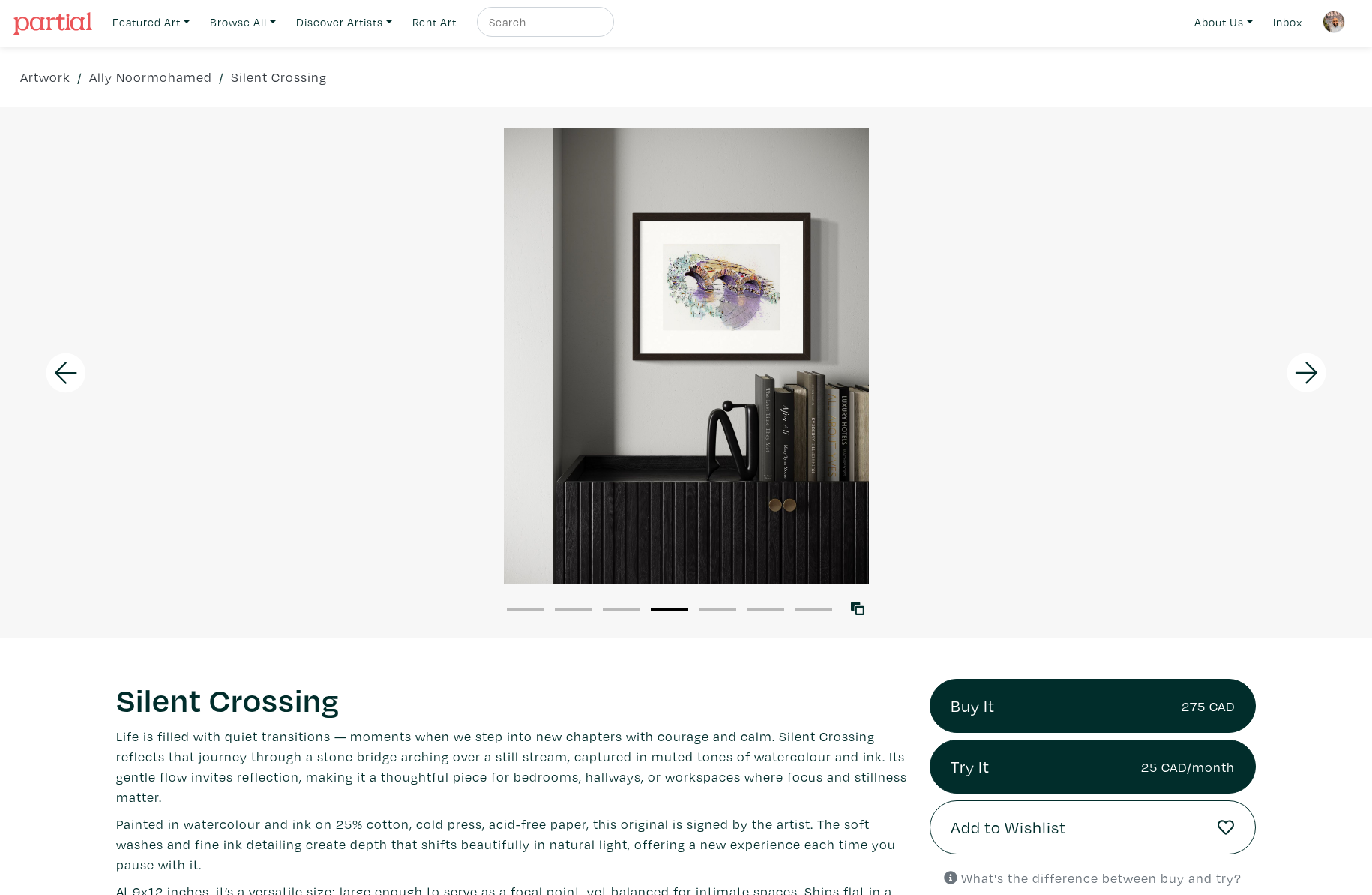
click at [54, 362] on icon at bounding box center [66, 373] width 51 height 41
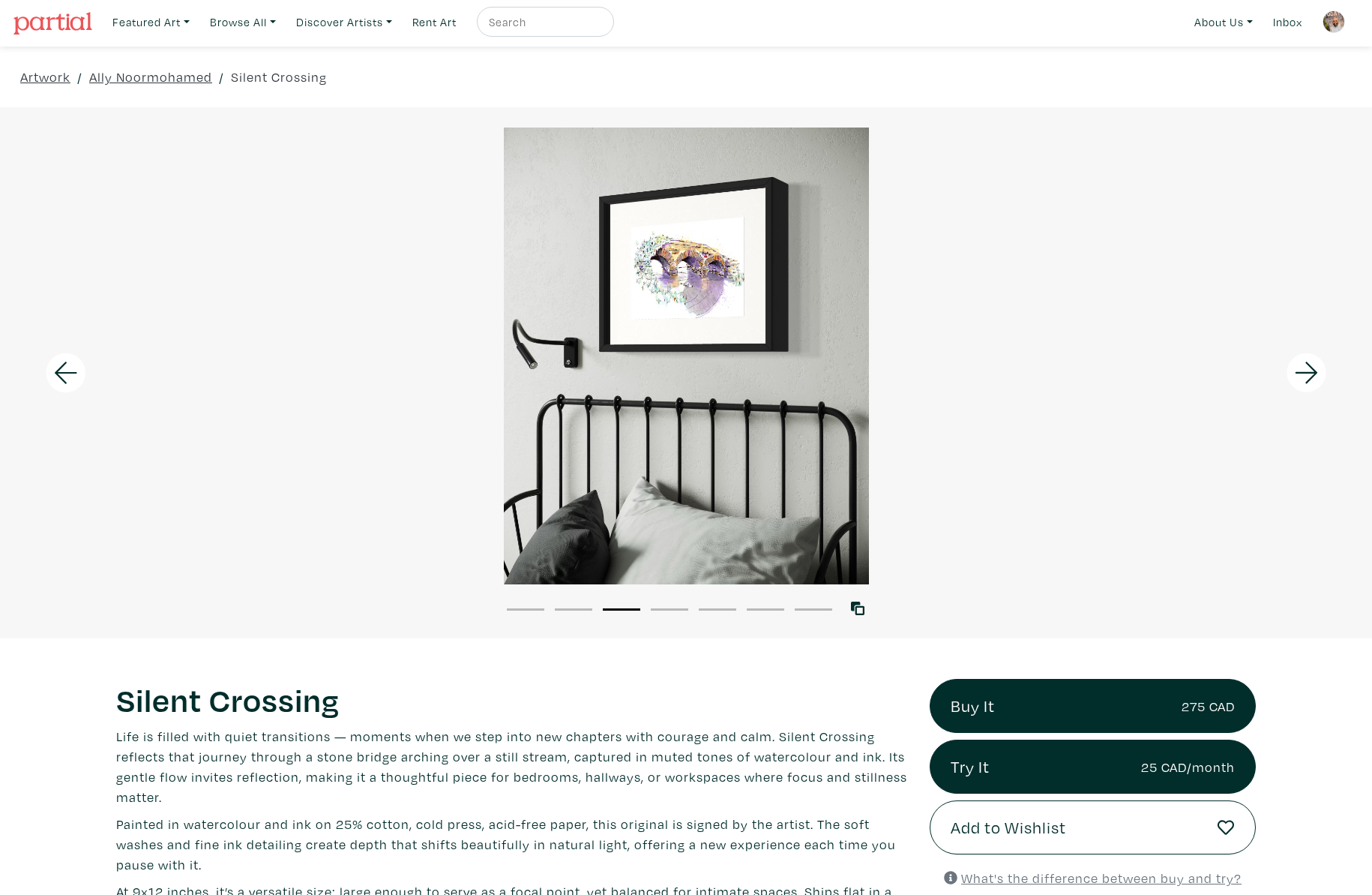
click at [54, 362] on icon at bounding box center [66, 373] width 51 height 41
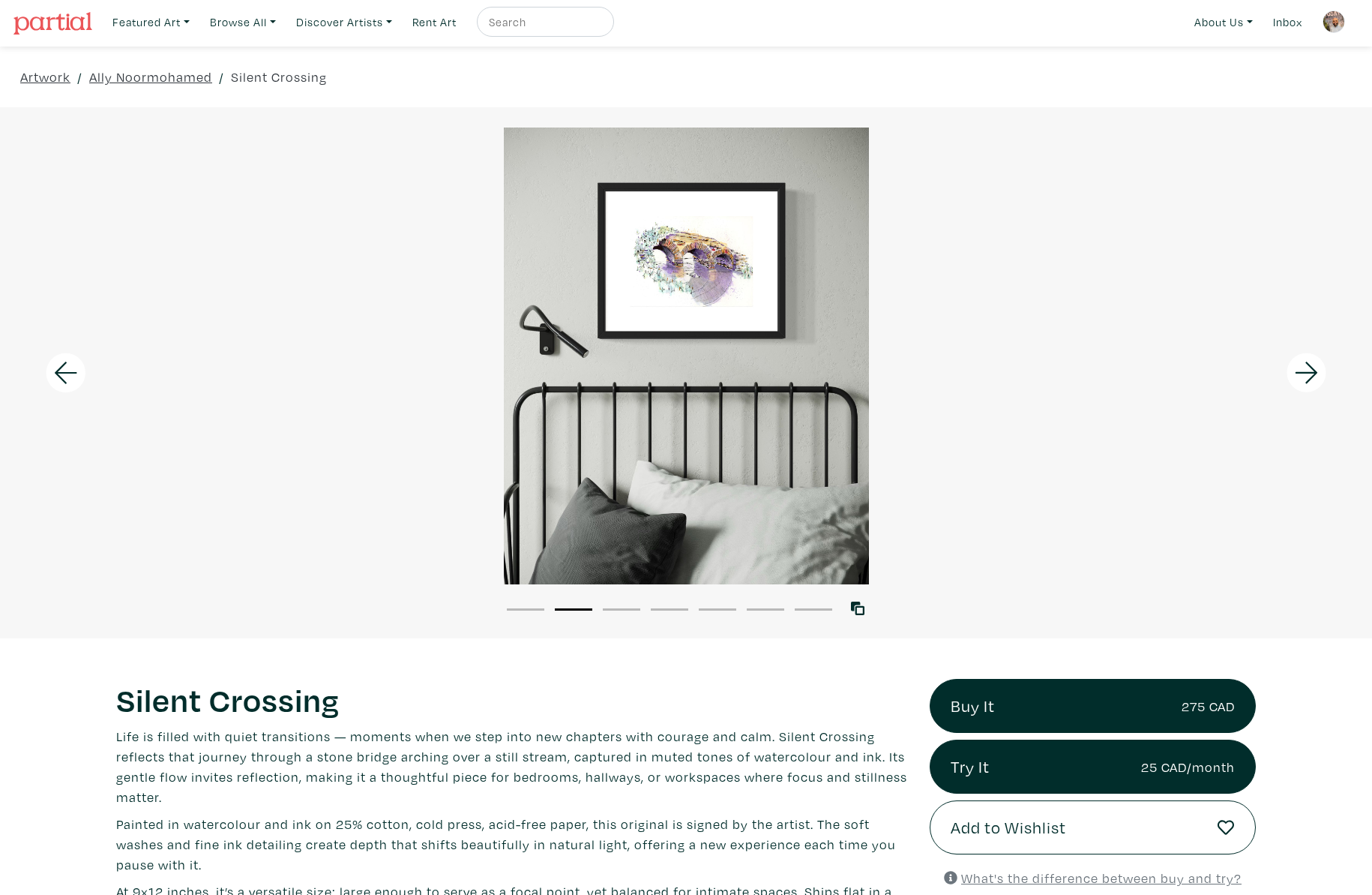
click at [54, 361] on icon at bounding box center [66, 373] width 51 height 41
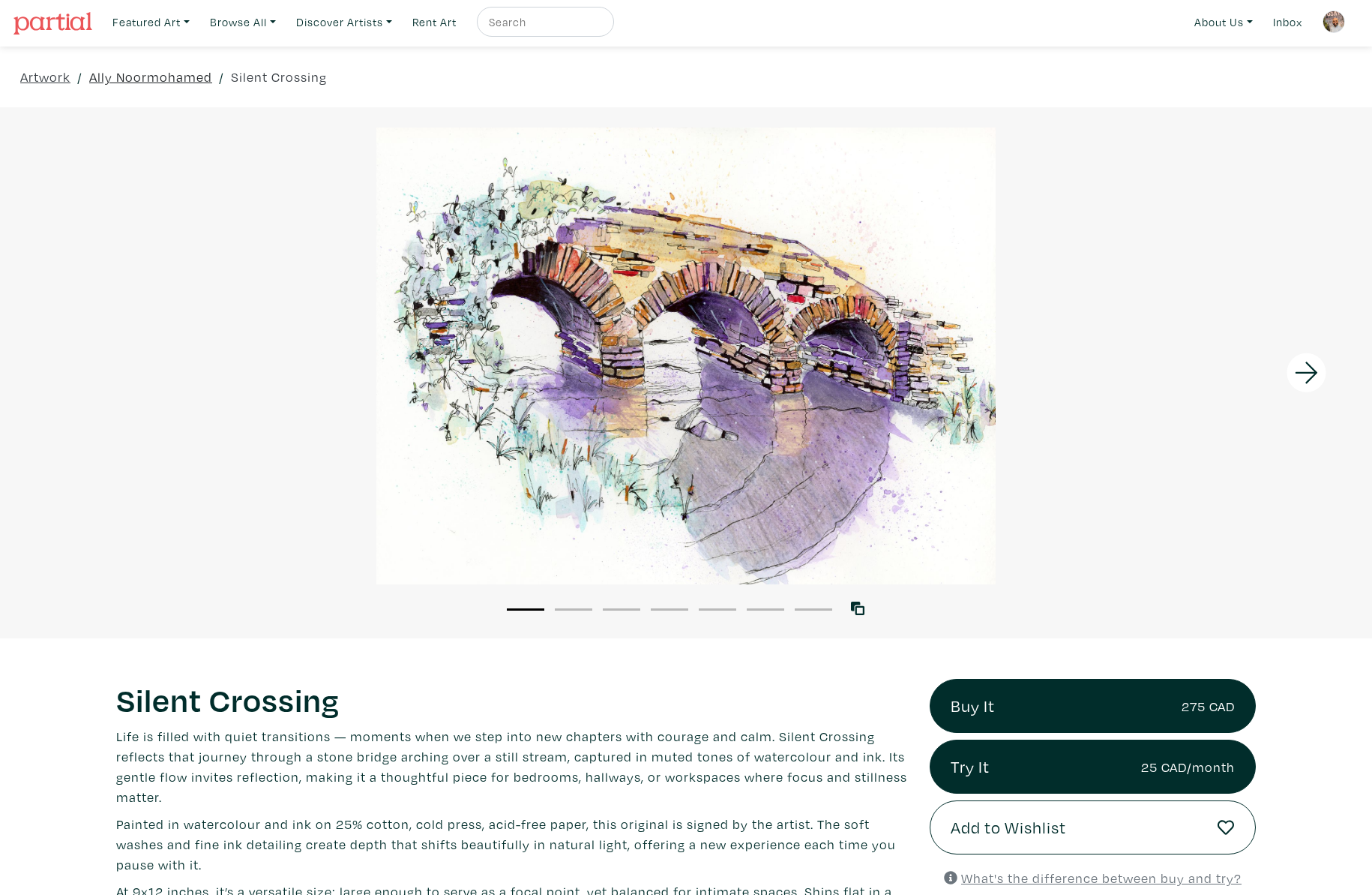
click at [145, 78] on link "Ally Noormohamed" at bounding box center [150, 77] width 123 height 20
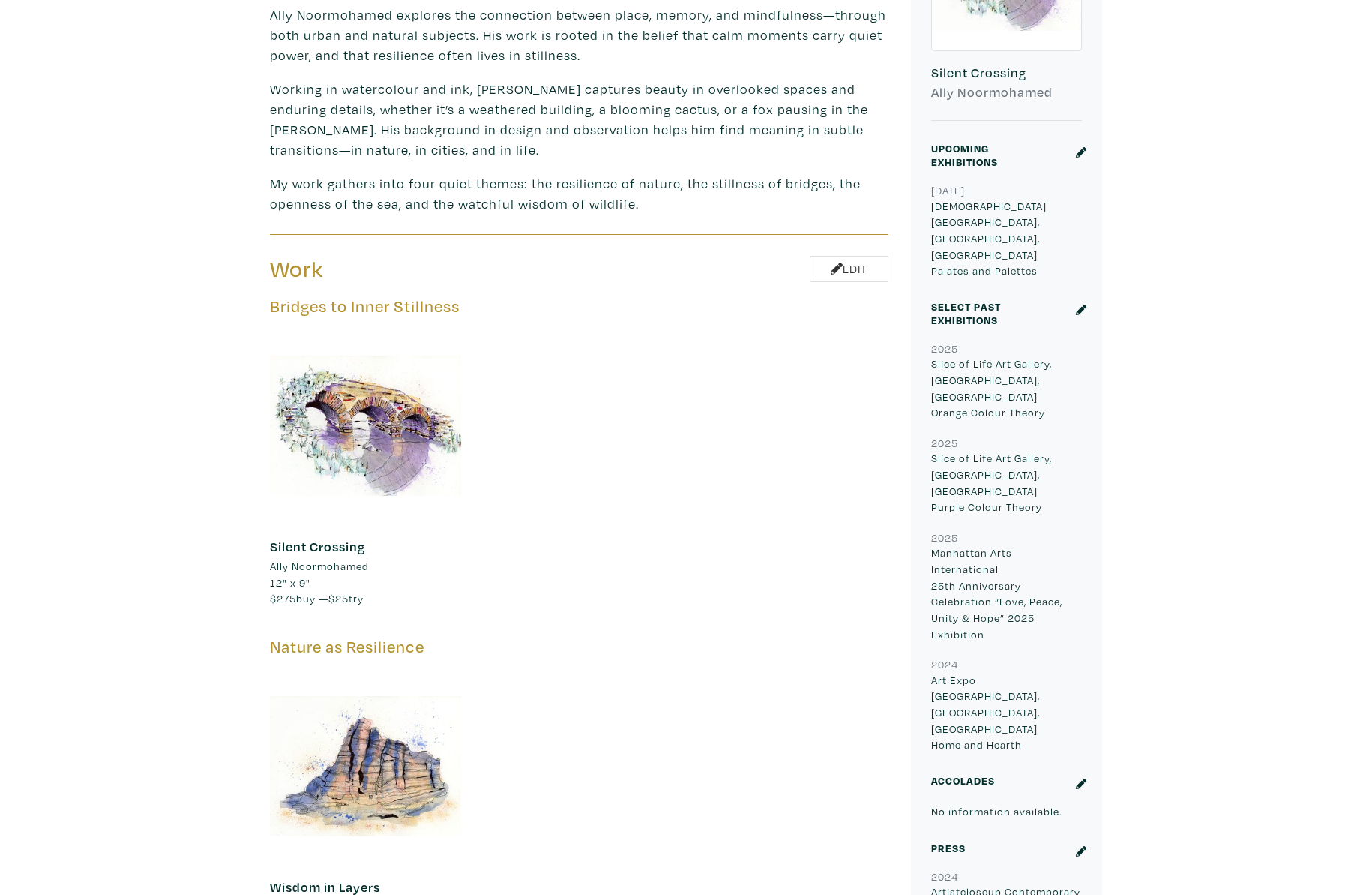
scroll to position [578, 0]
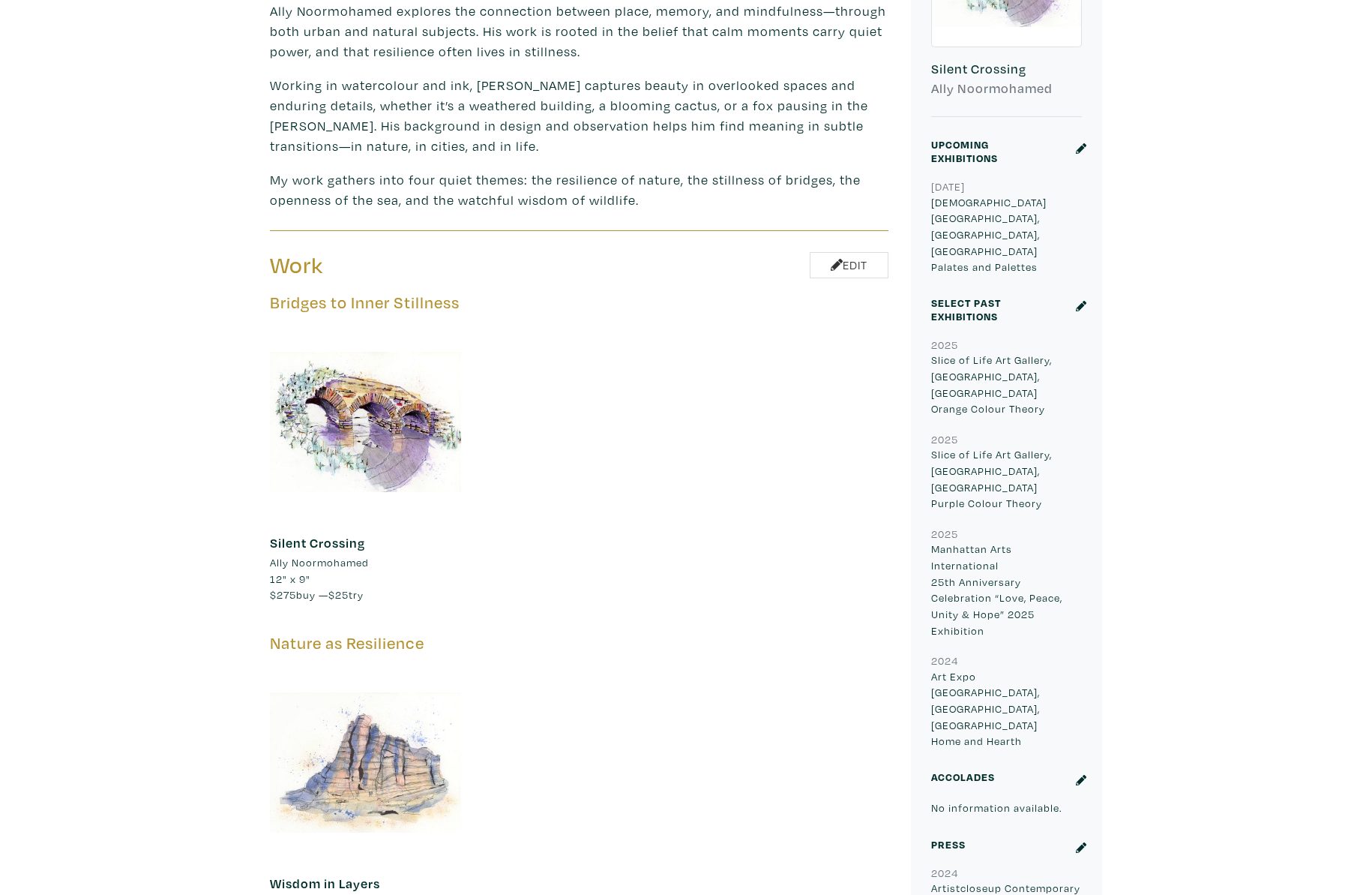
click at [390, 707] on div at bounding box center [366, 762] width 191 height 192
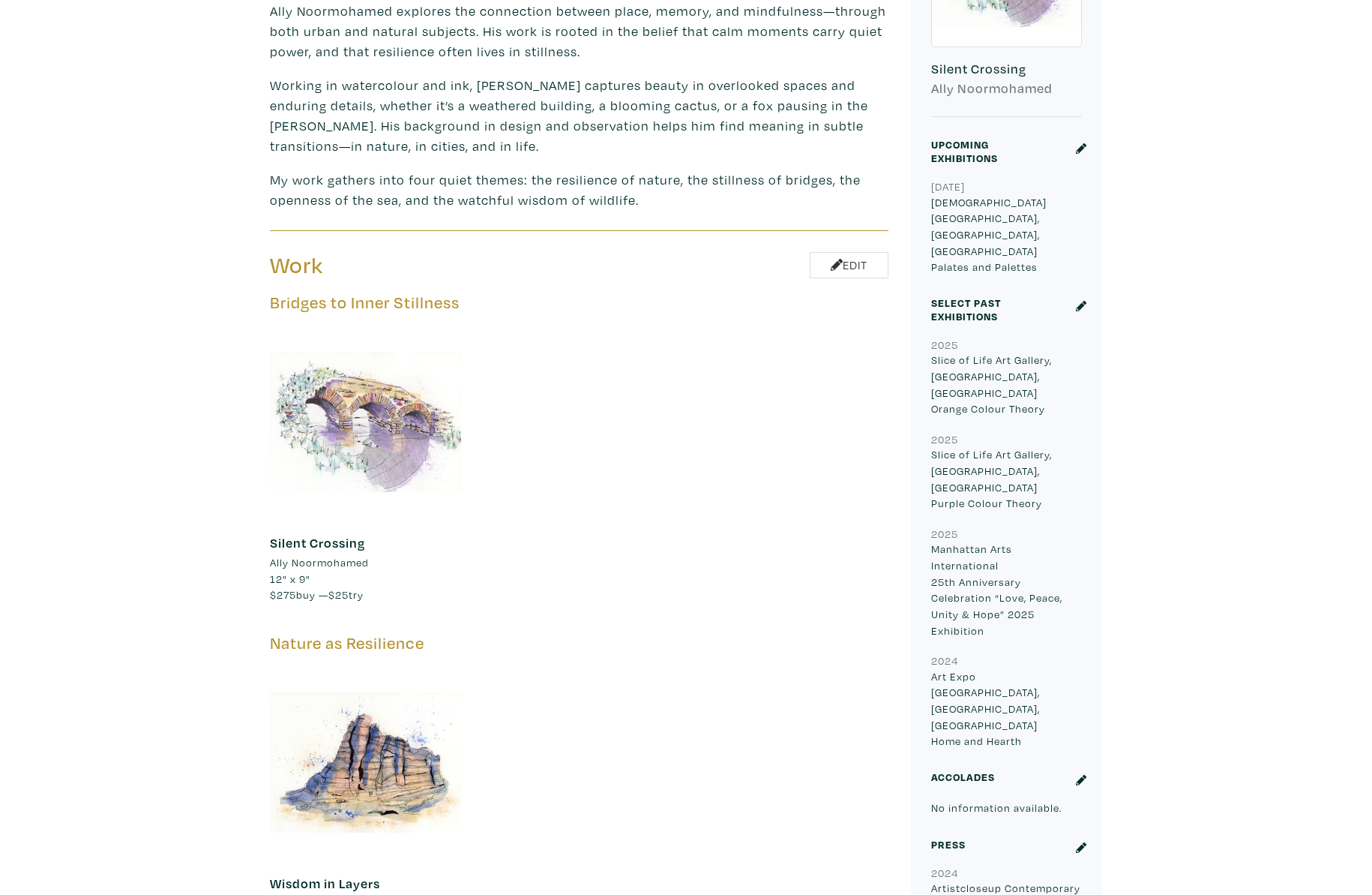
click at [426, 372] on div at bounding box center [366, 422] width 191 height 192
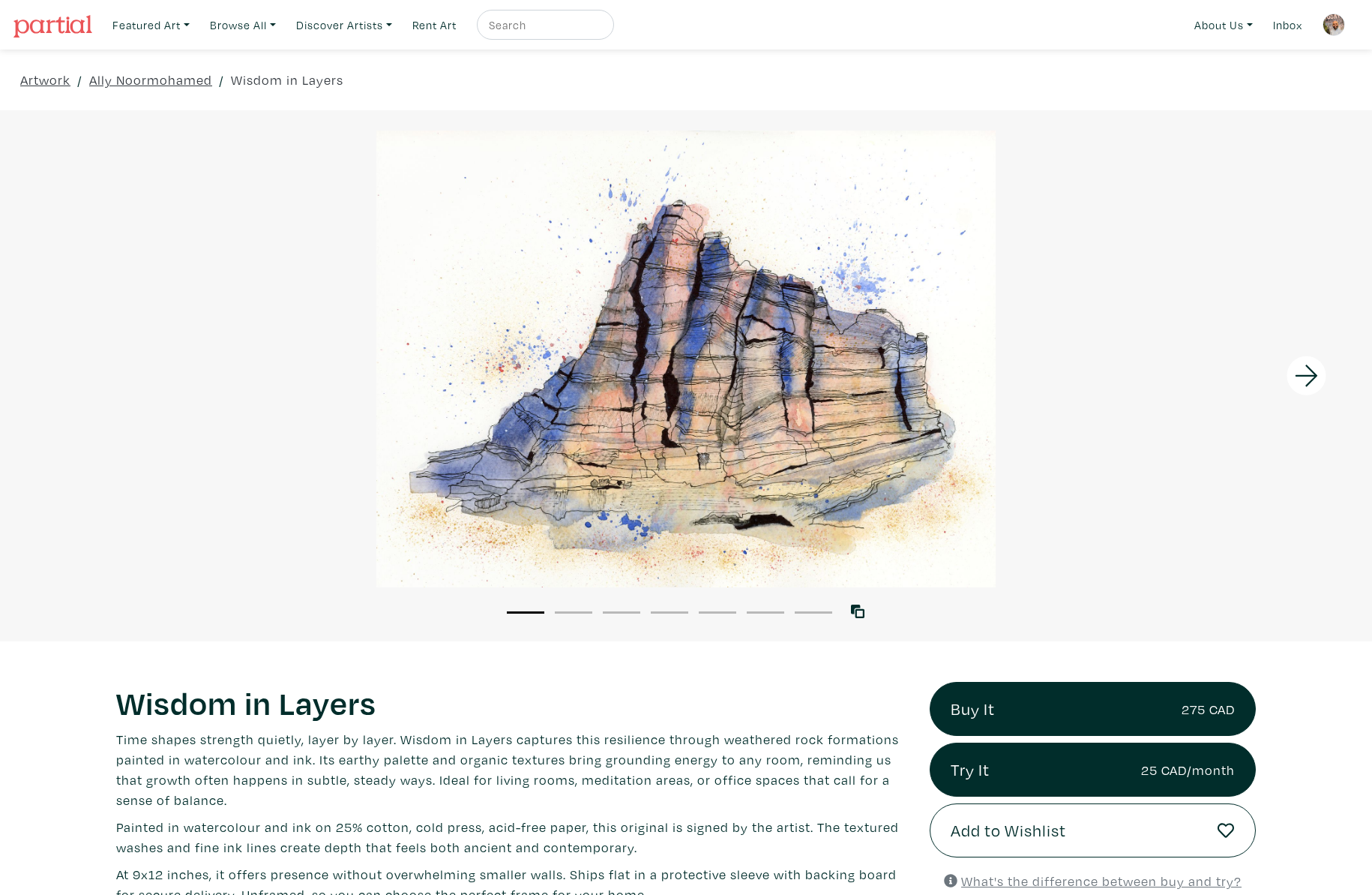
click at [1317, 368] on icon at bounding box center [1307, 376] width 51 height 41
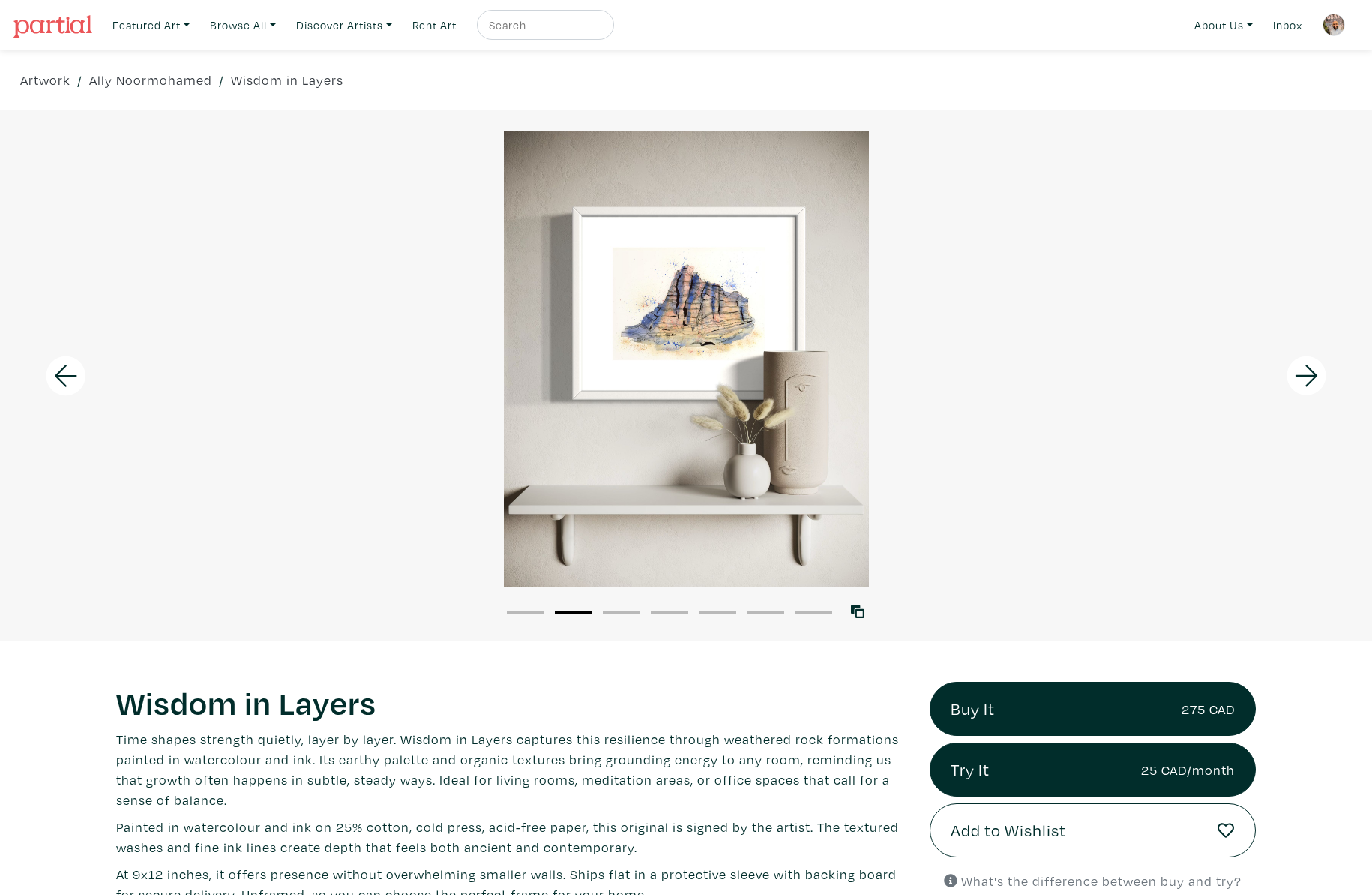
click at [1317, 368] on icon at bounding box center [1307, 376] width 51 height 41
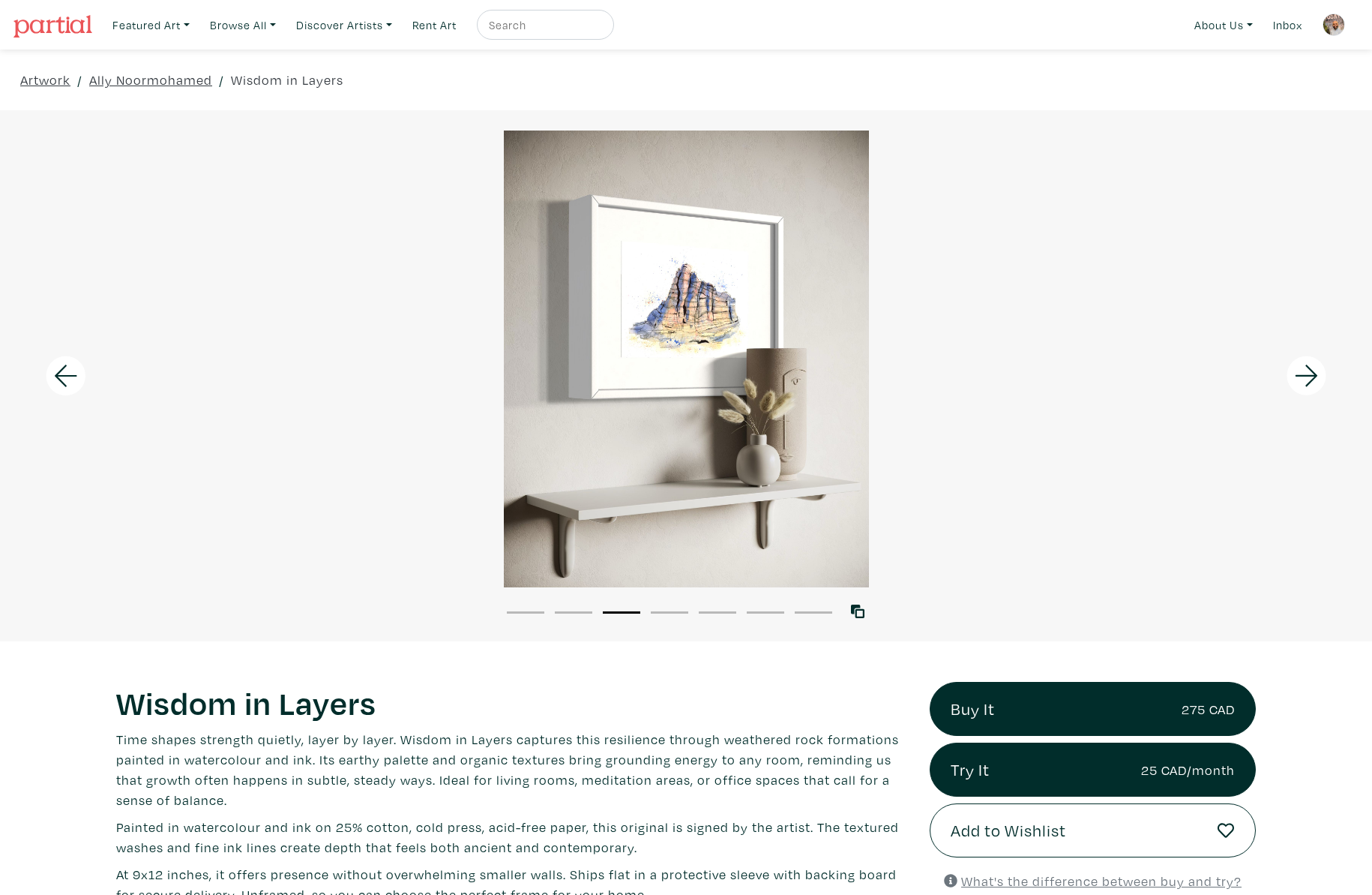
click at [1317, 368] on icon at bounding box center [1307, 376] width 51 height 41
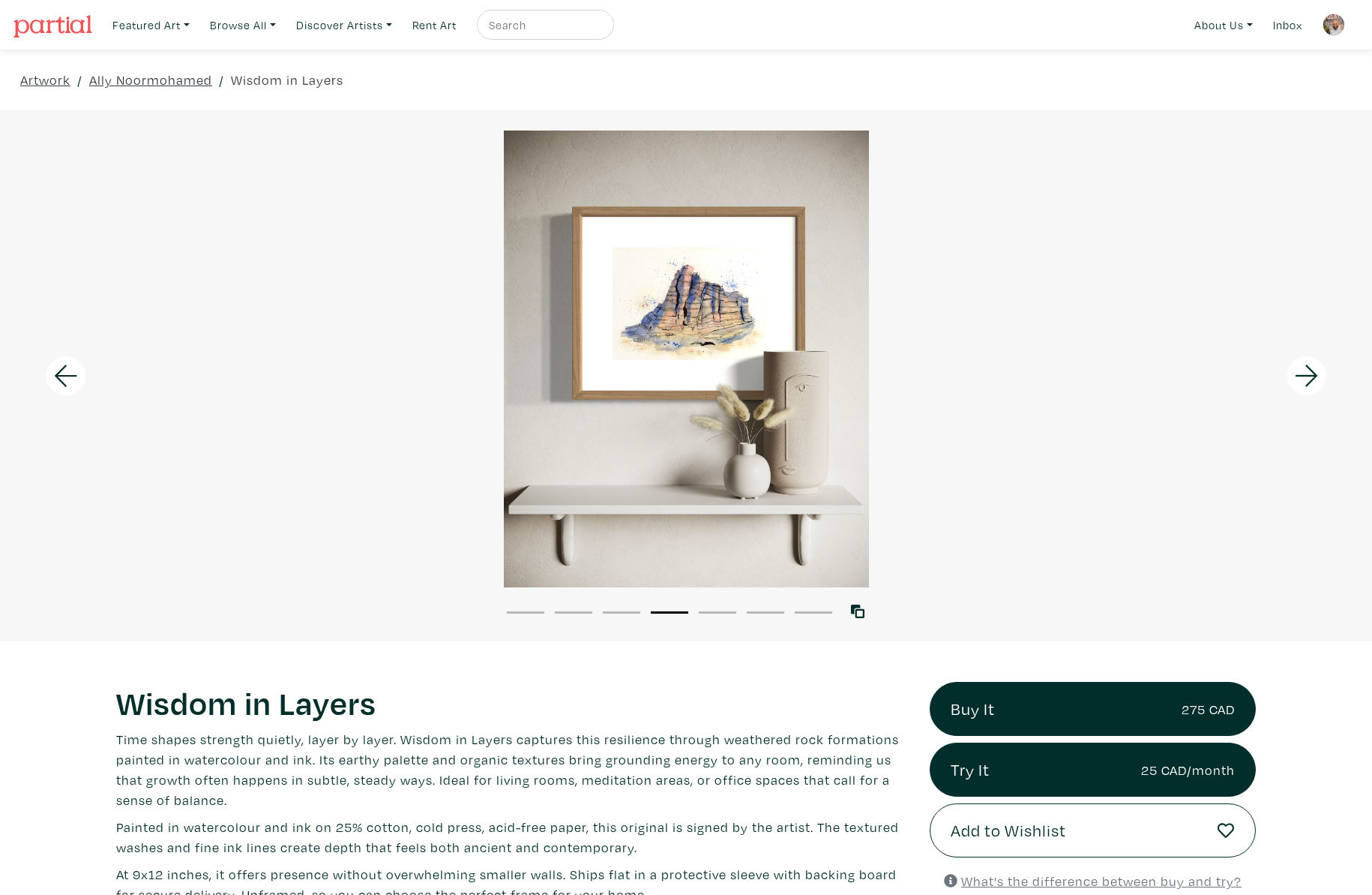
click at [1317, 368] on icon at bounding box center [1307, 376] width 51 height 41
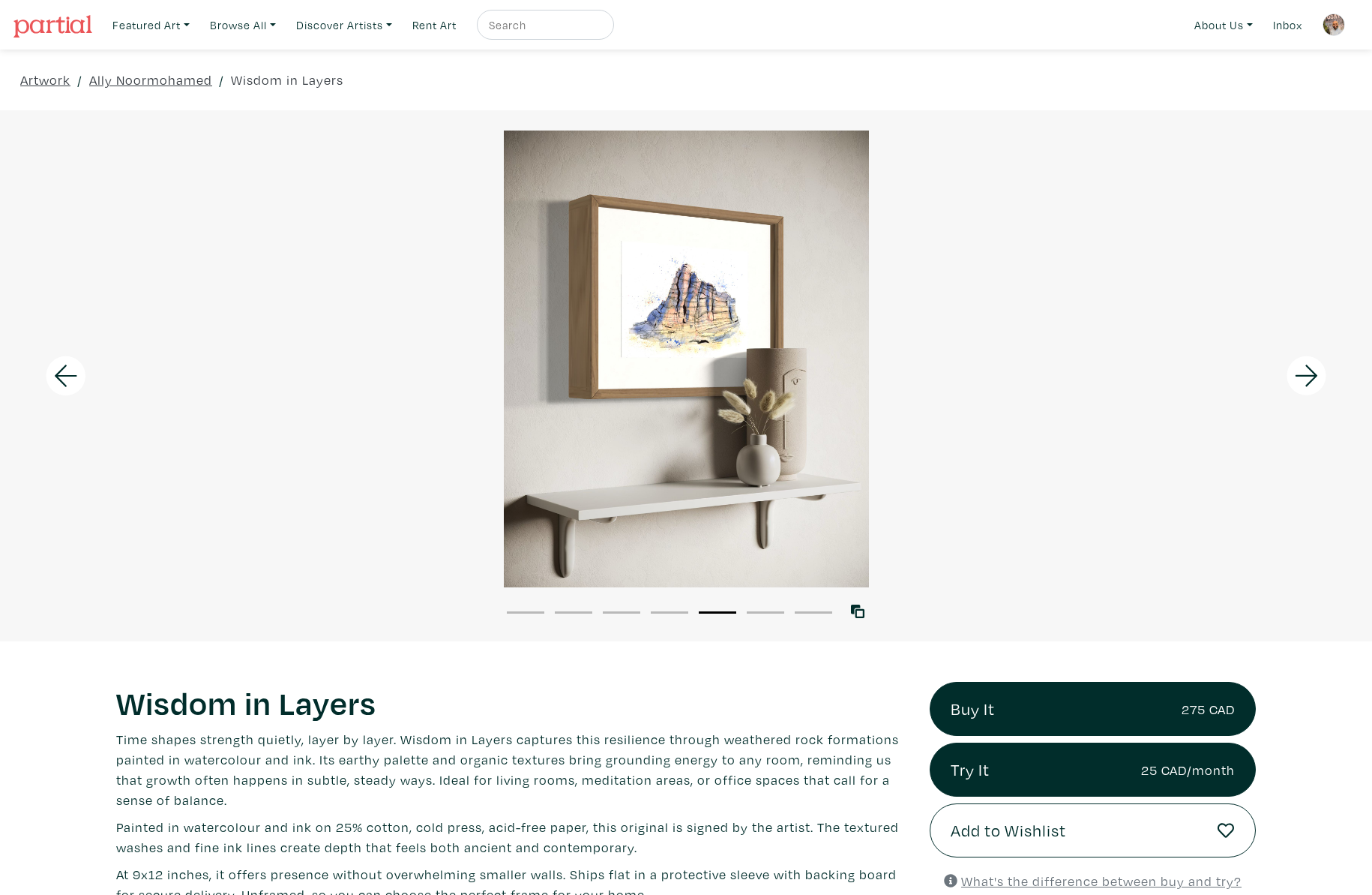
click at [1317, 368] on icon at bounding box center [1307, 376] width 51 height 41
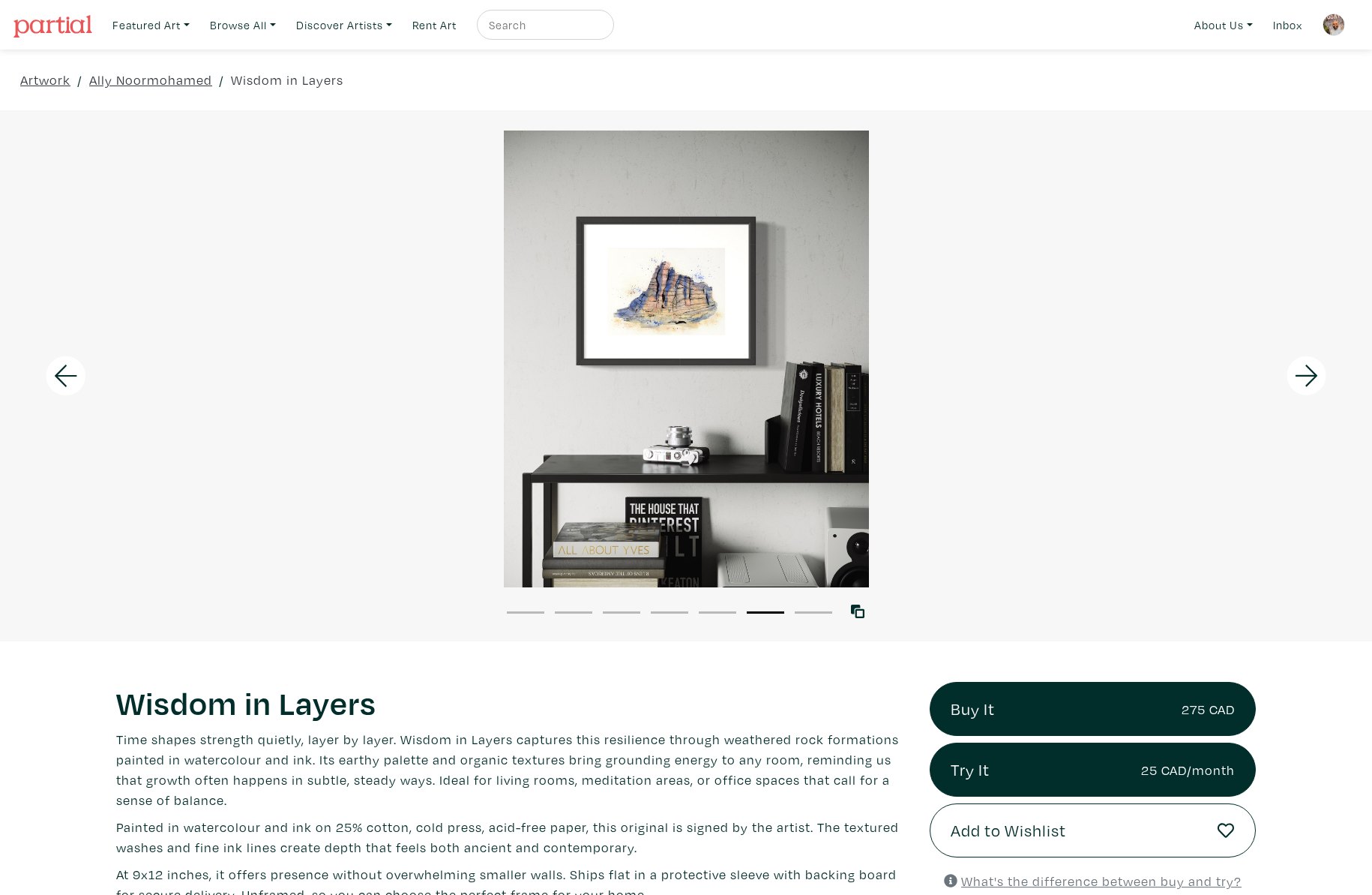
click at [1317, 368] on icon at bounding box center [1307, 376] width 51 height 41
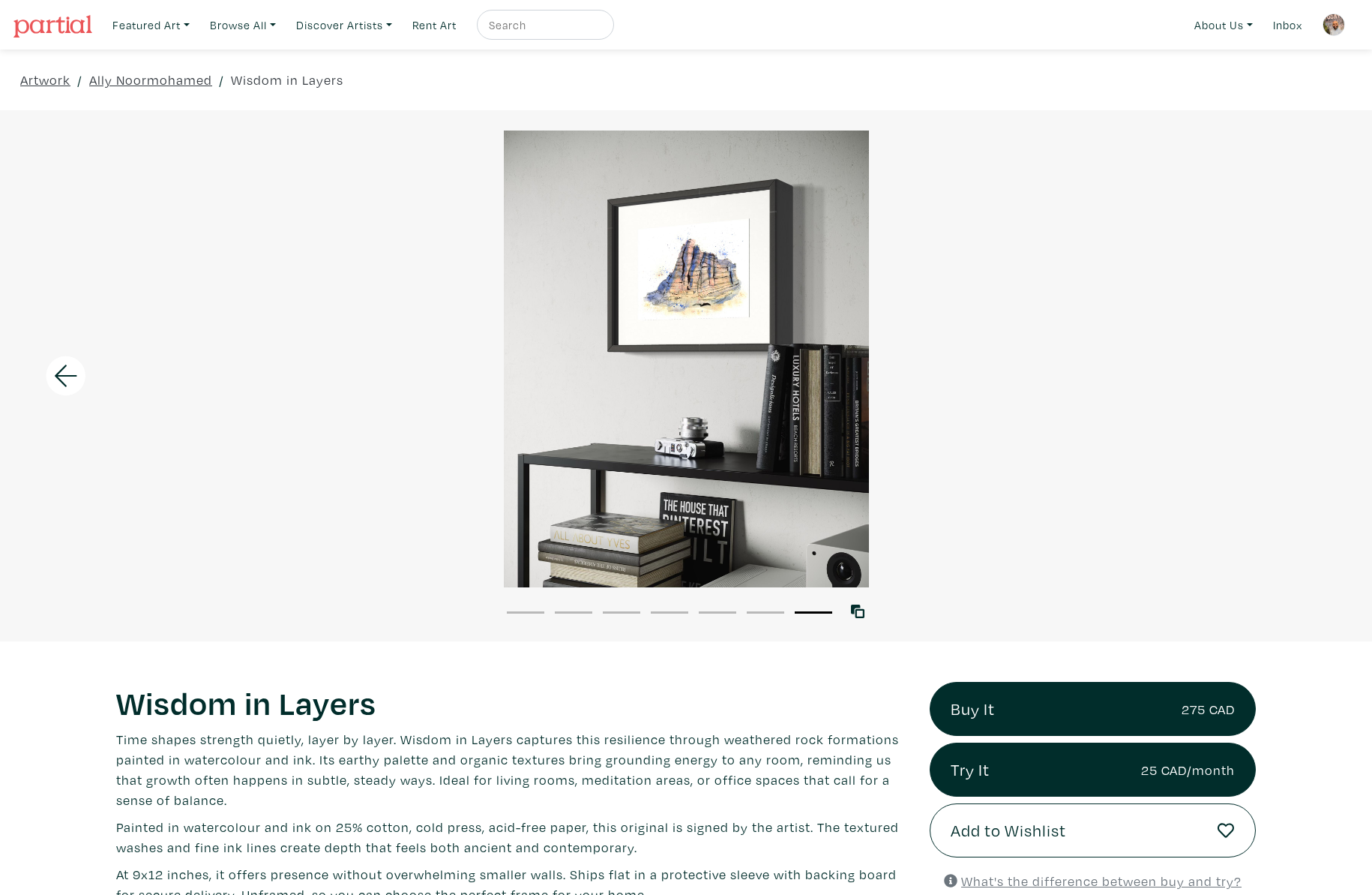
click at [72, 382] on icon at bounding box center [66, 376] width 51 height 41
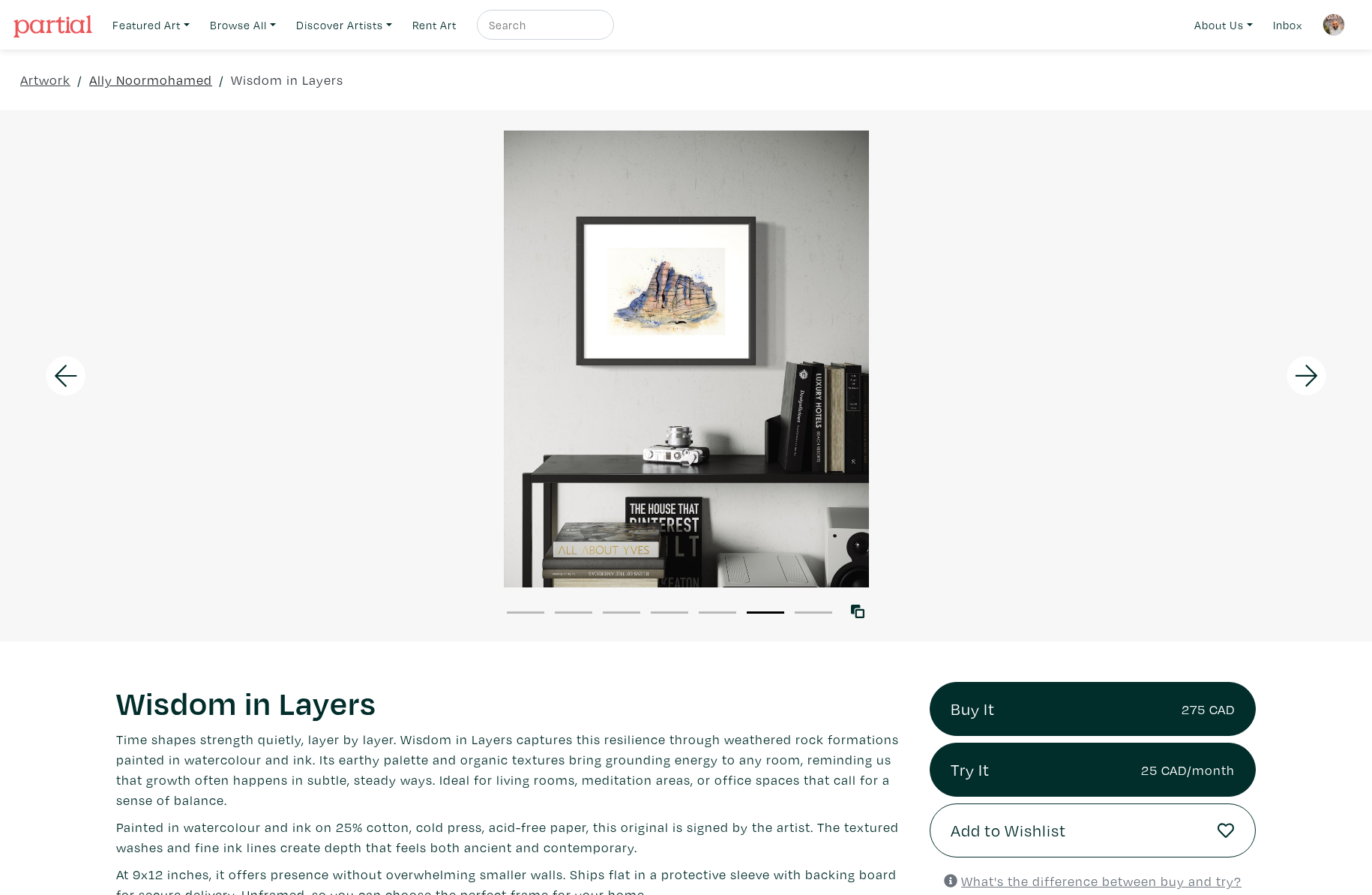
click at [128, 81] on link "Ally Noormohamed" at bounding box center [150, 80] width 123 height 20
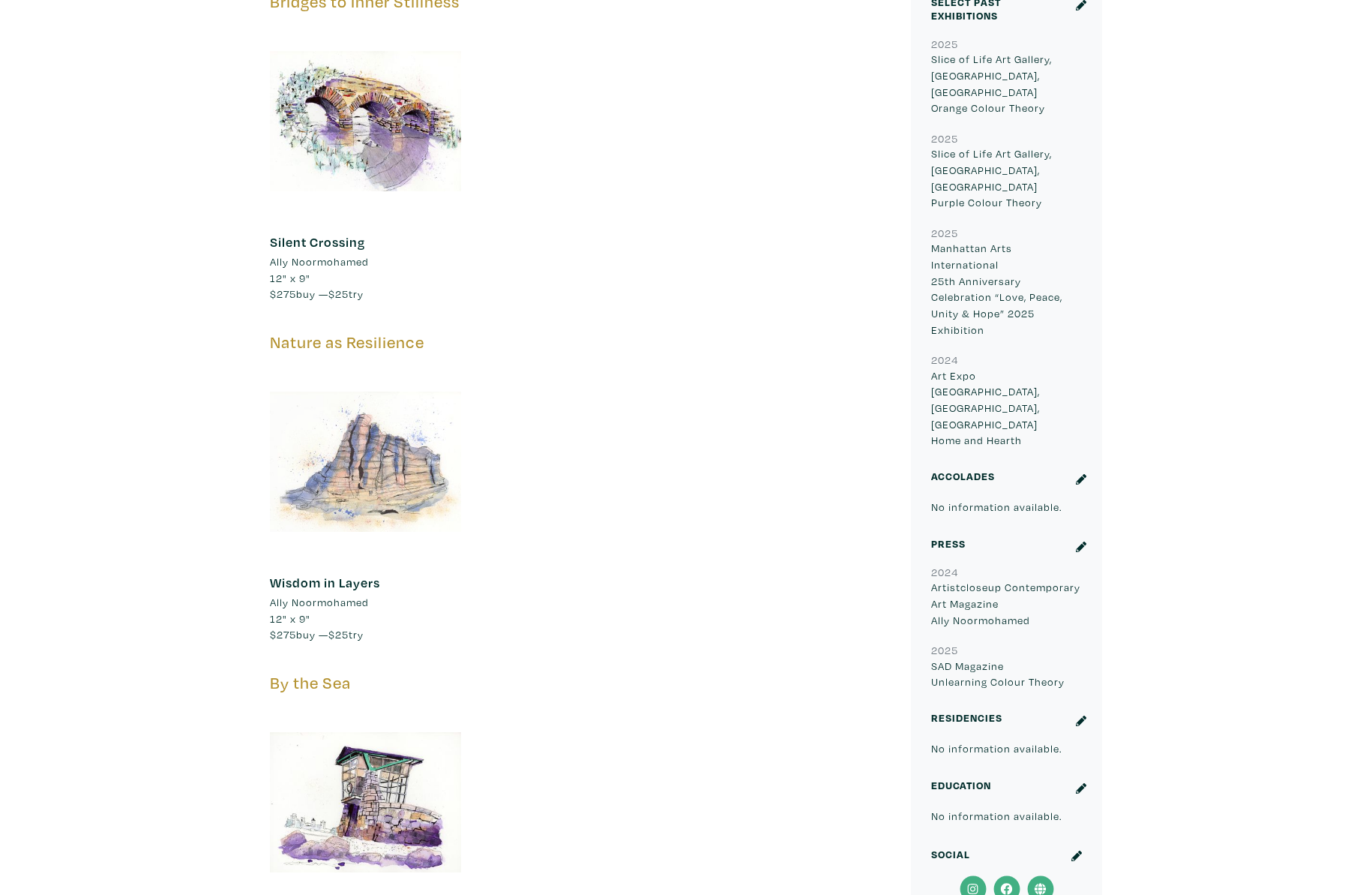
scroll to position [943, 0]
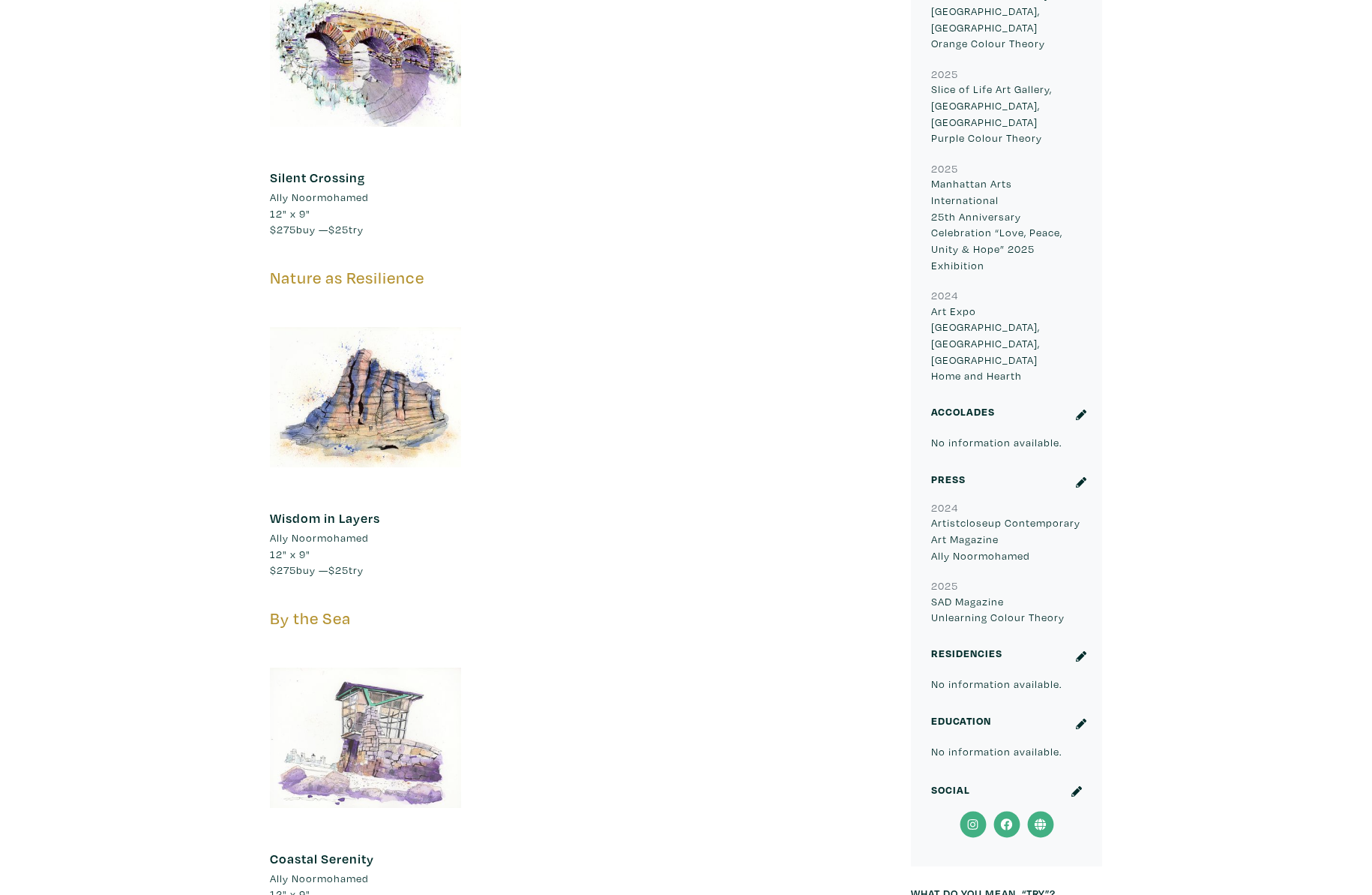
click at [357, 701] on div at bounding box center [366, 738] width 191 height 192
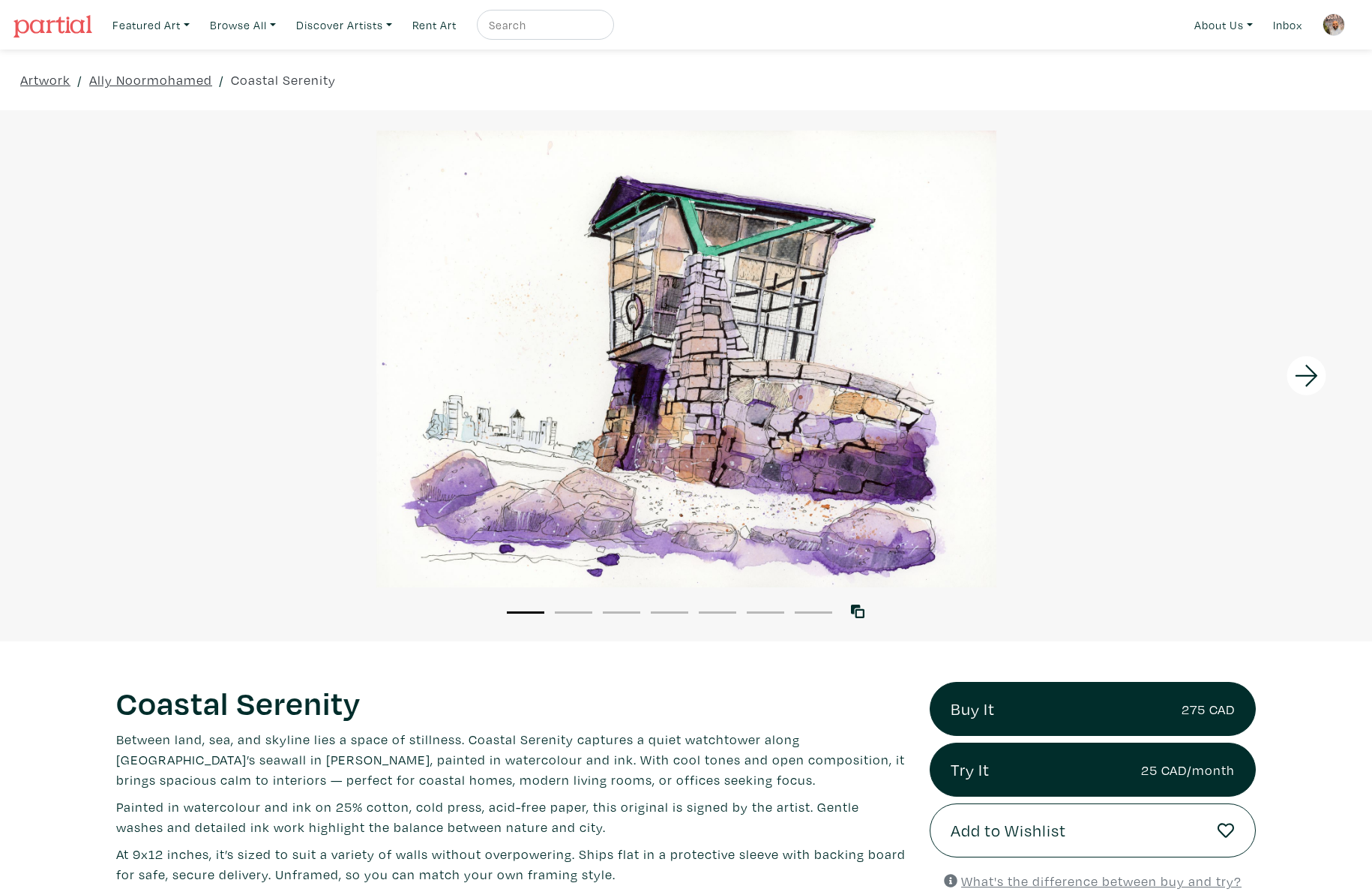
click at [1310, 359] on icon at bounding box center [1307, 376] width 51 height 41
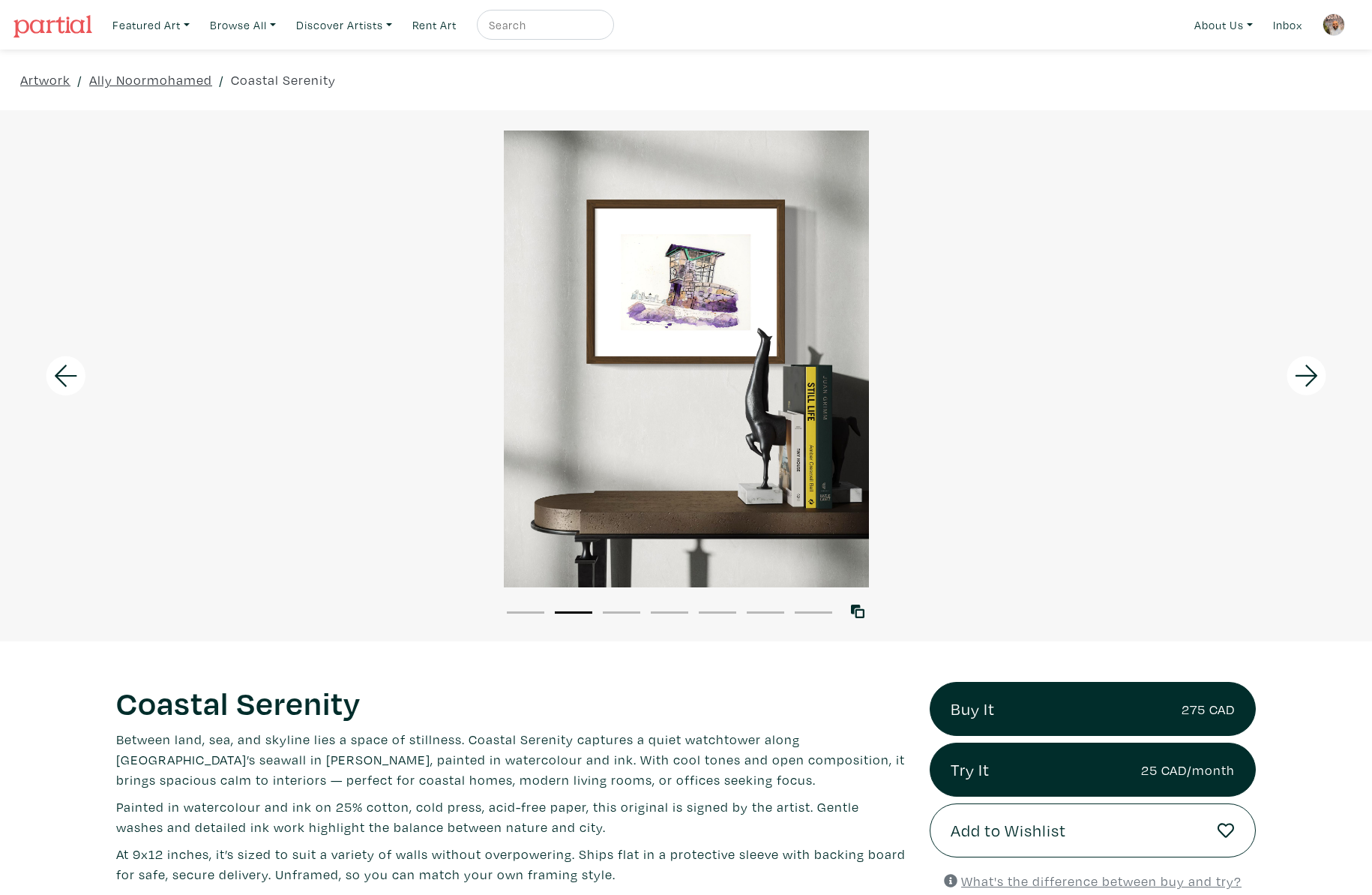
click at [1310, 359] on icon at bounding box center [1307, 376] width 51 height 41
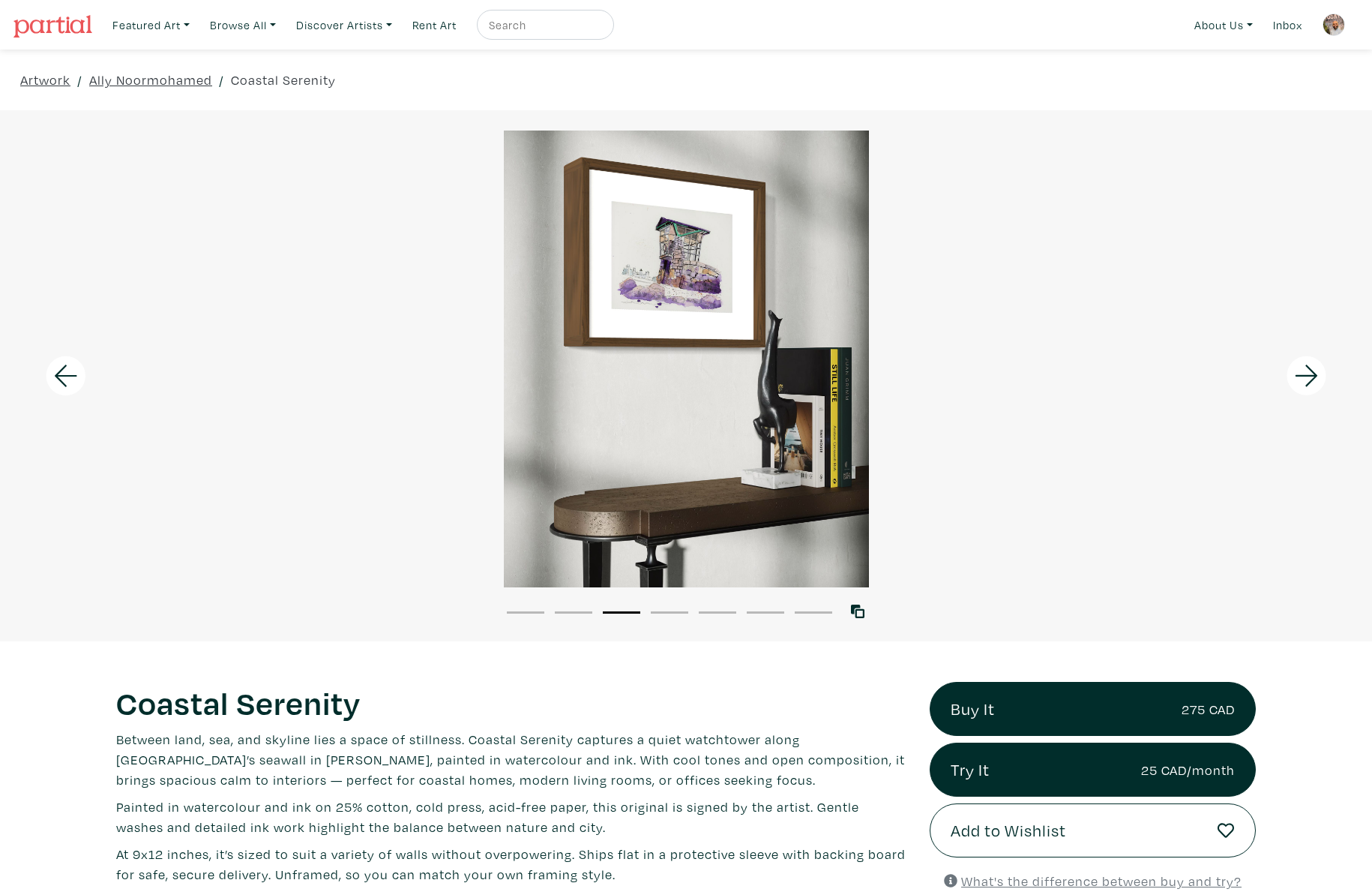
click at [1309, 359] on icon at bounding box center [1307, 376] width 51 height 41
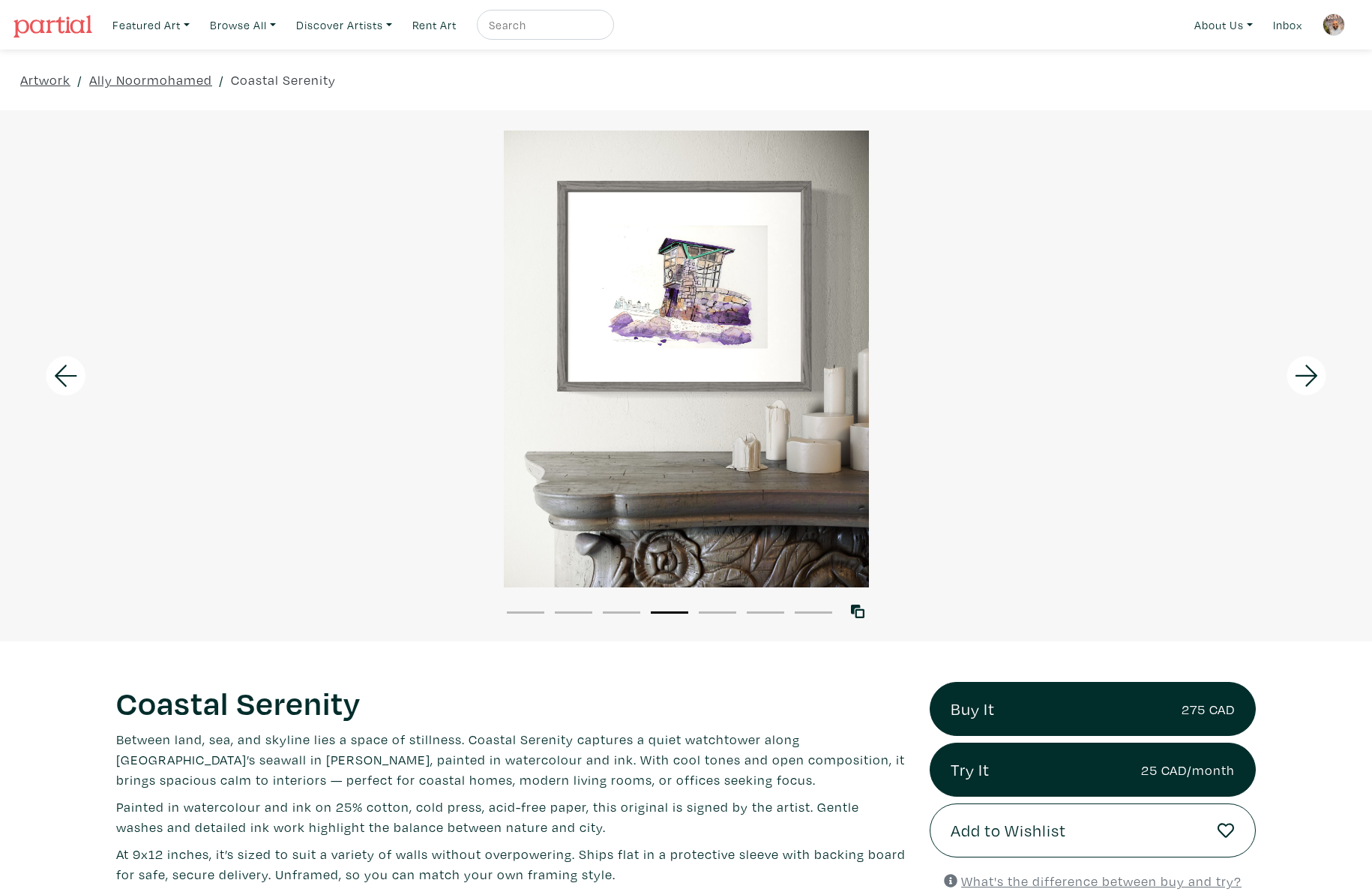
click at [1309, 359] on icon at bounding box center [1307, 376] width 51 height 41
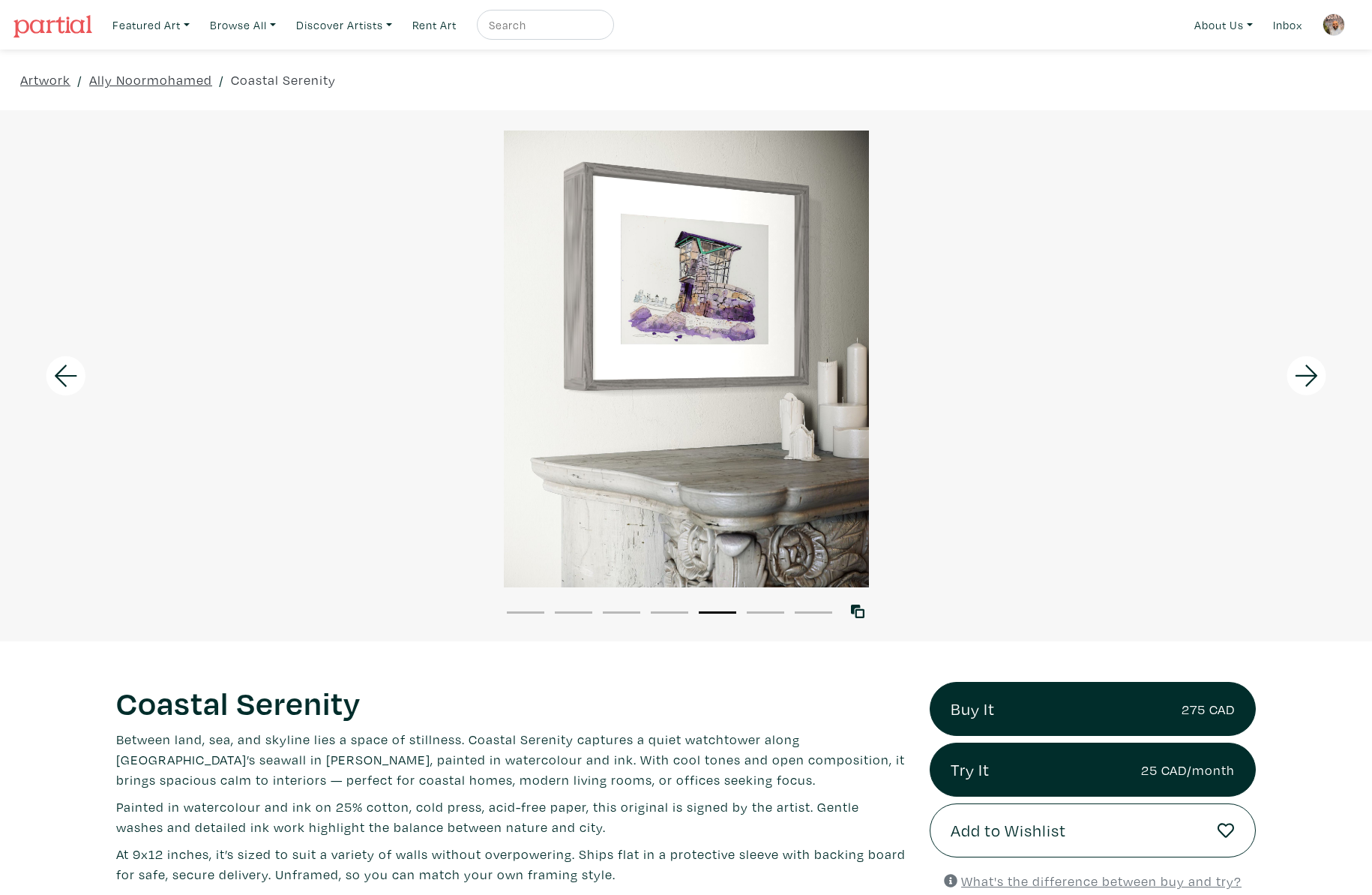
click at [1309, 359] on icon at bounding box center [1307, 376] width 51 height 41
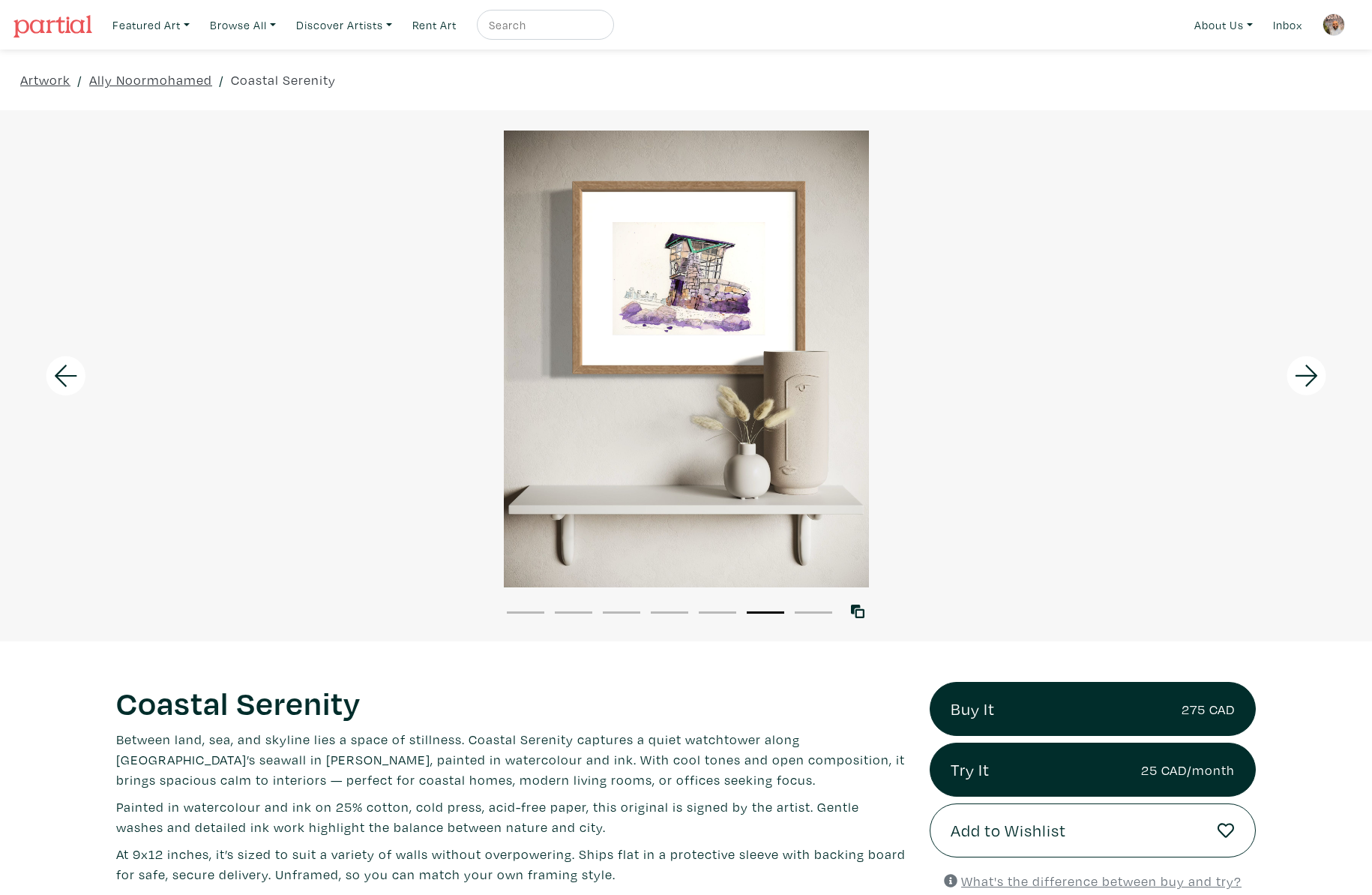
click at [1309, 360] on icon at bounding box center [1307, 376] width 51 height 41
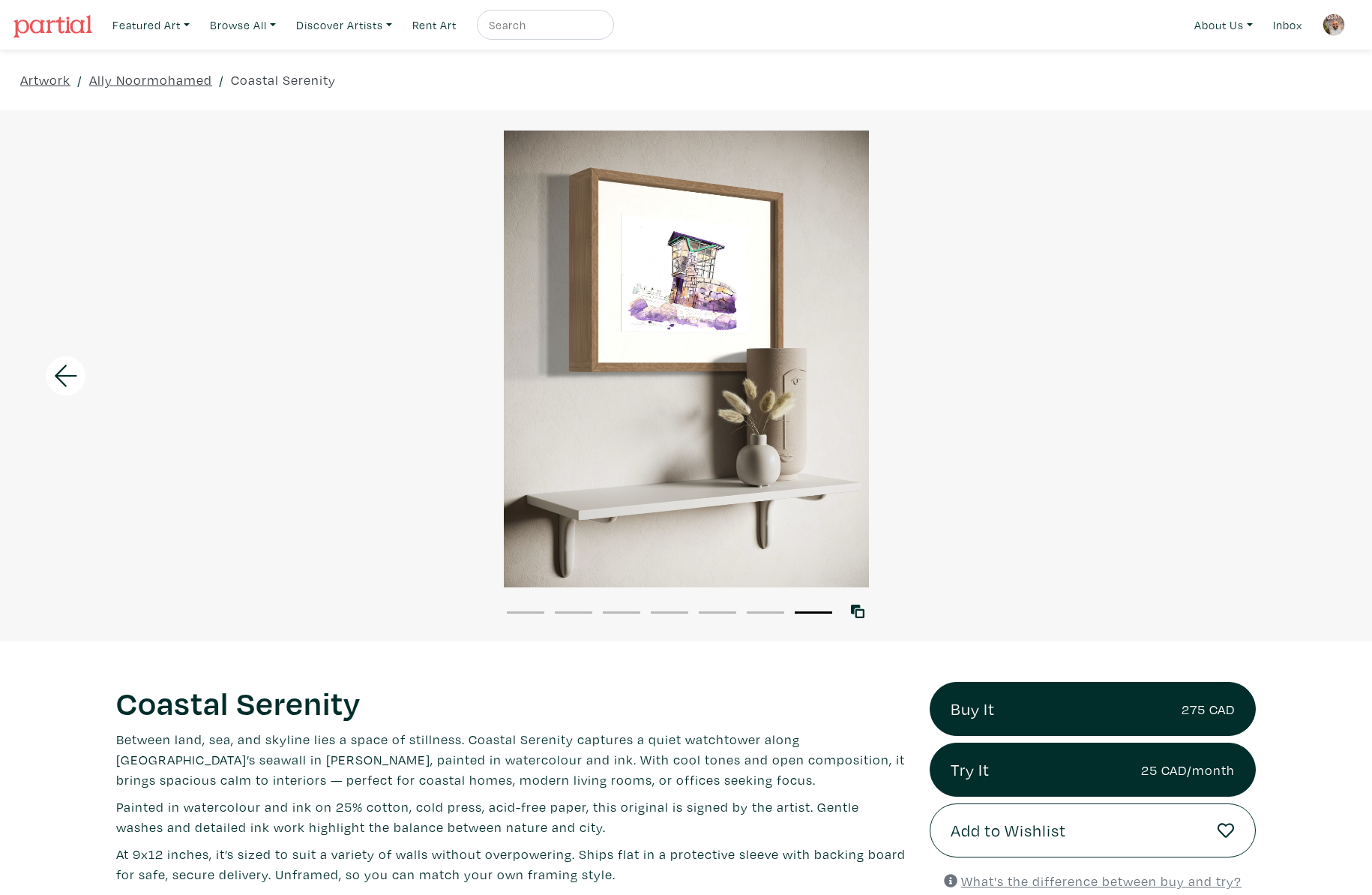
click at [1309, 360] on div at bounding box center [686, 359] width 1372 height 457
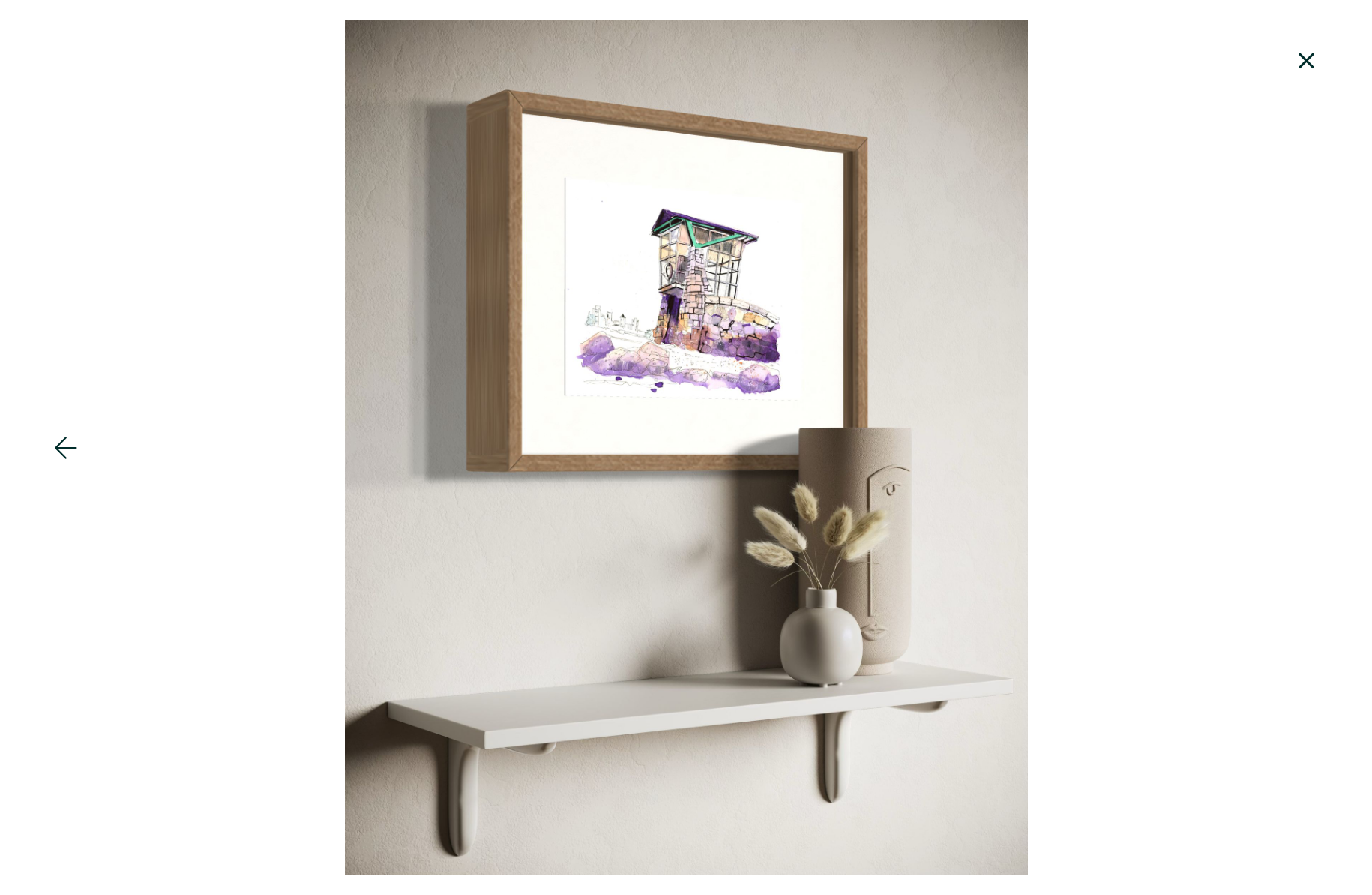
click at [1304, 55] on icon at bounding box center [1307, 61] width 51 height 41
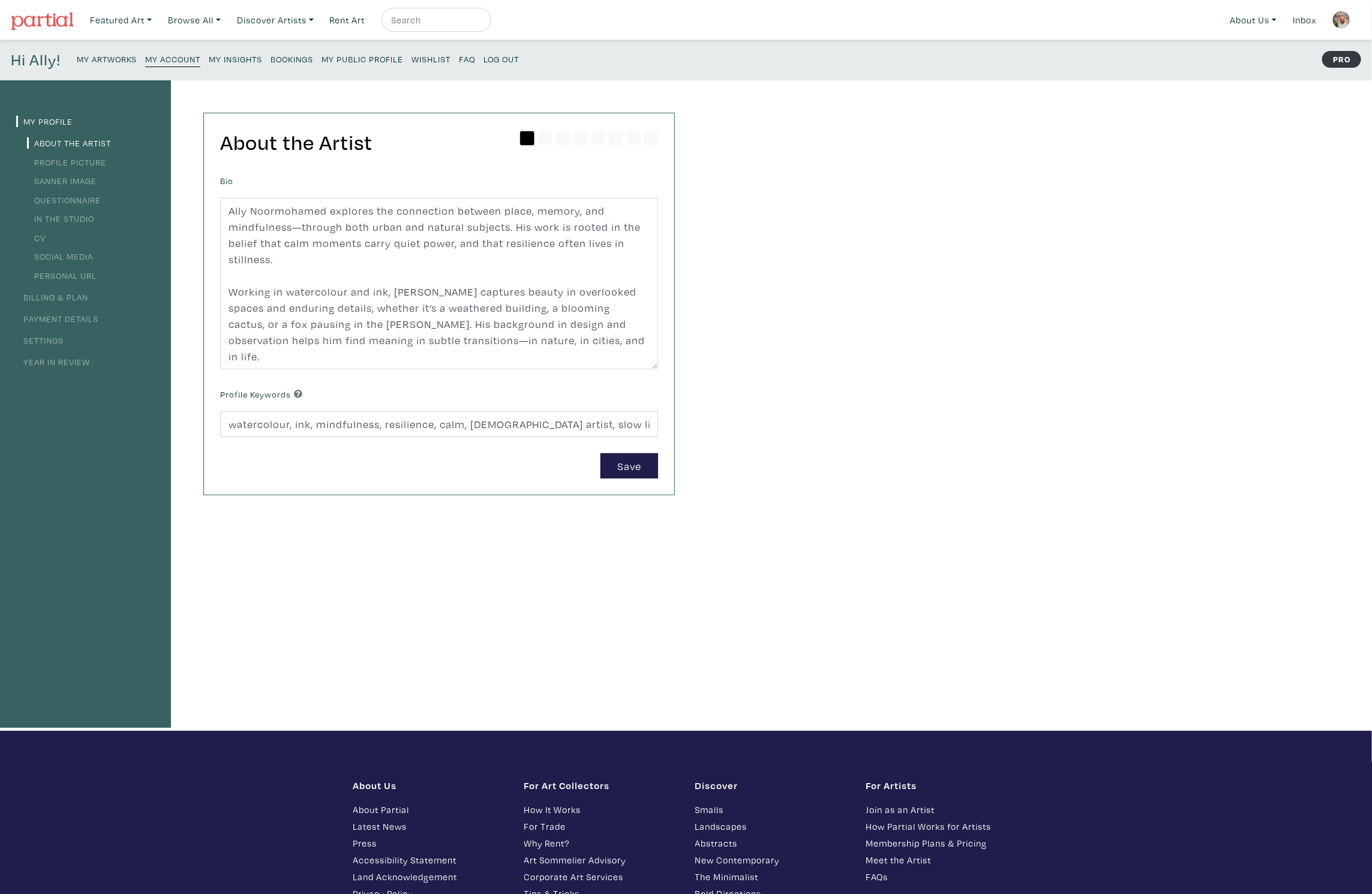
click at [118, 51] on link "My Artworks" at bounding box center [106, 58] width 60 height 16
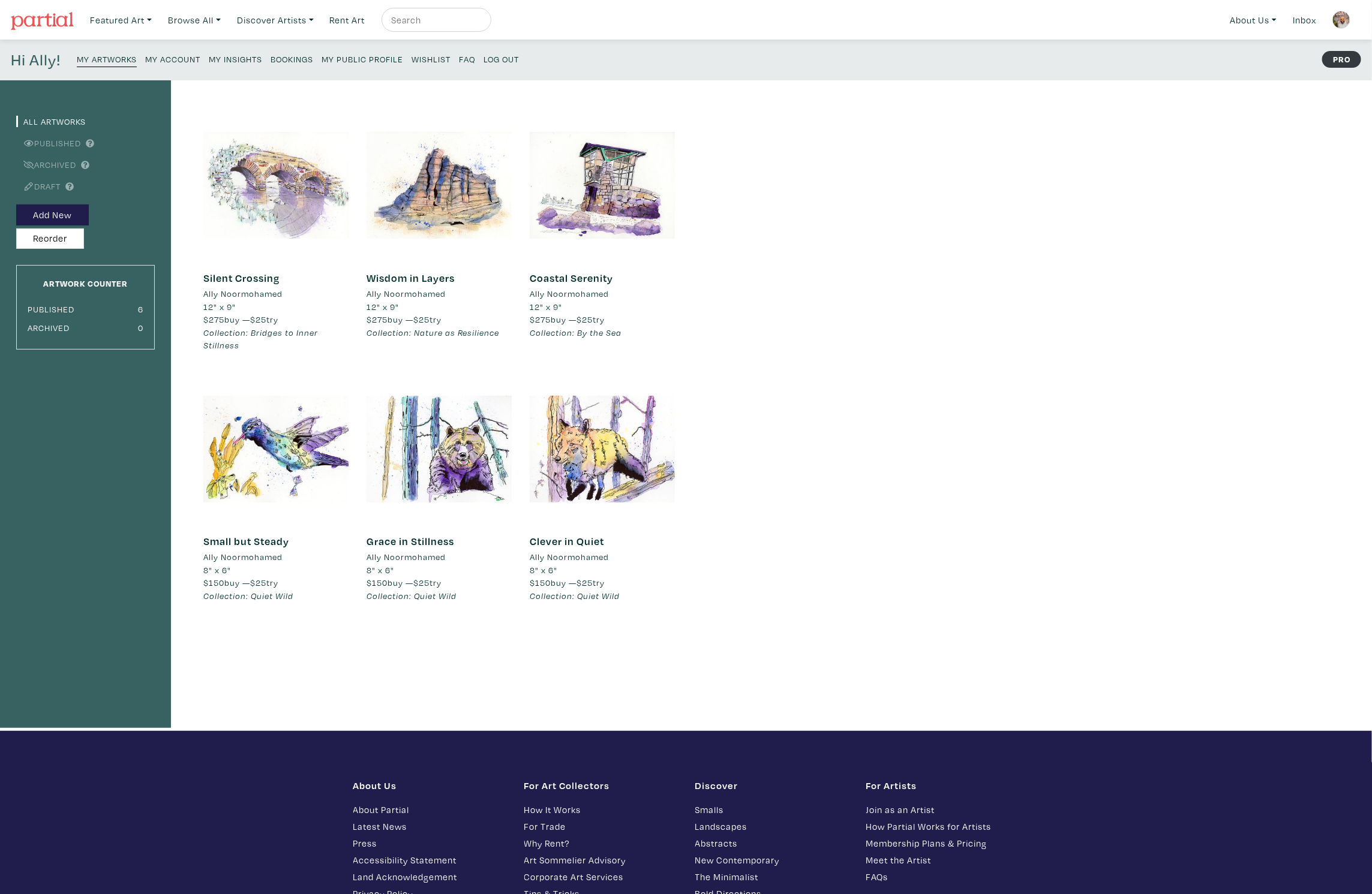
click at [265, 191] on div at bounding box center [276, 185] width 145 height 145
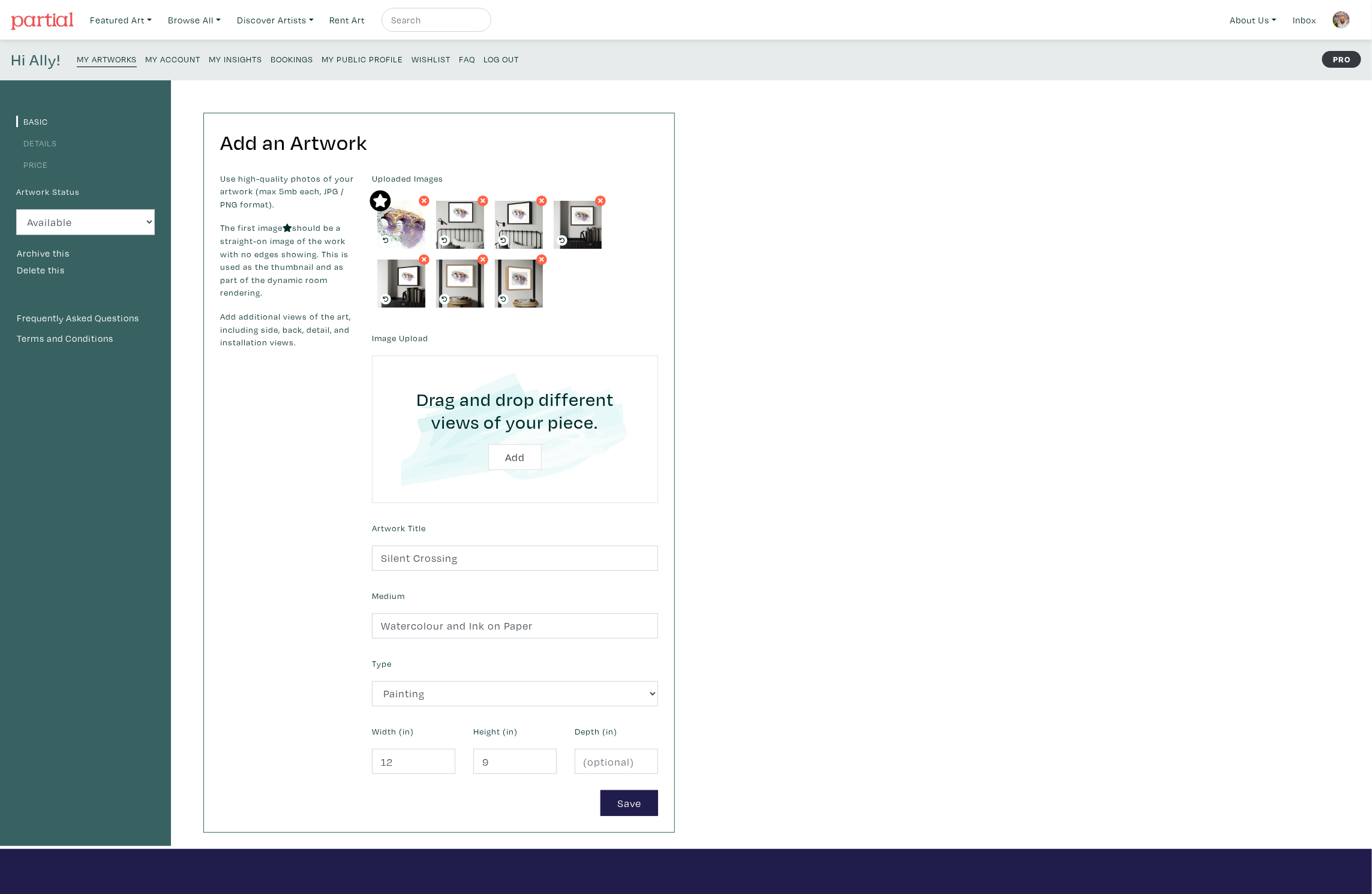
click at [41, 147] on link "Details" at bounding box center [37, 143] width 41 height 11
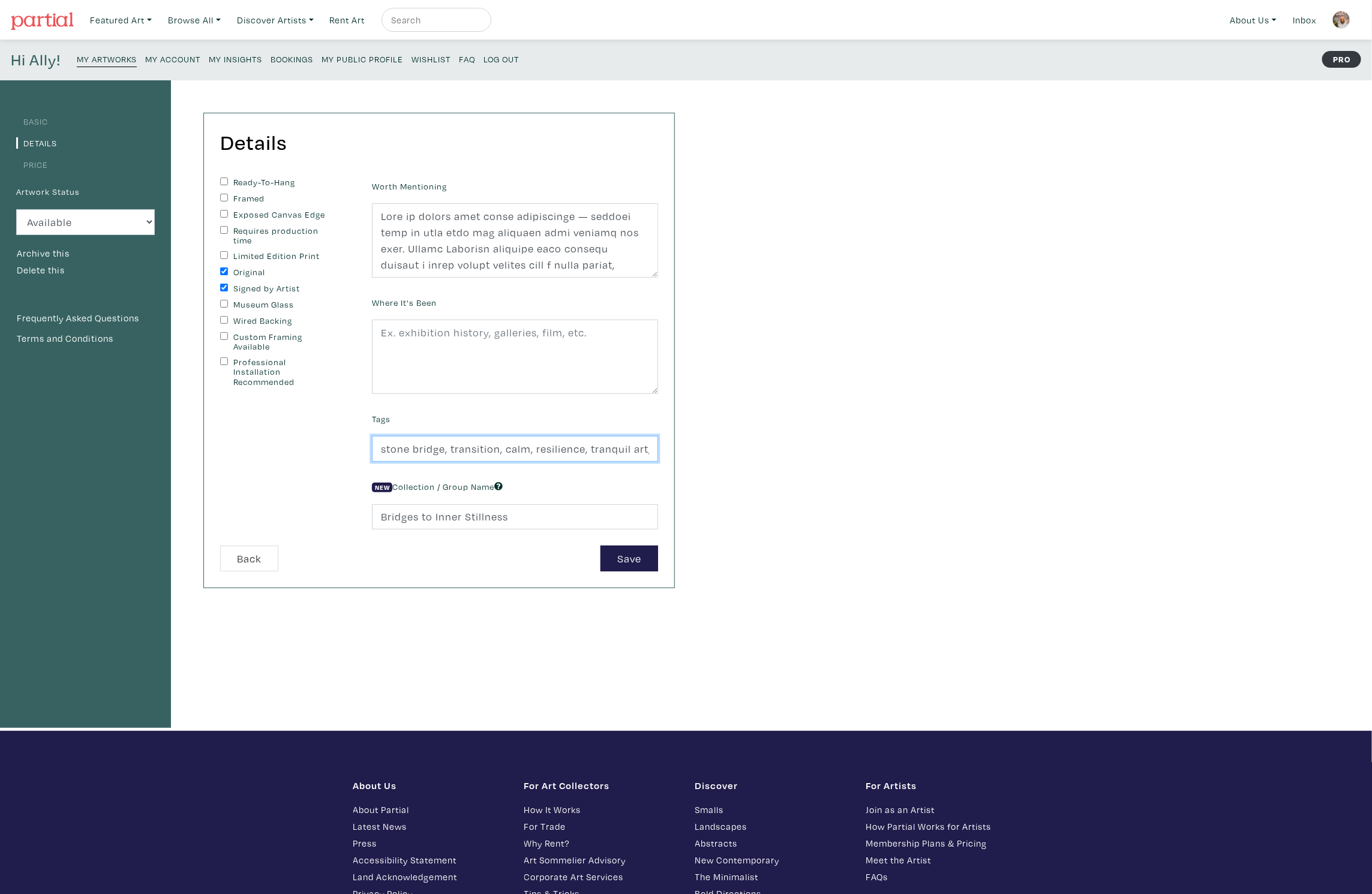
click at [422, 439] on input "stone bridge, transition, calm, resilience, tranquil art, meditative art, [DEMO…" at bounding box center [515, 449] width 286 height 26
click at [43, 122] on link "Basic" at bounding box center [32, 121] width 32 height 11
